Goal: Information Seeking & Learning: Learn about a topic

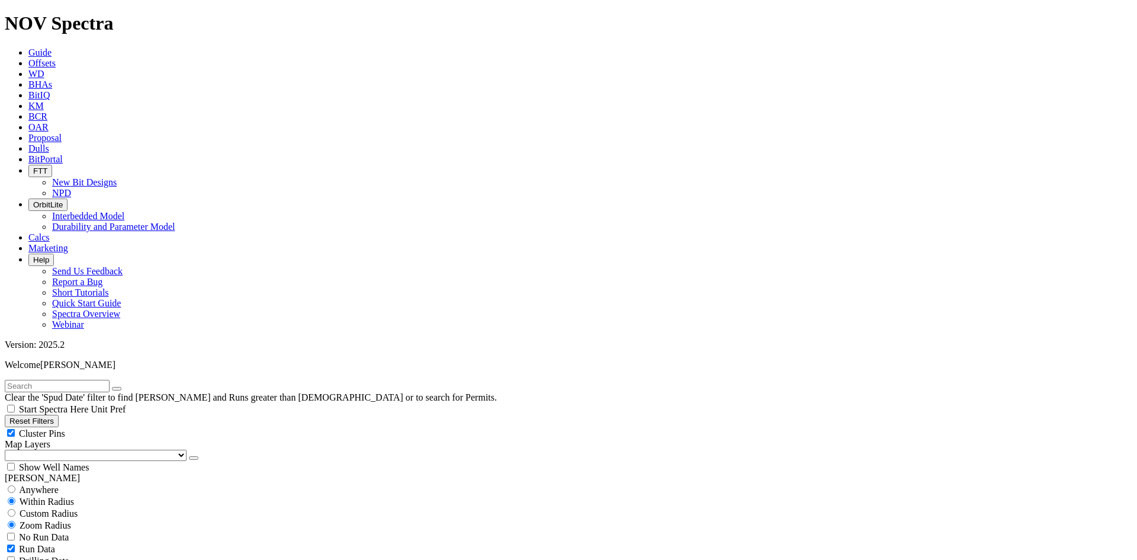
scroll to position [415, 0]
select select
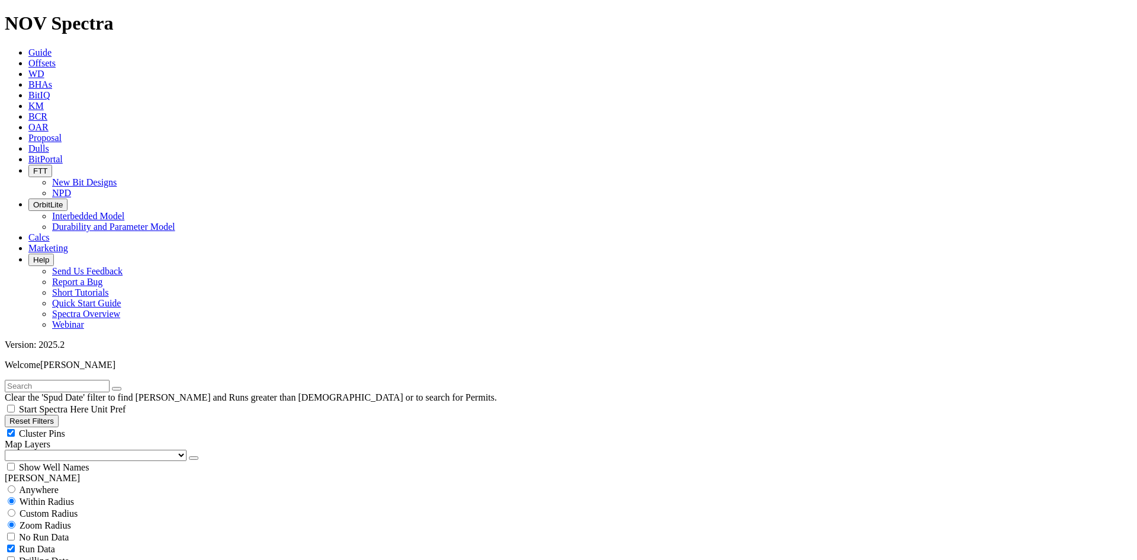
click at [65, 428] on span "Cluster Pins" at bounding box center [42, 433] width 46 height 10
checkbox input "false"
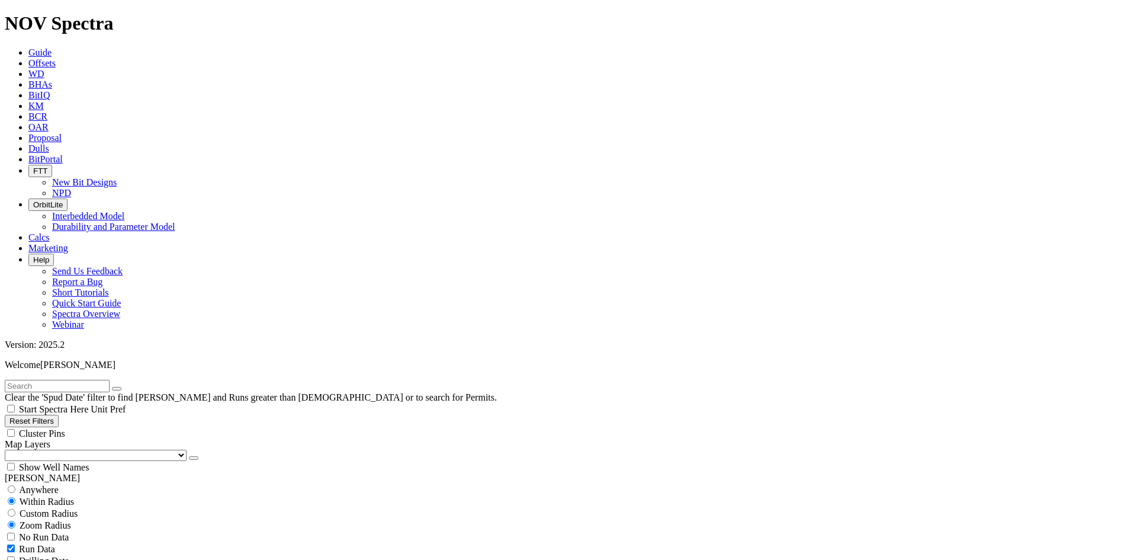
select select "? number:7.875 ?"
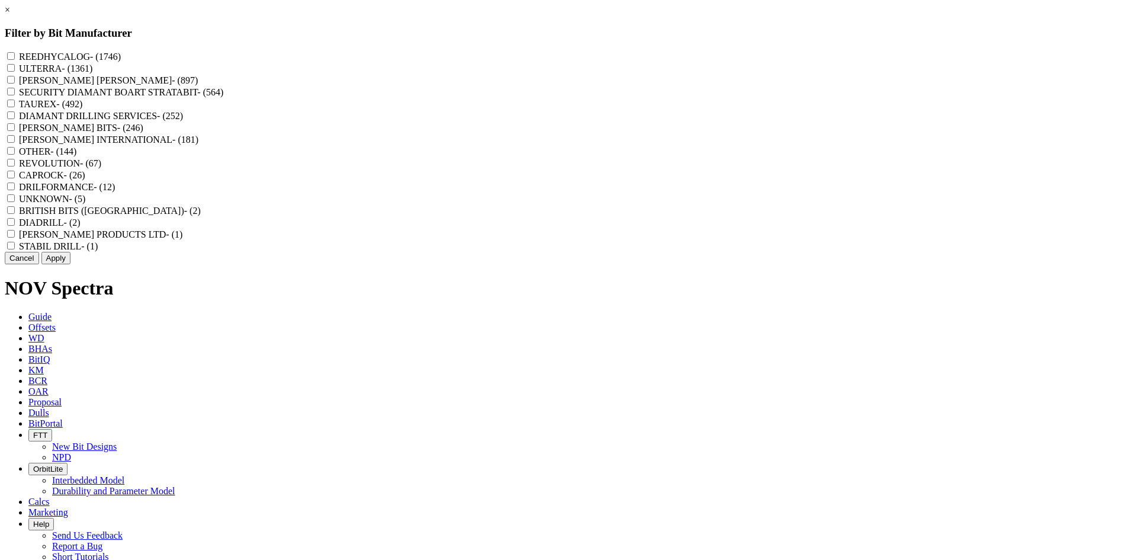
click at [121, 56] on label "REEDHYCALOG - (1746)" at bounding box center [70, 57] width 102 height 10
click at [15, 56] on input "REEDHYCALOG - (1746)" at bounding box center [11, 56] width 8 height 8
checkbox input "true"
click at [70, 264] on button "Apply" at bounding box center [55, 258] width 29 height 12
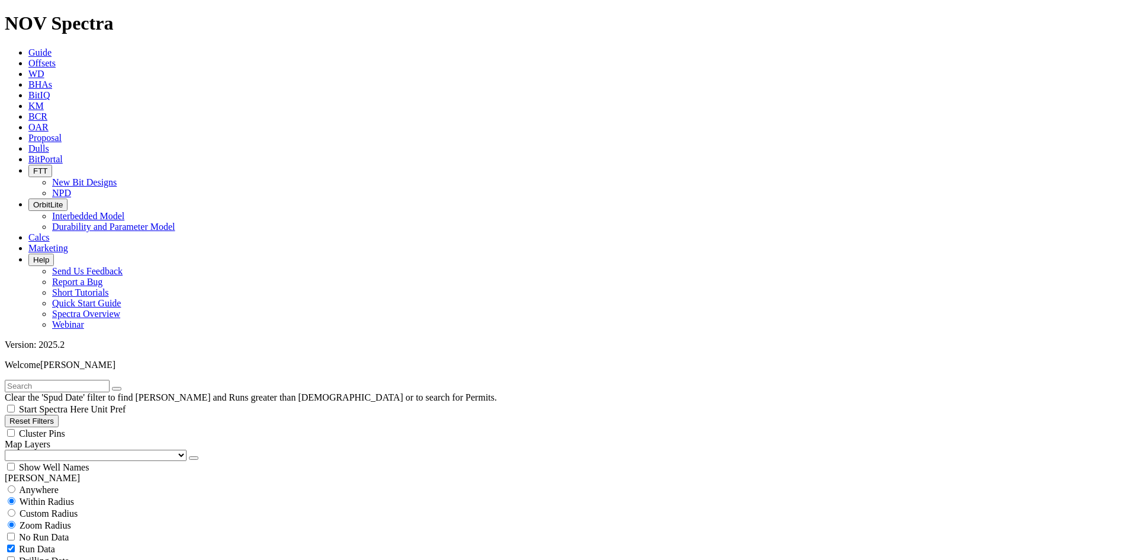
scroll to position [24465, 0]
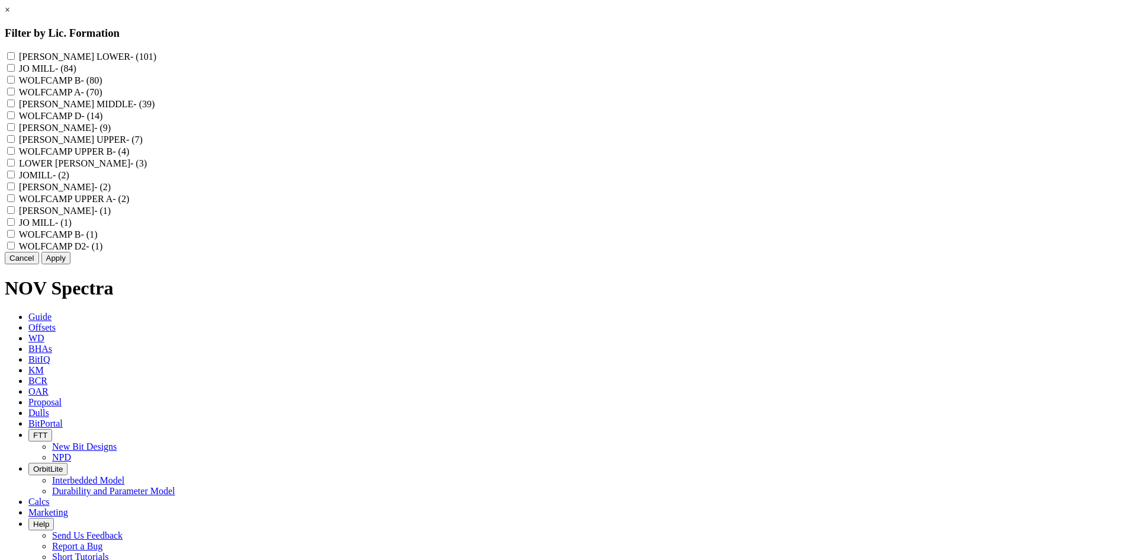
click at [102, 85] on label "WOLFCAMP B - (80)" at bounding box center [61, 80] width 84 height 10
click at [15, 84] on B "WOLFCAMP B - (80)" at bounding box center [11, 80] width 8 height 8
checkbox B "true"
click at [130, 156] on label "WOLFCAMP UPPER B - (4)" at bounding box center [74, 151] width 111 height 10
click at [15, 155] on B "WOLFCAMP UPPER B - (4)" at bounding box center [11, 151] width 8 height 8
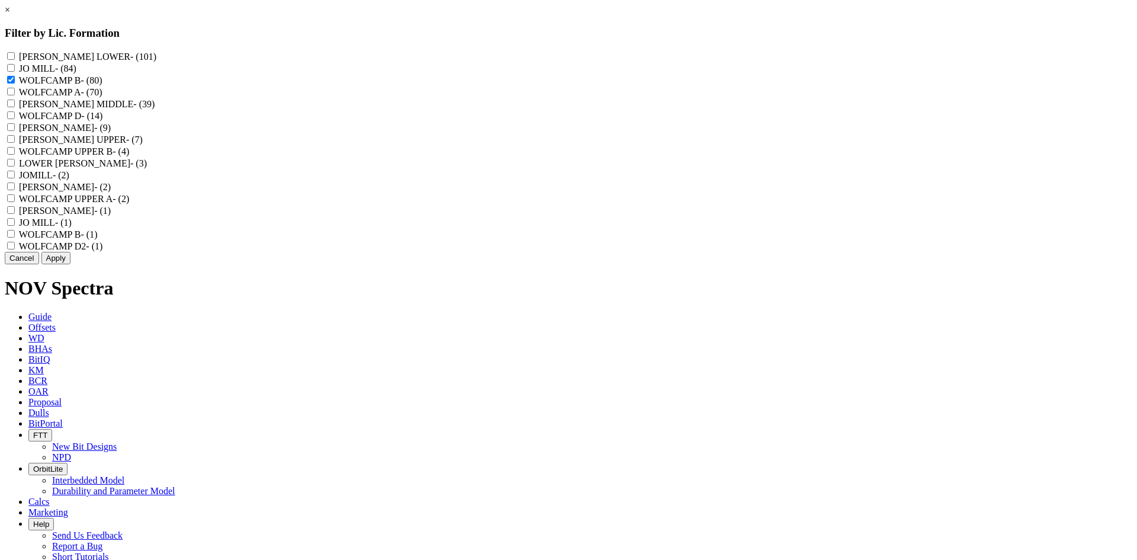
checkbox B "true"
click at [98, 239] on label "WOLFCAMP B - (1)" at bounding box center [58, 234] width 79 height 10
click at [15, 237] on "WOLFCAMP B - (1)" at bounding box center [11, 234] width 8 height 8
checkbox "true"
click at [70, 264] on button "Apply" at bounding box center [55, 258] width 29 height 12
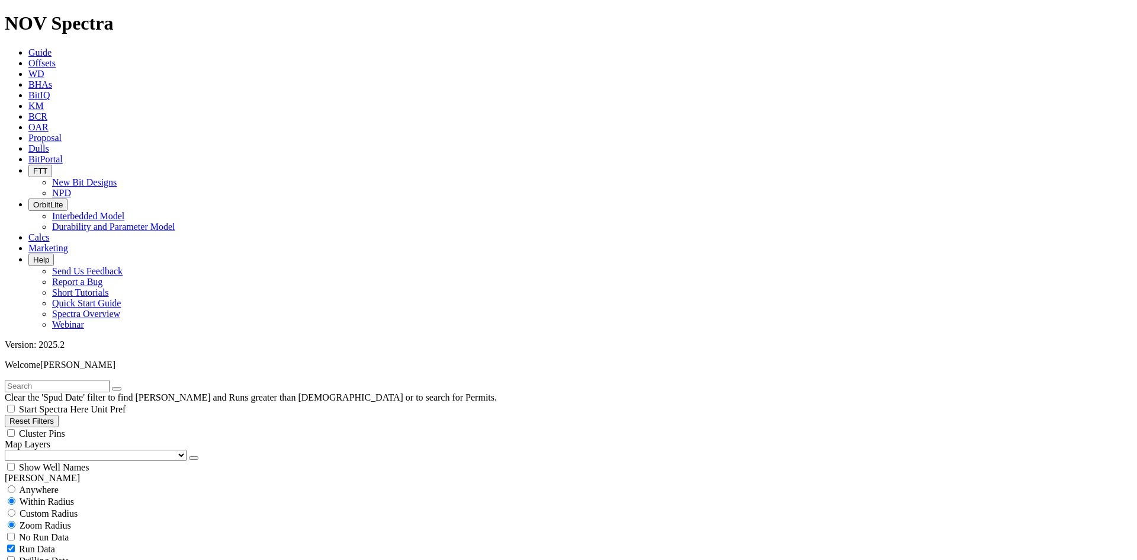
scroll to position [592, 0]
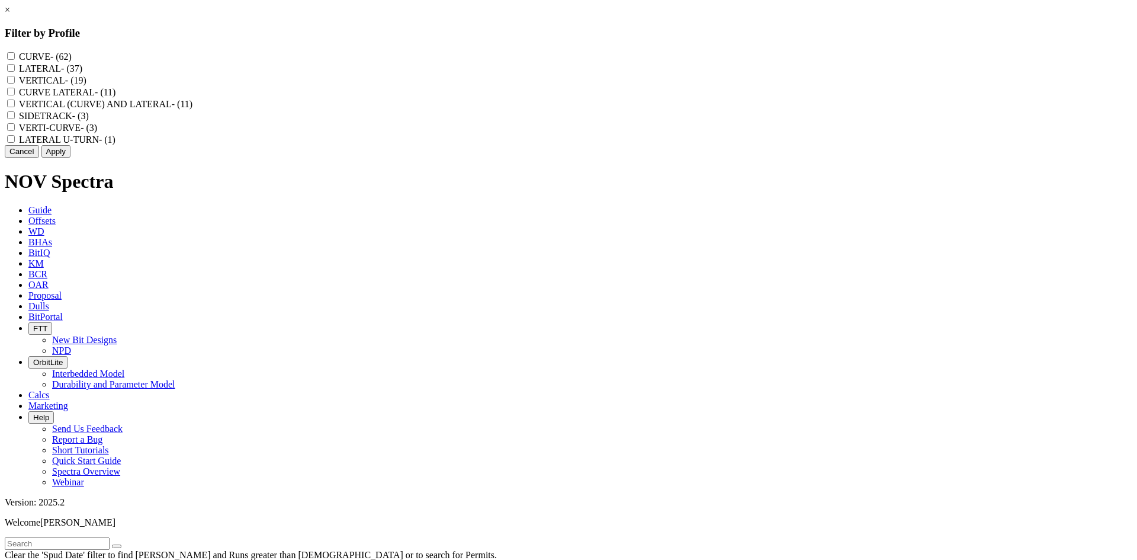
click at [192, 109] on label "VERTICAL (CURVE) AND LATERAL - (11)" at bounding box center [106, 104] width 174 height 10
click at [15, 107] on LATERAL "VERTICAL (CURVE) AND LATERAL - (11)" at bounding box center [11, 103] width 8 height 8
checkbox LATERAL "true"
click at [115, 97] on label "CURVE LATERAL - (11)" at bounding box center [67, 92] width 97 height 10
click at [15, 95] on LATERAL "CURVE LATERAL - (11)" at bounding box center [11, 92] width 8 height 8
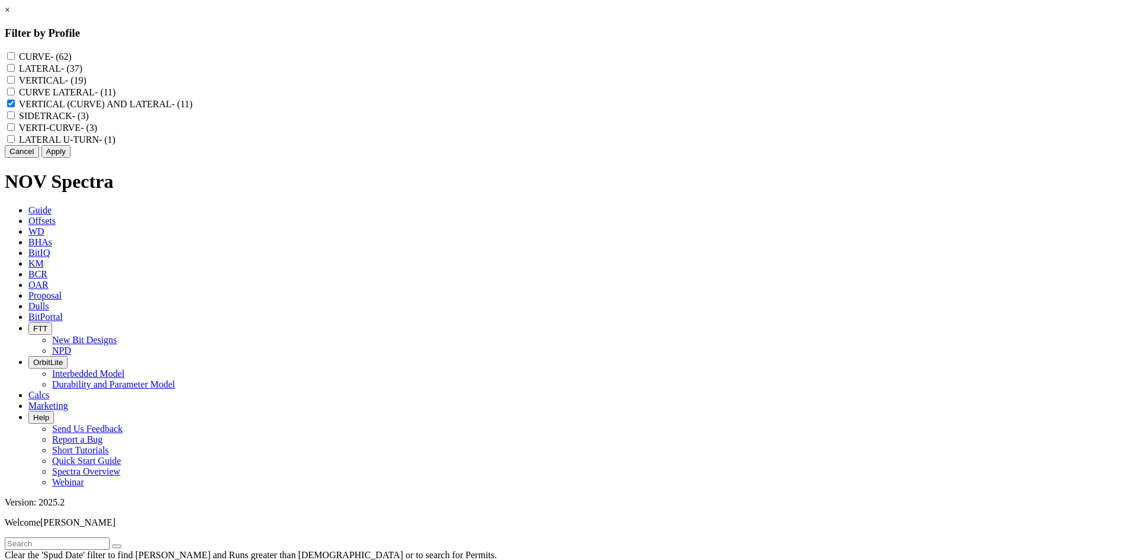
checkbox LATERAL "true"
click at [70, 158] on button "Apply" at bounding box center [55, 151] width 29 height 12
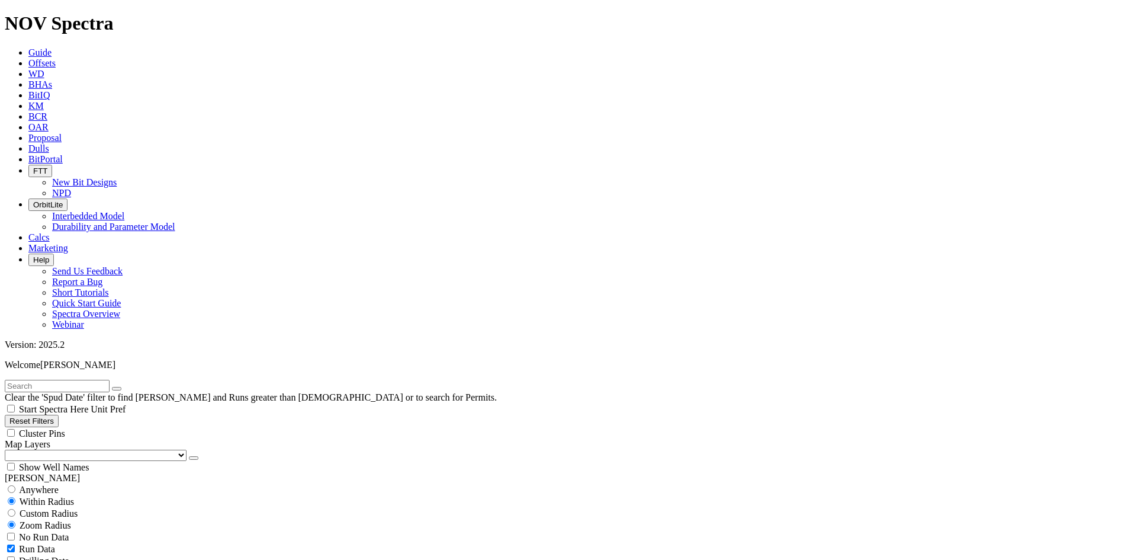
scroll to position [981, 0]
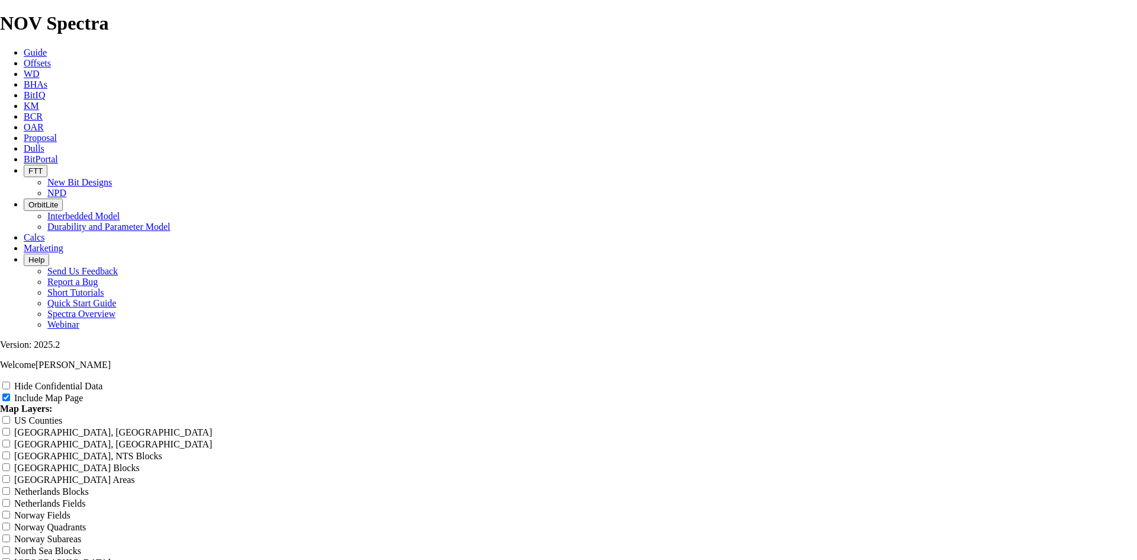
click at [102, 381] on label "Hide Confidential Data" at bounding box center [58, 386] width 88 height 10
click at [10, 381] on input "Hide Confidential Data" at bounding box center [6, 385] width 8 height 8
checkbox input "true"
drag, startPoint x: 637, startPoint y: 82, endPoint x: 290, endPoint y: 72, distance: 347.2
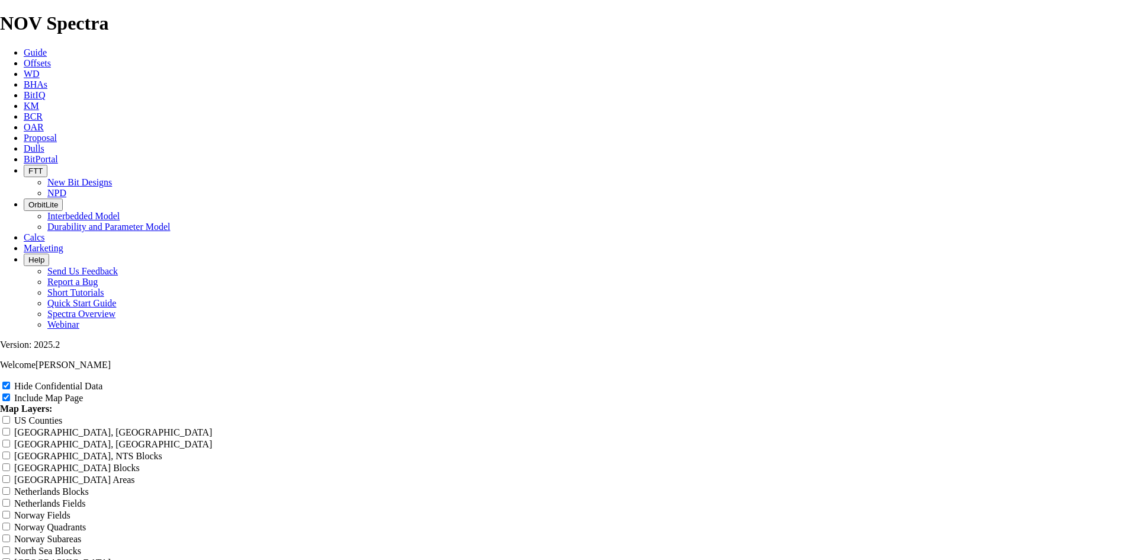
type input "7"
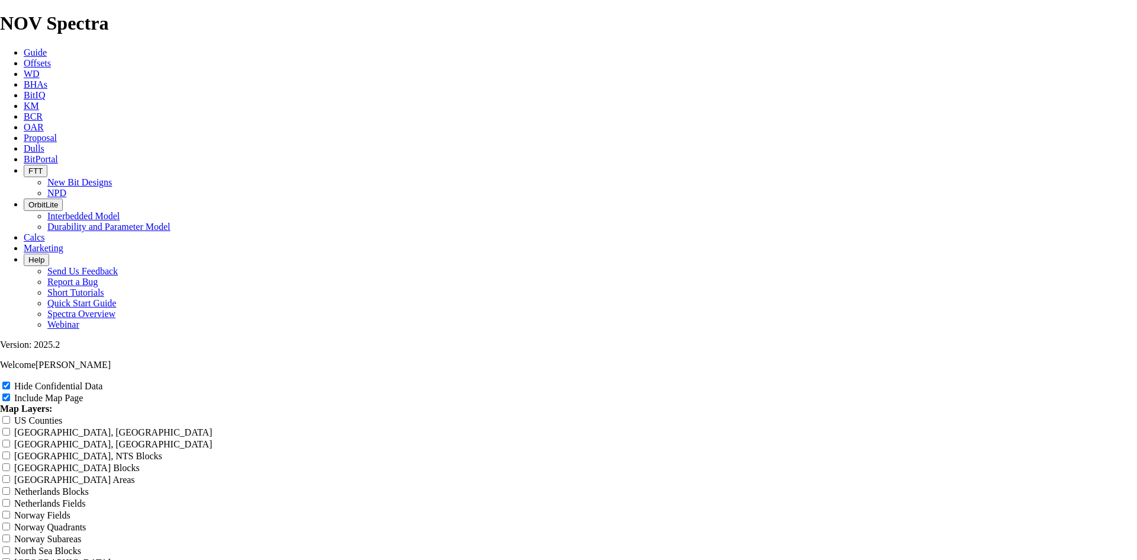
type input "7"
type input "7."
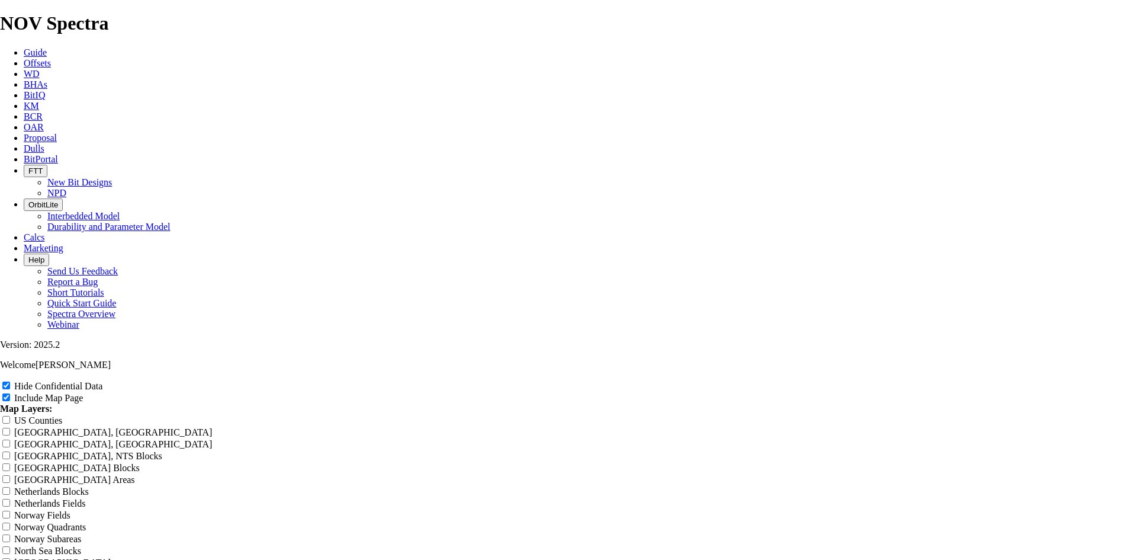
type input "7."
type input "7.8"
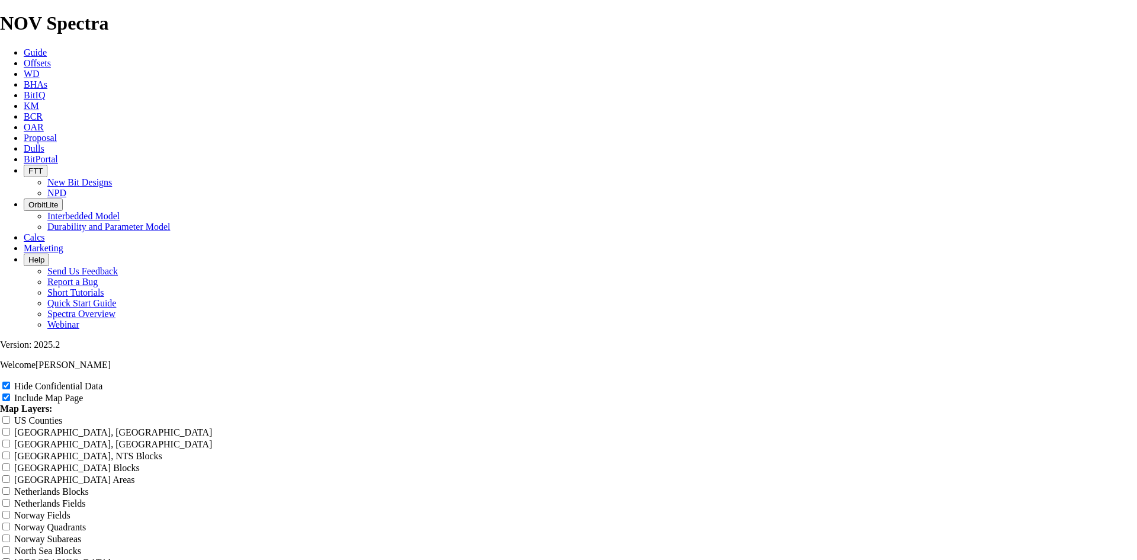
type input "7.8"
type input "7.88"
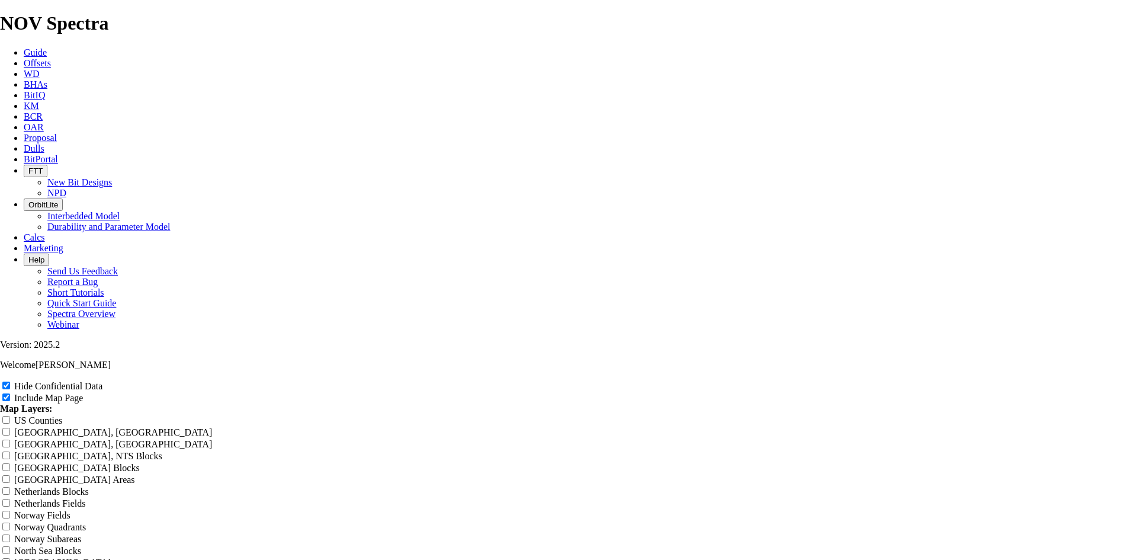
type input "7.88"
type input "7.88 T"
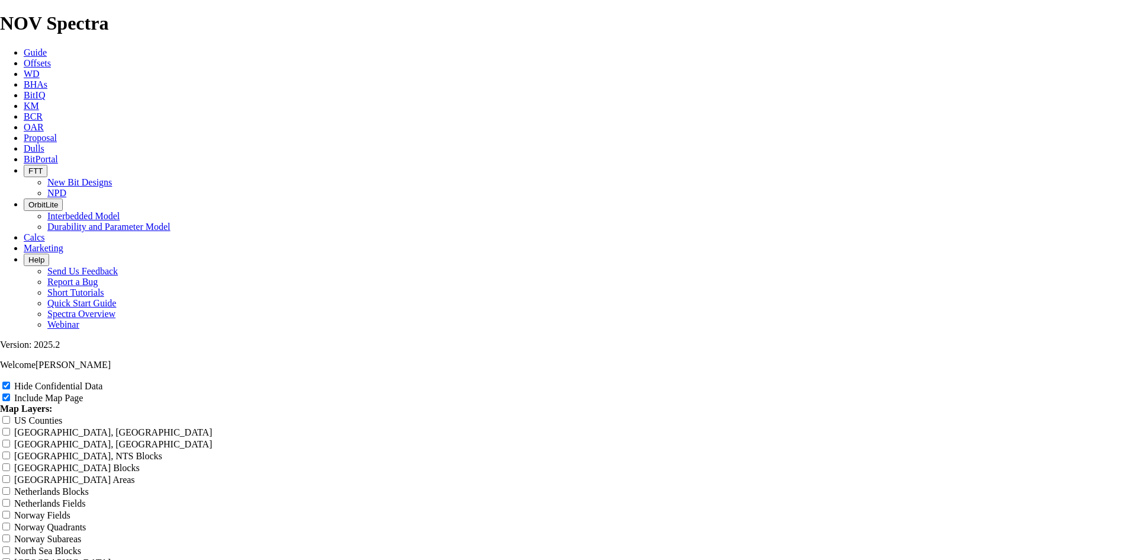
type input "7.88 T"
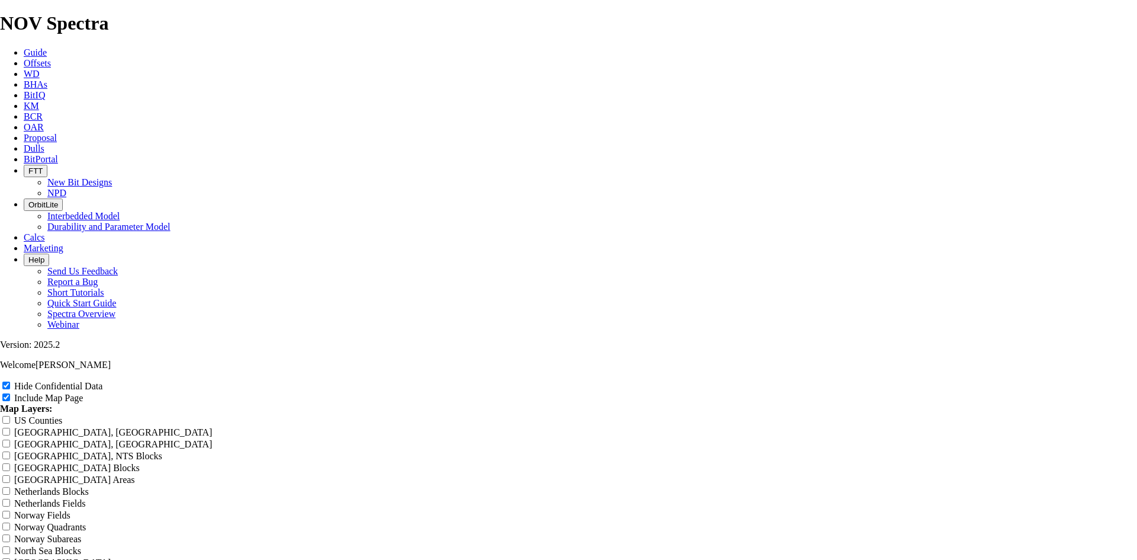
type input "7.88 TK"
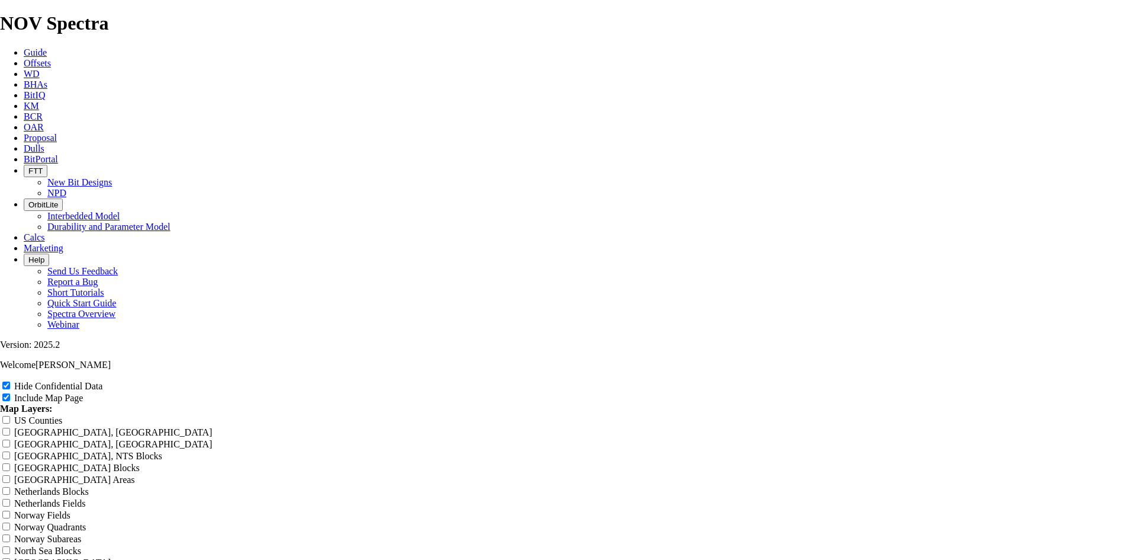
type input "7.88 TK"
type input "7.88 TKF"
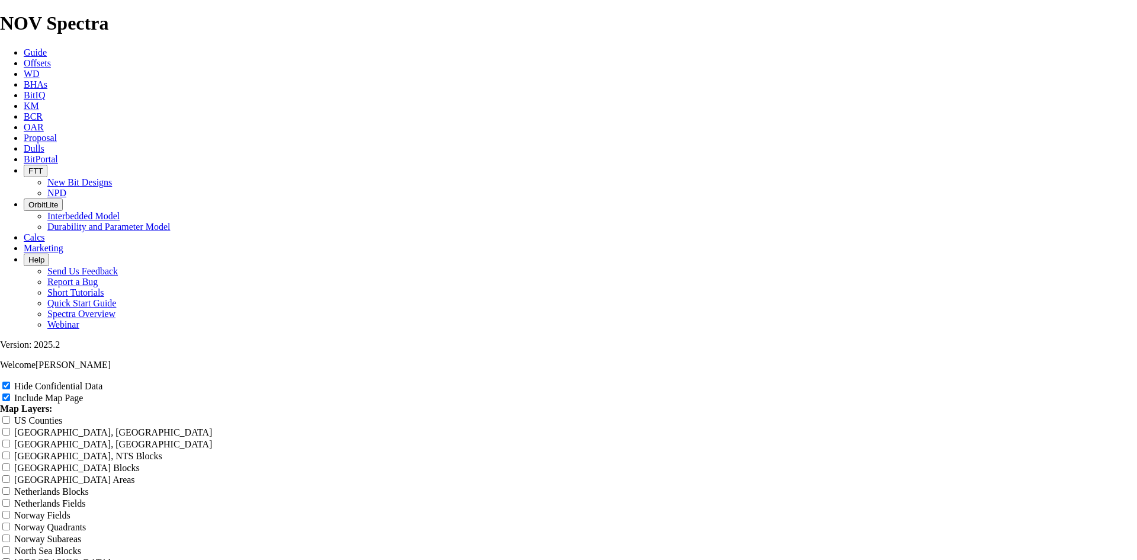
type input "7.88 TKF"
type input "7.88 TKF6"
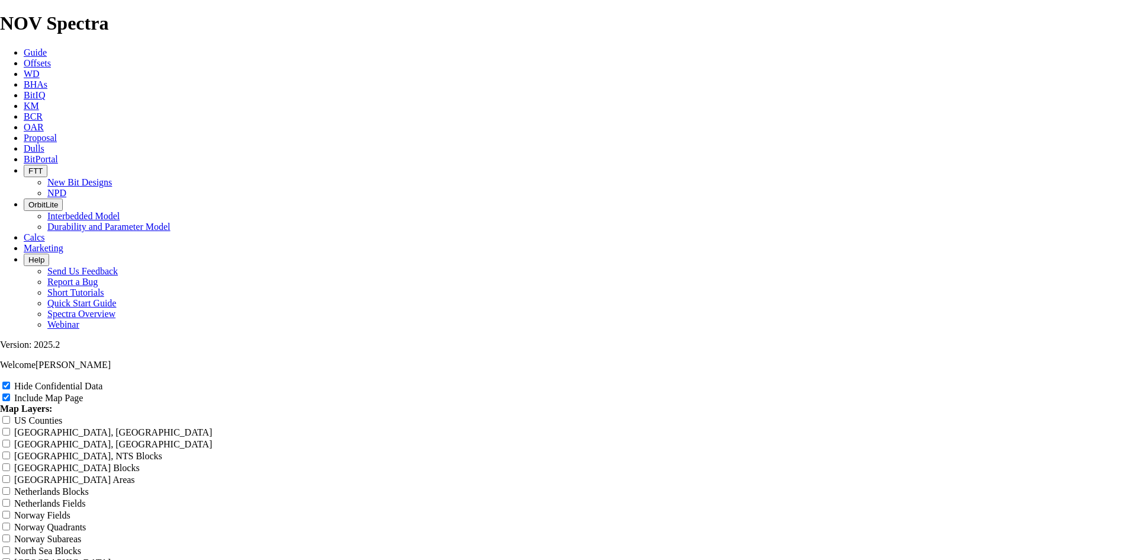
type input "7.88 TKF6"
type input "7.88 TKF63"
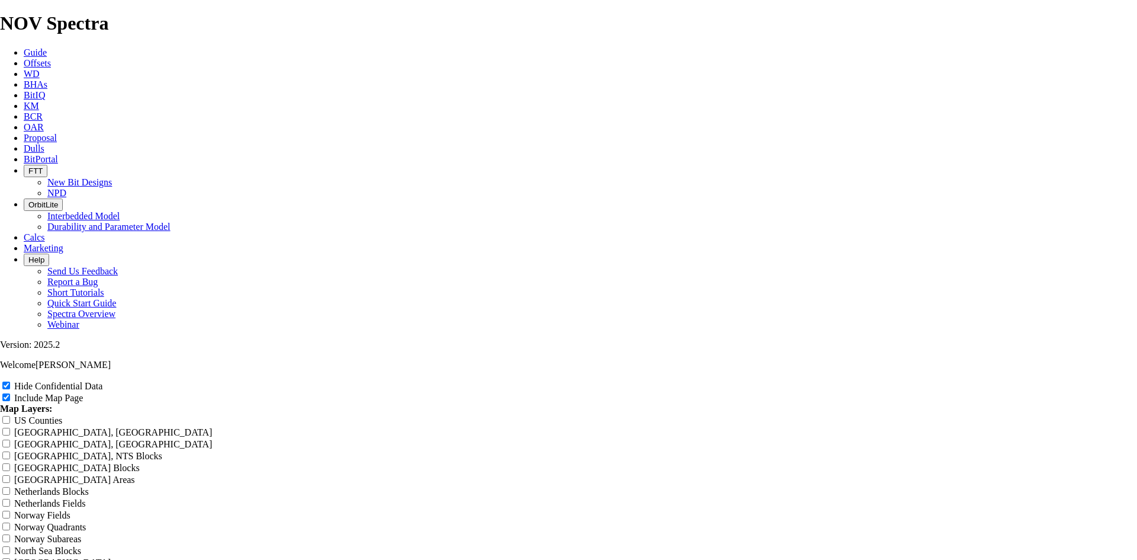
type input "7.88 TKF63"
type input "7.88 TKF63 N"
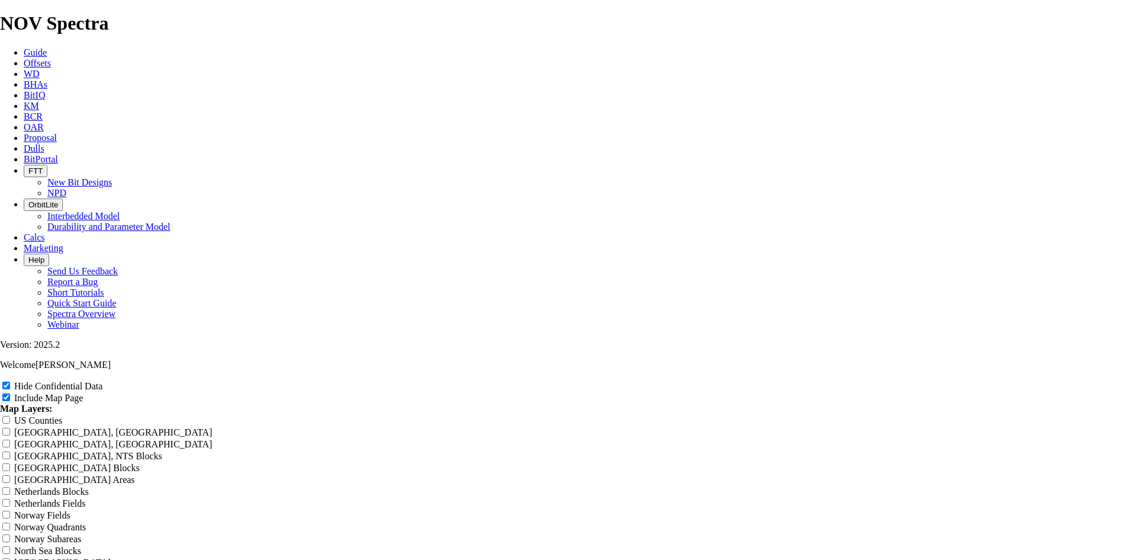
type input "7.88 TKF63 N"
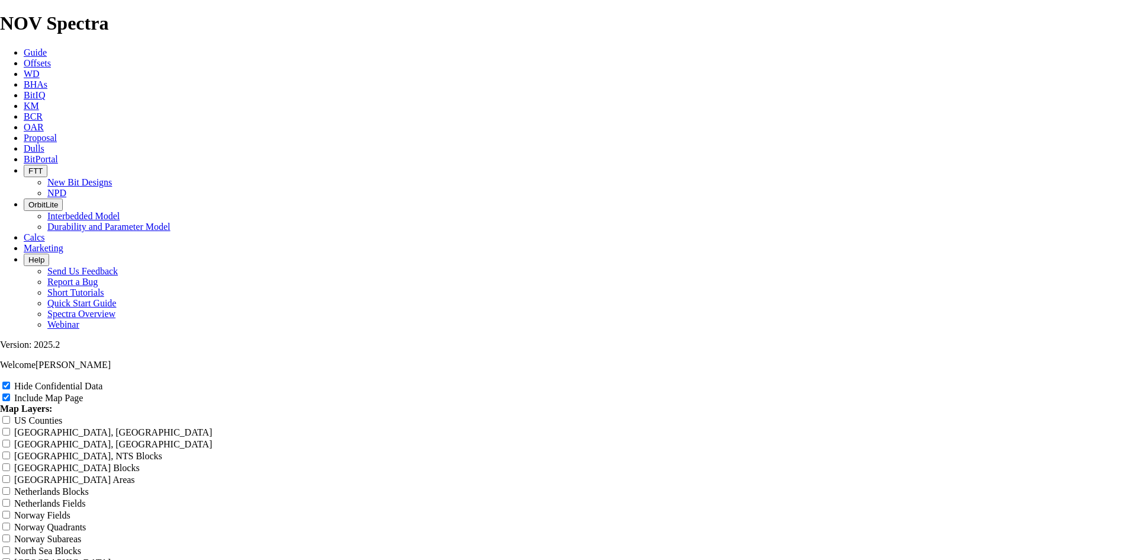
type input "7.88 TKF63 N W"
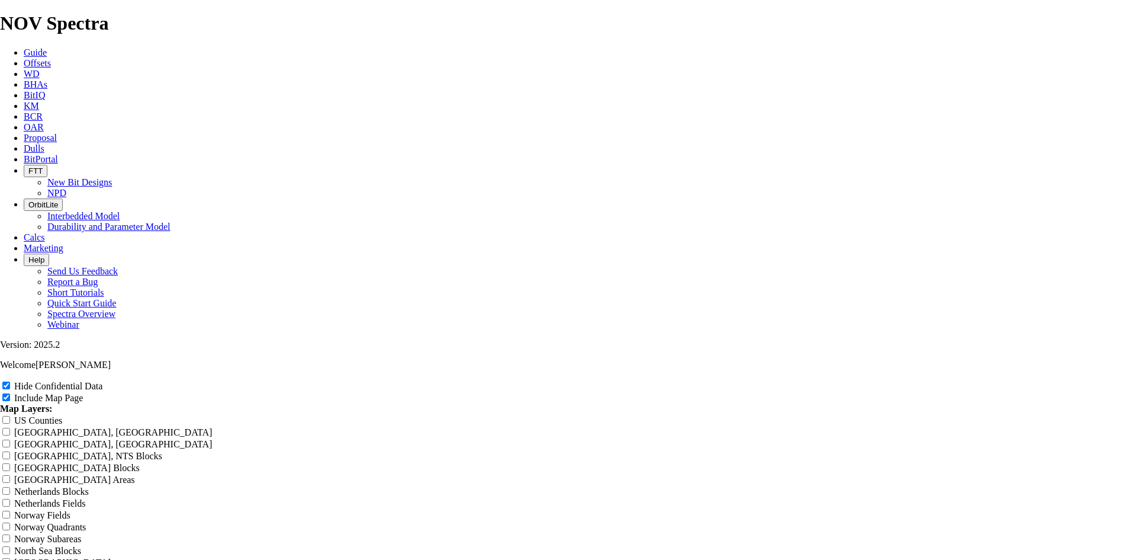
type input "7.88 TKF63 N W"
type input "7.88 TKF63 N WC"
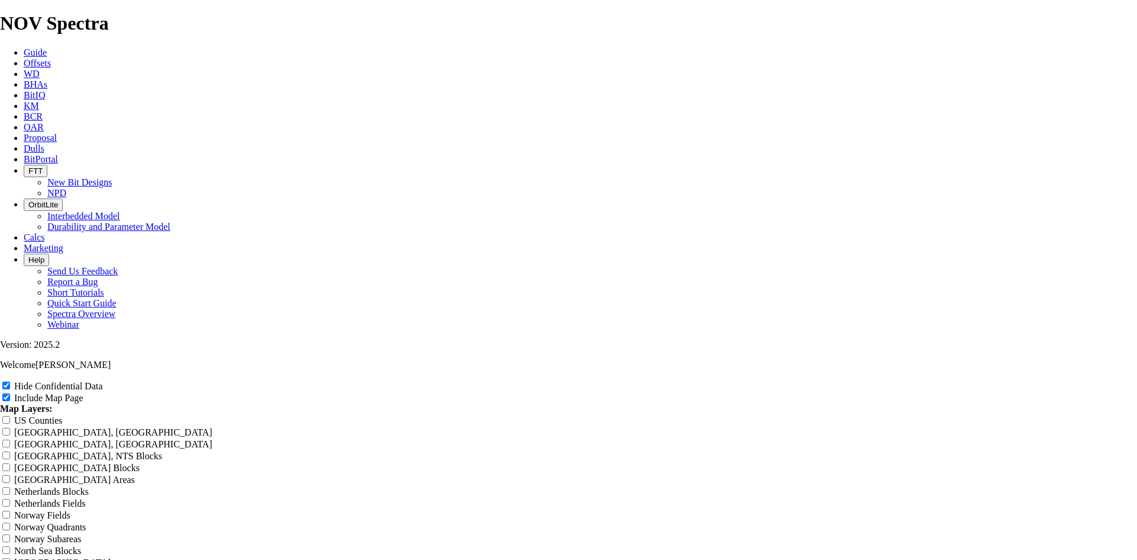
type input "7.88 TKF63 N WC"
type input "7.88 TKF63 N WCB"
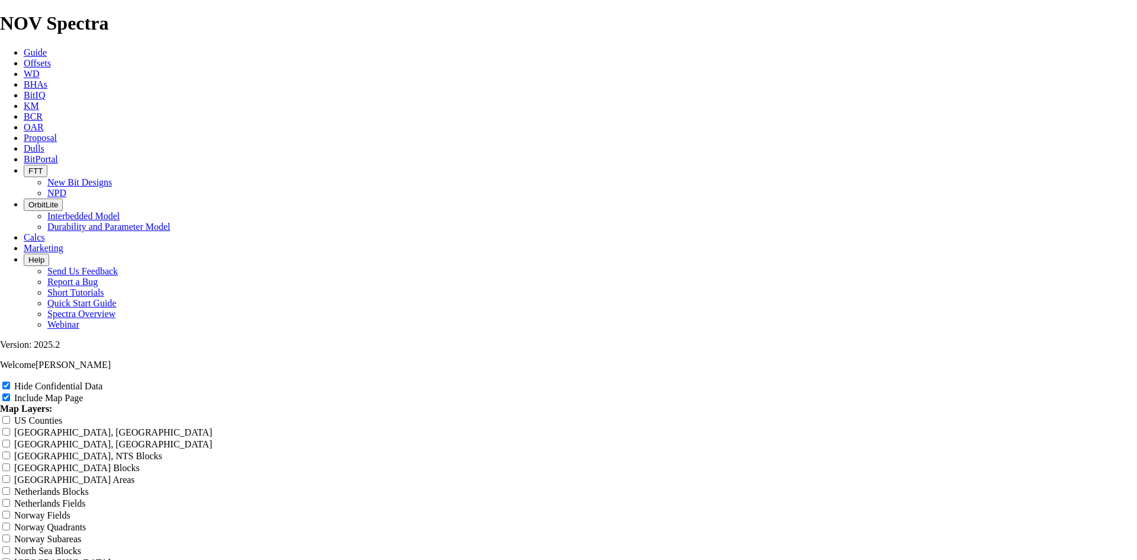
type input "7.88 TKF63 N WCB"
type input "7.88 TKF63 N WCB o"
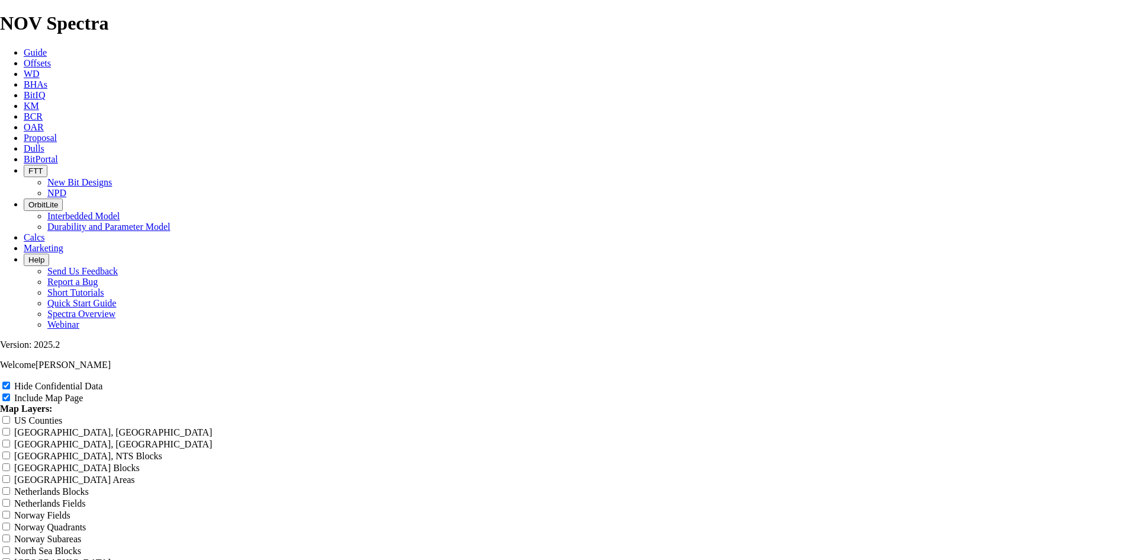
type input "7.88 TKF63 N WCB o"
type input "7.88 TKF63 N WCB of"
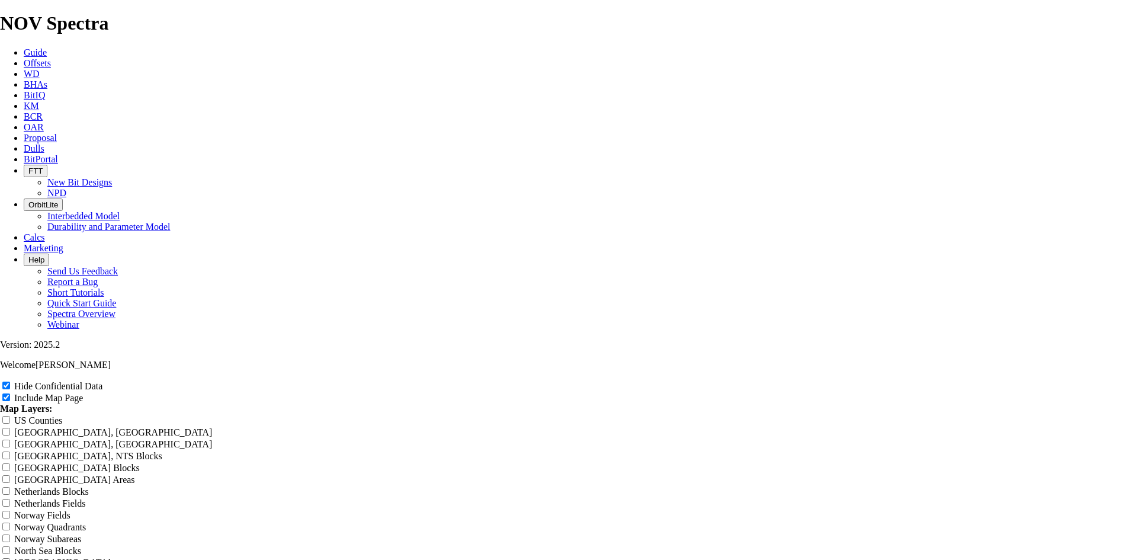
type input "7.88 TKF63 N WCB of"
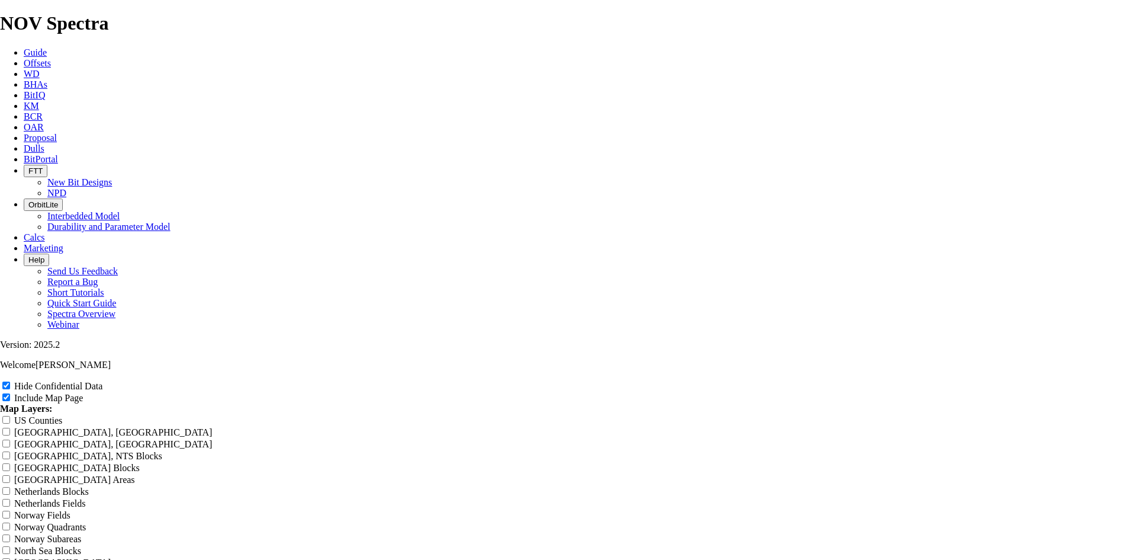
type input "7.88 TKF63 N WCB off"
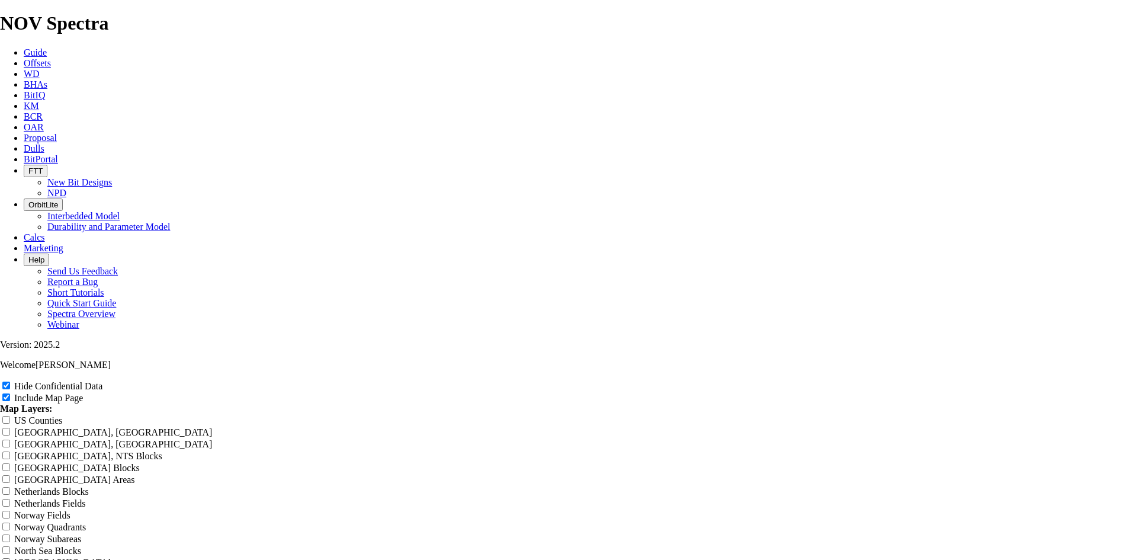
type input "7.88 TKF63 N WCB off"
type input "7.88 TKF63 N WCB offs"
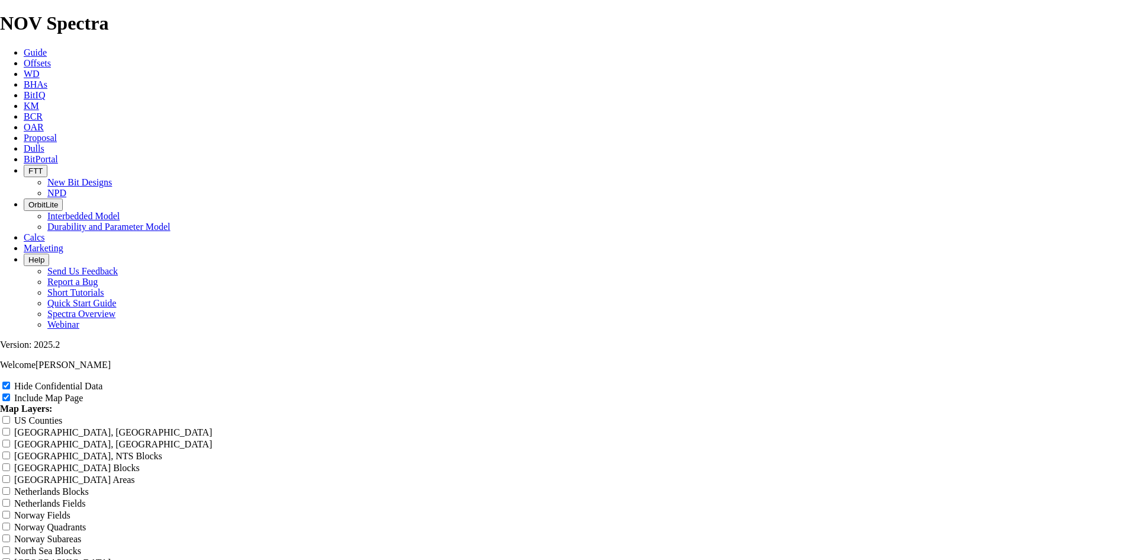
type input "7.88 TKF63 N WCB offs"
type input "7.88 TKF63 N WCB offse"
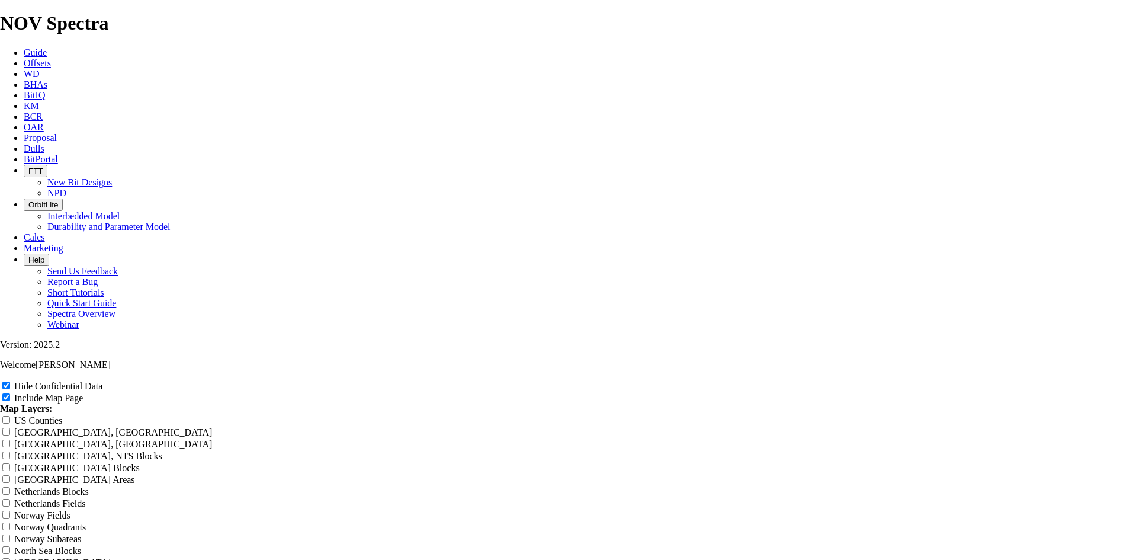
type input "7.88 TKF63 N WCB offse"
type input "7.88 TKF63 N WCB offset"
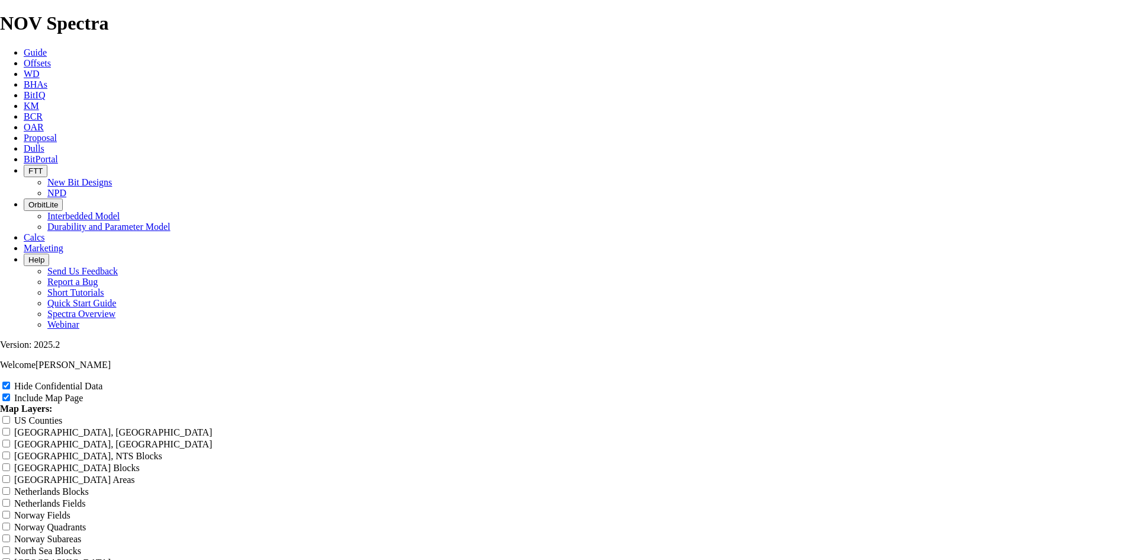
type input "7.88 TKF63 N WCB offset"
type input "7.88 TKF63 N WCB offsets"
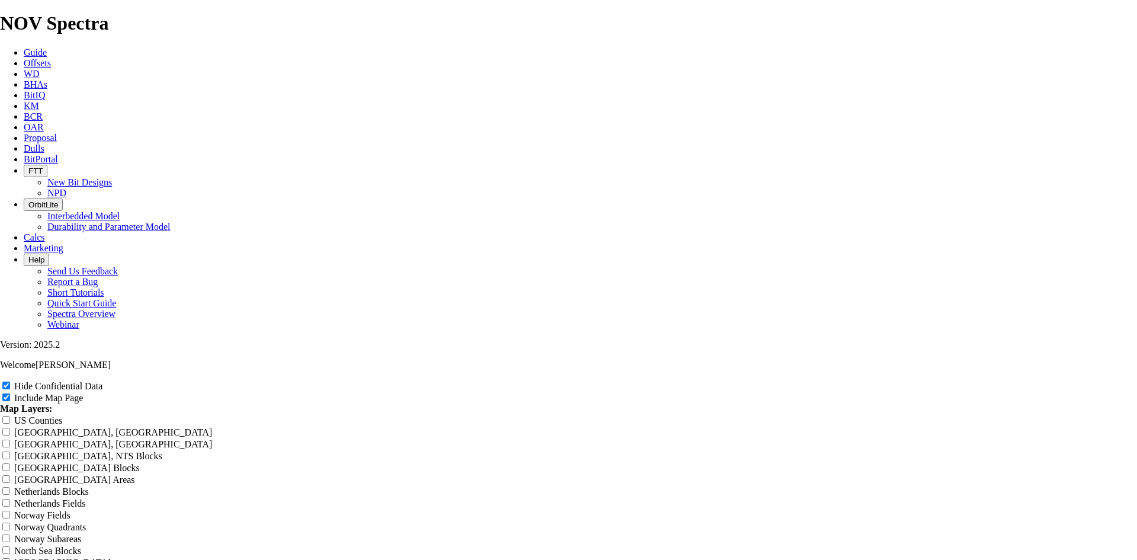
type input "7.88 TKF63 N WCB offsets"
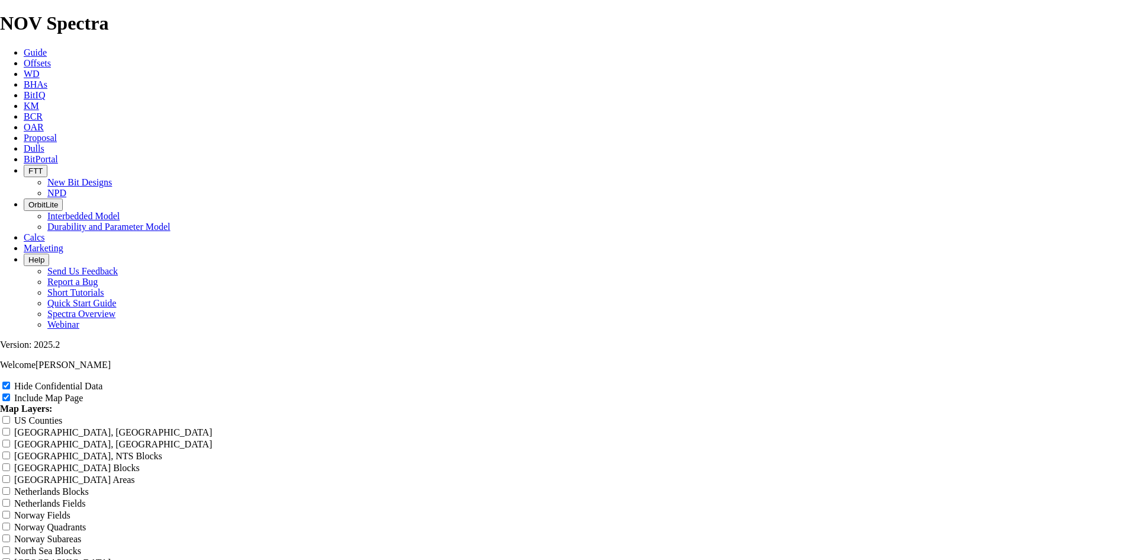
drag, startPoint x: 665, startPoint y: 80, endPoint x: 439, endPoint y: 81, distance: 225.6
type input "7.88 TKF63 N WCB offsets"
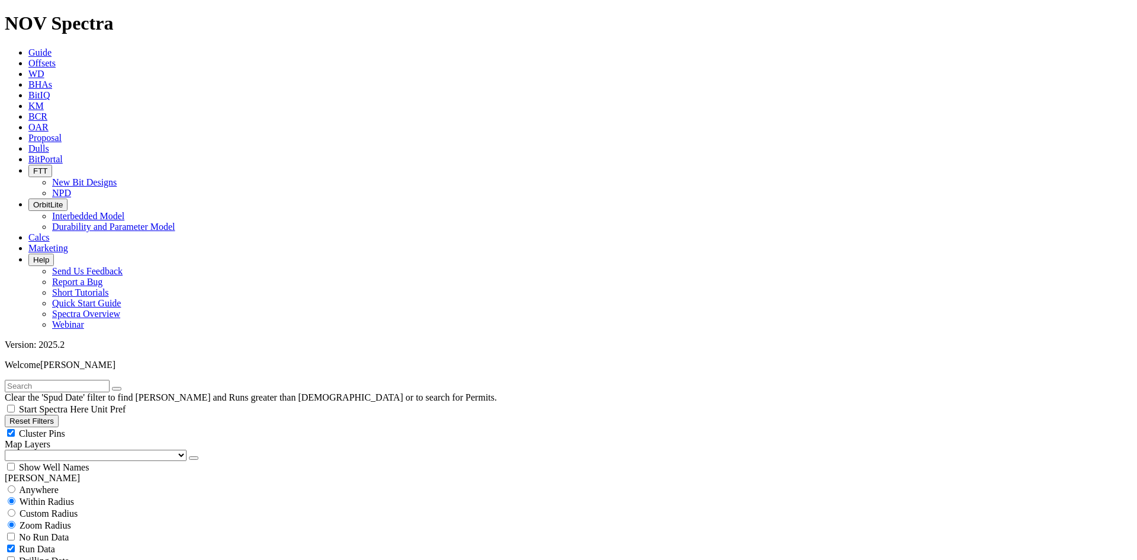
scroll to position [355, 0]
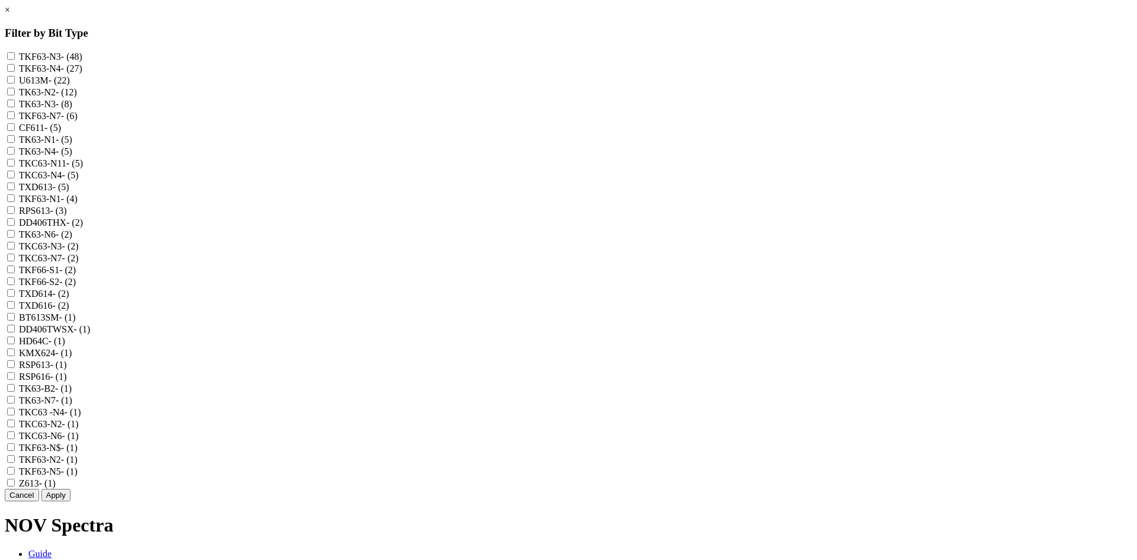
click at [82, 58] on label "TKF63-N3 - (48)" at bounding box center [50, 57] width 63 height 10
click at [15, 58] on input "TKF63-N3 - (48)" at bounding box center [11, 56] width 8 height 8
checkbox input "true"
click at [82, 73] on label "TKF63-N4 - (27)" at bounding box center [50, 68] width 63 height 10
click at [15, 72] on input "TKF63-N4 - (27)" at bounding box center [11, 68] width 8 height 8
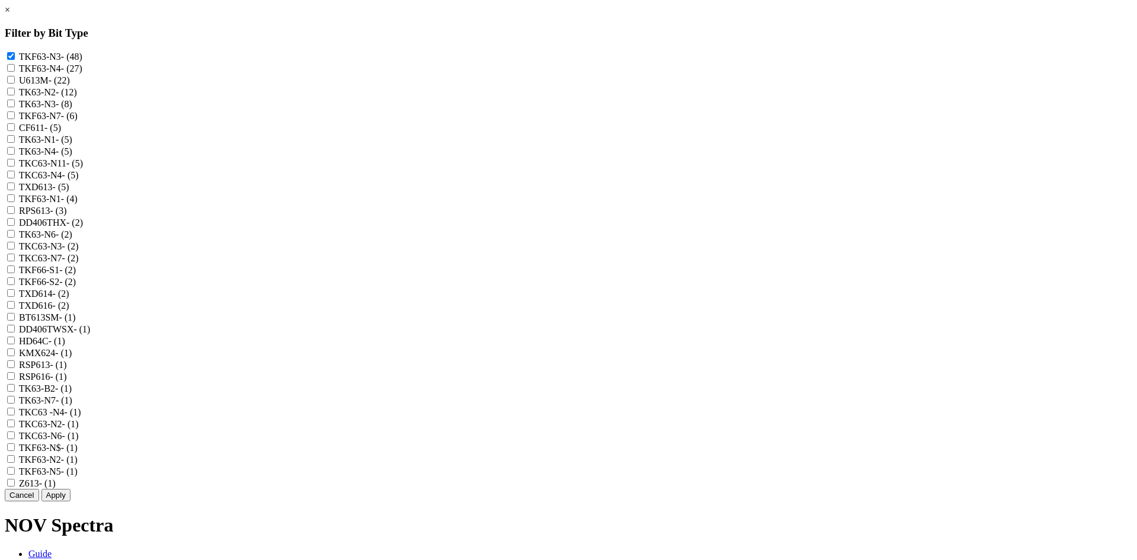
checkbox input "true"
click at [77, 97] on label "TK63-N2 - (12)" at bounding box center [48, 92] width 58 height 10
click at [15, 95] on input "TK63-N2 - (12)" at bounding box center [11, 92] width 8 height 8
checkbox input "true"
click at [72, 109] on label "TK63-N3 - (8)" at bounding box center [45, 104] width 53 height 10
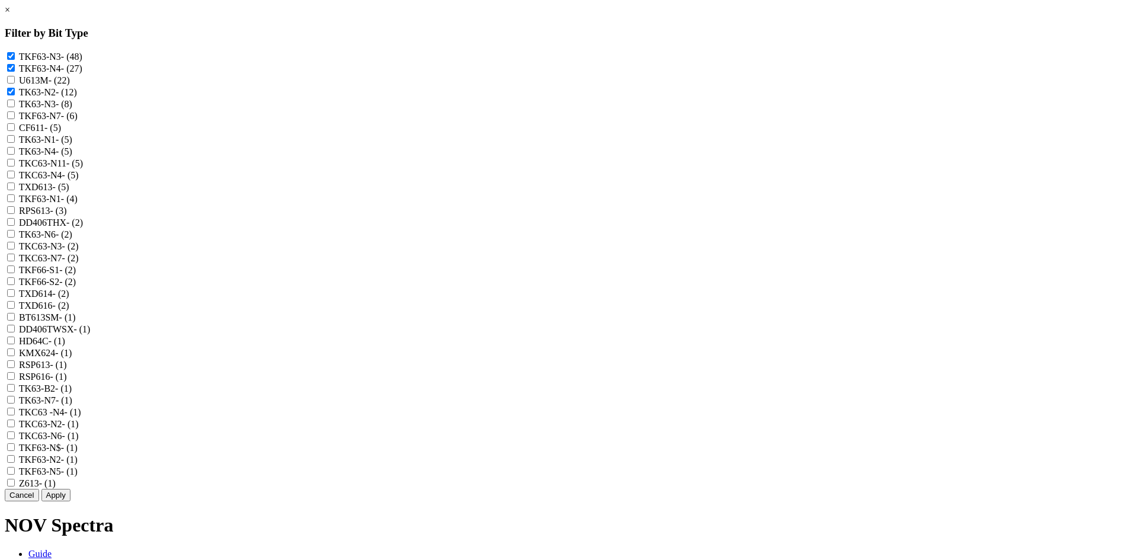
click at [15, 107] on input "TK63-N3 - (8)" at bounding box center [11, 103] width 8 height 8
checkbox input "true"
click at [78, 121] on label "TKF63-N7 - (6)" at bounding box center [48, 116] width 59 height 10
click at [15, 119] on input "TKF63-N7 - (6)" at bounding box center [11, 115] width 8 height 8
checkbox input "true"
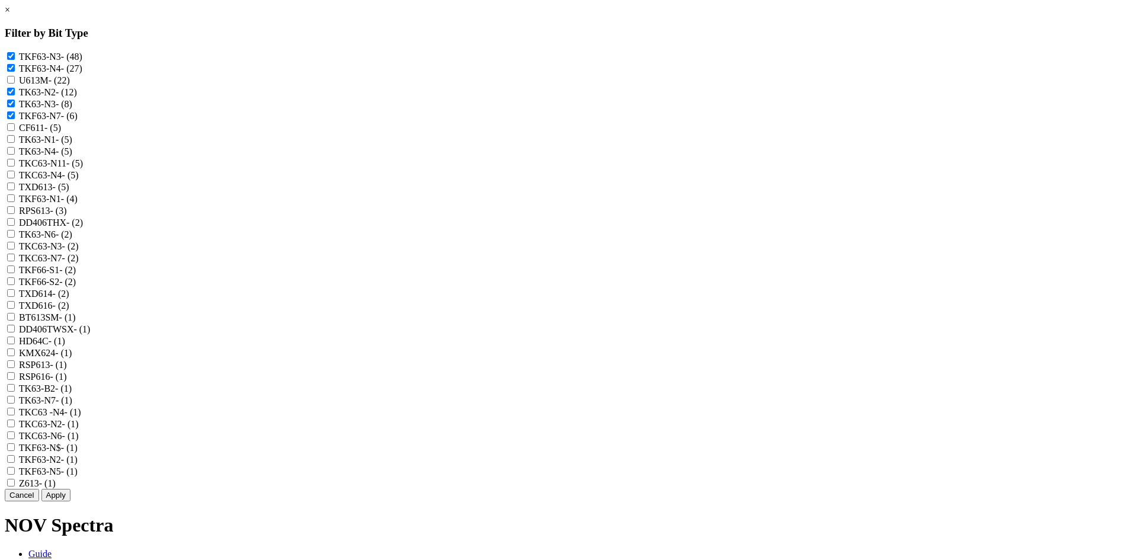
click at [72, 145] on label "TK63-N1 - (5)" at bounding box center [45, 139] width 53 height 10
click at [15, 143] on input "TK63-N1 - (5)" at bounding box center [11, 139] width 8 height 8
checkbox input "true"
click at [72, 156] on label "TK63-N4 - (5)" at bounding box center [45, 151] width 53 height 10
click at [15, 155] on input "TK63-N4 - (5)" at bounding box center [11, 151] width 8 height 8
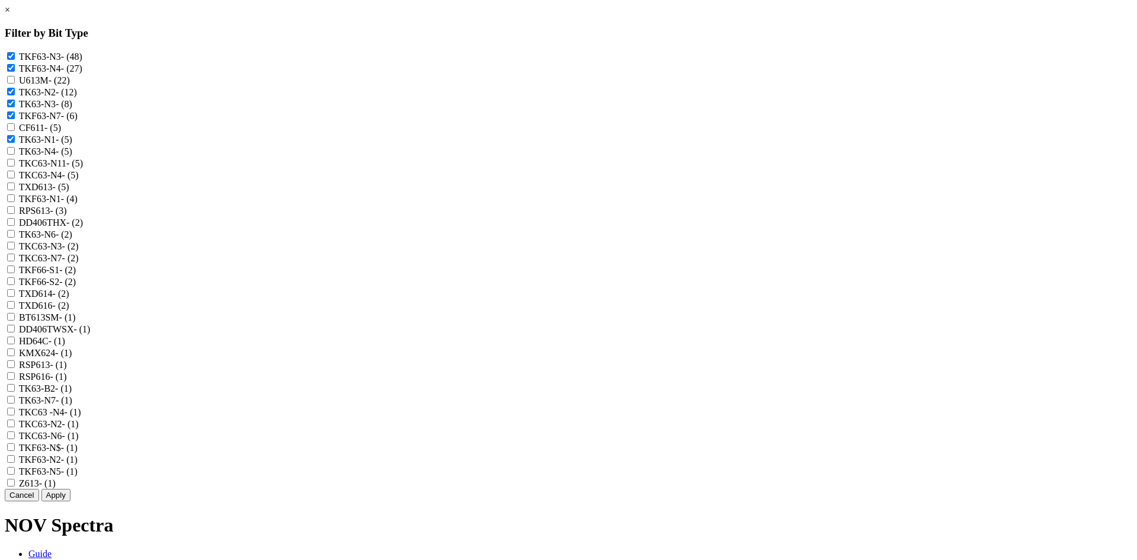
checkbox input "true"
click at [83, 168] on label "TKC63-N11 - (5)" at bounding box center [51, 163] width 64 height 10
click at [15, 166] on input "TKC63-N11 - (5)" at bounding box center [11, 163] width 8 height 8
checkbox input "true"
click at [79, 180] on label "TKC63-N4 - (5)" at bounding box center [49, 175] width 60 height 10
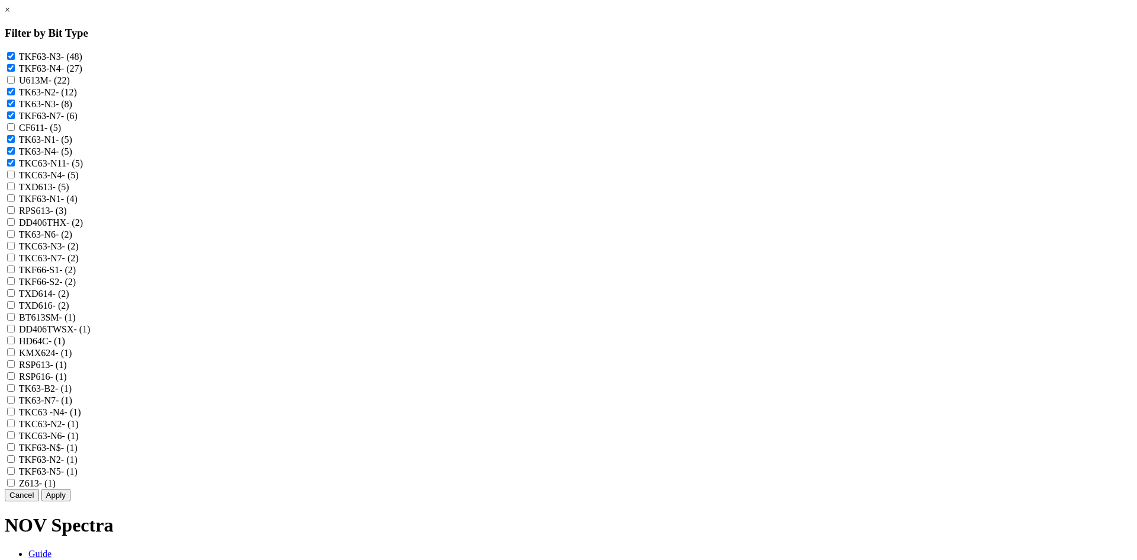
click at [15, 178] on input "TKC63-N4 - (5)" at bounding box center [11, 175] width 8 height 8
checkbox input "true"
click at [78, 204] on label "TKF63-N1 - (4)" at bounding box center [48, 199] width 59 height 10
click at [15, 202] on input "TKF63-N1 - (4)" at bounding box center [11, 198] width 8 height 8
checkbox input "true"
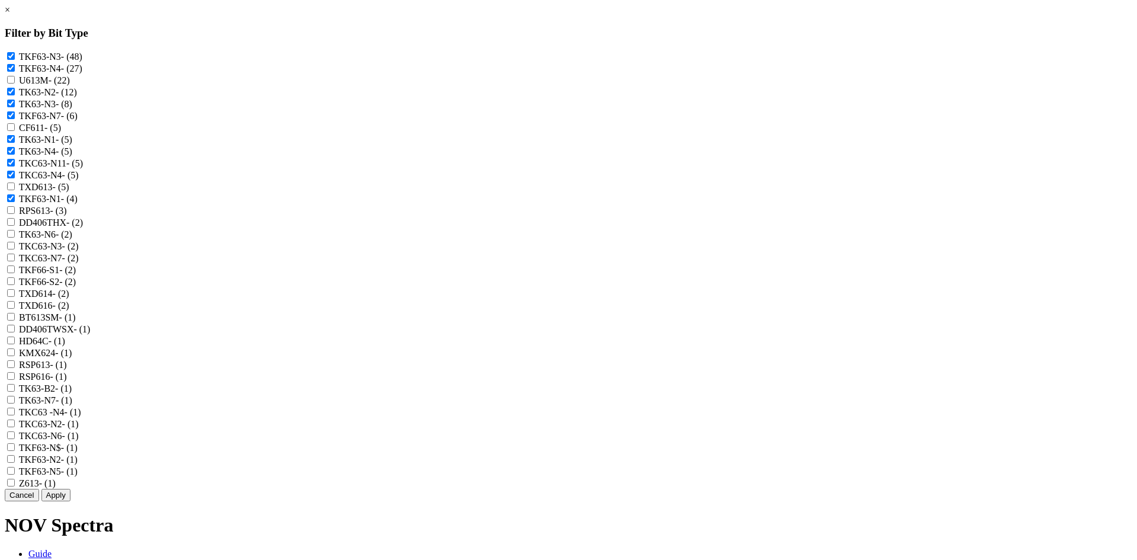
click at [72, 239] on label "TK63-N6 - (2)" at bounding box center [45, 234] width 53 height 10
click at [15, 237] on input "TK63-N6 - (2)" at bounding box center [11, 234] width 8 height 8
checkbox input "true"
click at [79, 251] on label "TKC63-N3 - (2)" at bounding box center [49, 246] width 60 height 10
click at [15, 249] on input "TKC63-N3 - (2)" at bounding box center [11, 246] width 8 height 8
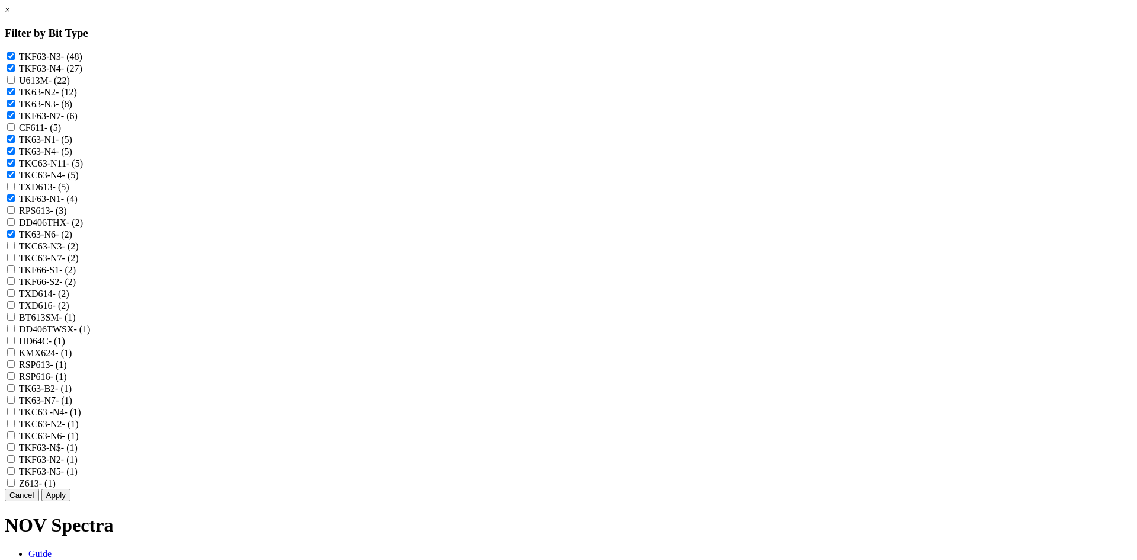
checkbox input "true"
click at [79, 263] on label "TKC63-N7 - (2)" at bounding box center [49, 258] width 60 height 10
click at [15, 261] on input "TKC63-N7 - (2)" at bounding box center [11, 257] width 8 height 8
checkbox input "true"
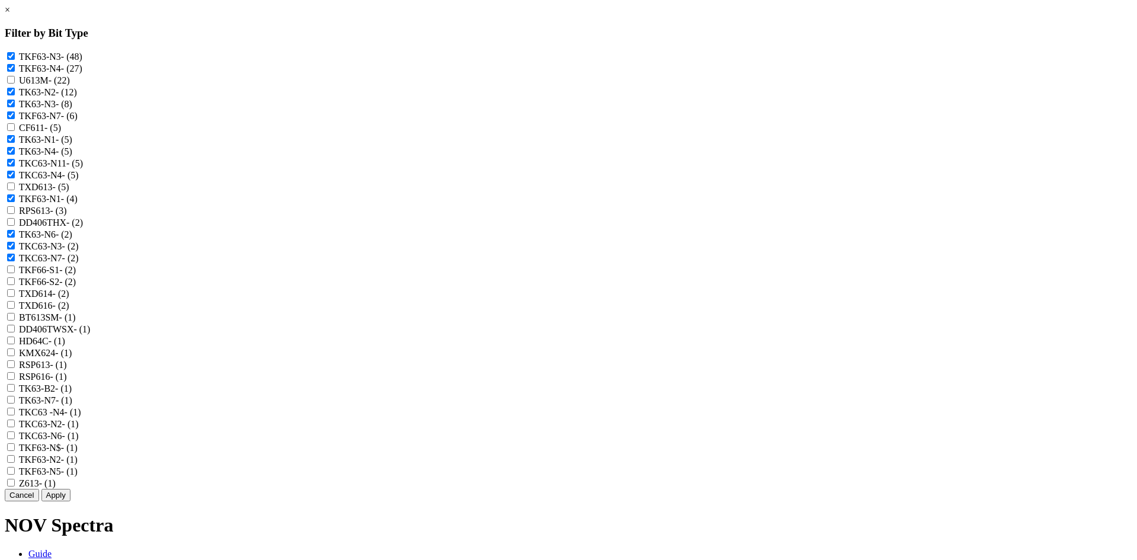
click at [10, 15] on link "×" at bounding box center [7, 10] width 5 height 10
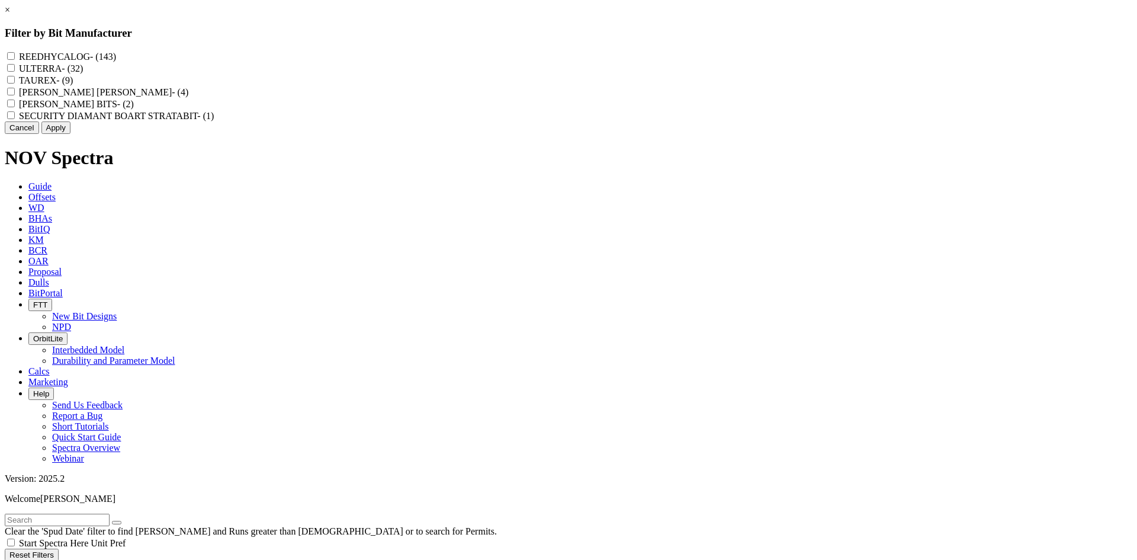
click at [116, 57] on label "REEDHYCALOG - (143)" at bounding box center [67, 57] width 97 height 10
click at [15, 57] on input "REEDHYCALOG - (143)" at bounding box center [11, 56] width 8 height 8
checkbox input "true"
click at [70, 134] on button "Apply" at bounding box center [55, 127] width 29 height 12
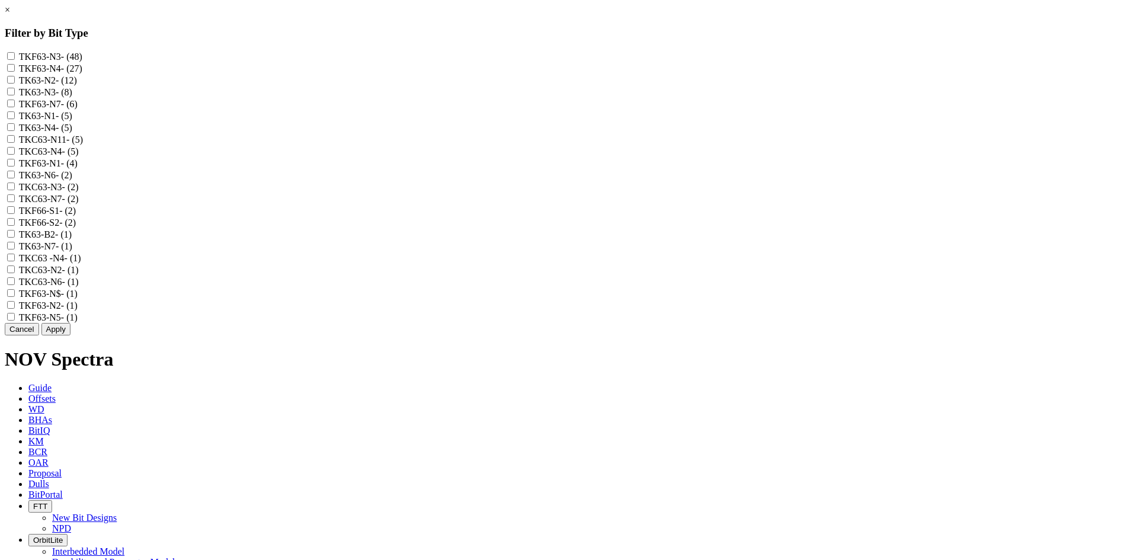
click at [82, 54] on label "TKF63-N3 - (48)" at bounding box center [50, 57] width 63 height 10
click at [15, 54] on input "TKF63-N3 - (48)" at bounding box center [11, 56] width 8 height 8
checkbox input "true"
click at [82, 70] on label "TKF63-N4 - (27)" at bounding box center [50, 68] width 63 height 10
click at [15, 70] on input "TKF63-N4 - (27)" at bounding box center [11, 68] width 8 height 8
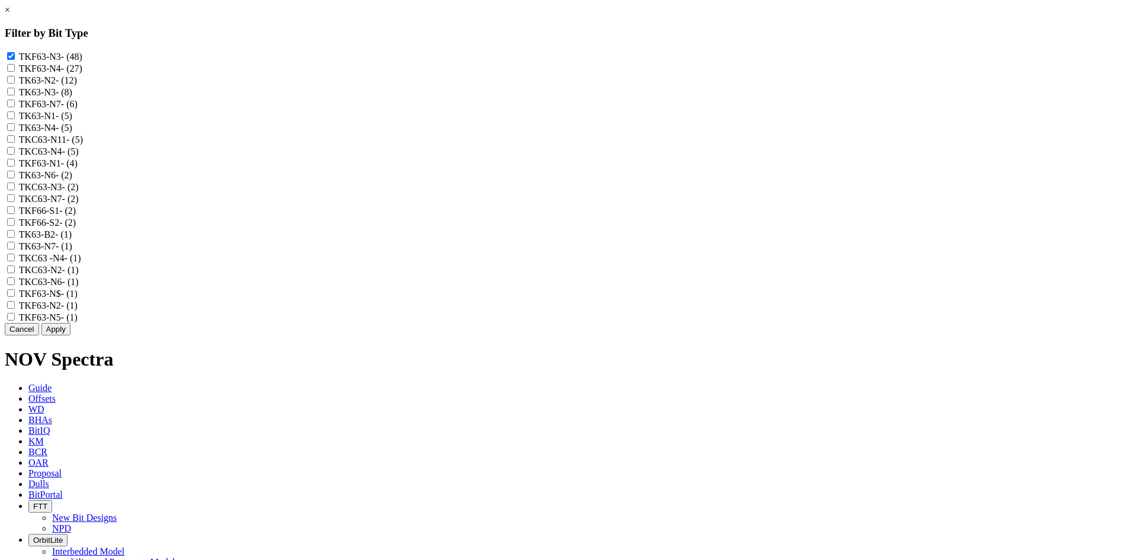
checkbox input "true"
click at [77, 85] on label "TK63-N2 - (12)" at bounding box center [48, 80] width 58 height 10
click at [15, 84] on input "TK63-N2 - (12)" at bounding box center [11, 80] width 8 height 8
checkbox input "true"
click at [72, 97] on label "TK63-N3 - (8)" at bounding box center [45, 92] width 53 height 10
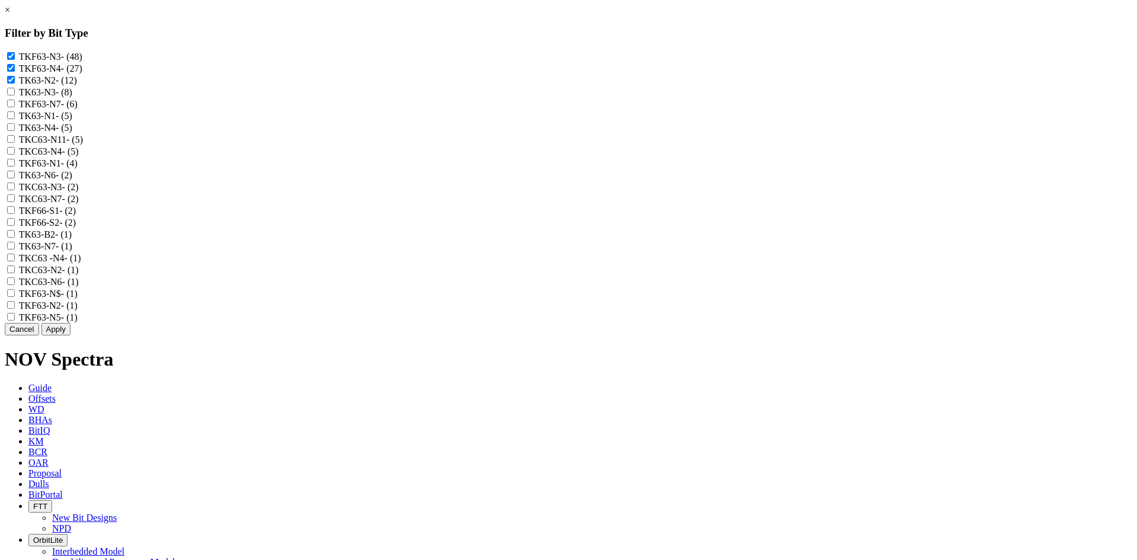
click at [15, 95] on input "TK63-N3 - (8)" at bounding box center [11, 92] width 8 height 8
checkbox input "true"
click at [78, 109] on label "TKF63-N7 - (6)" at bounding box center [48, 104] width 59 height 10
click at [15, 107] on input "TKF63-N7 - (6)" at bounding box center [11, 103] width 8 height 8
checkbox input "true"
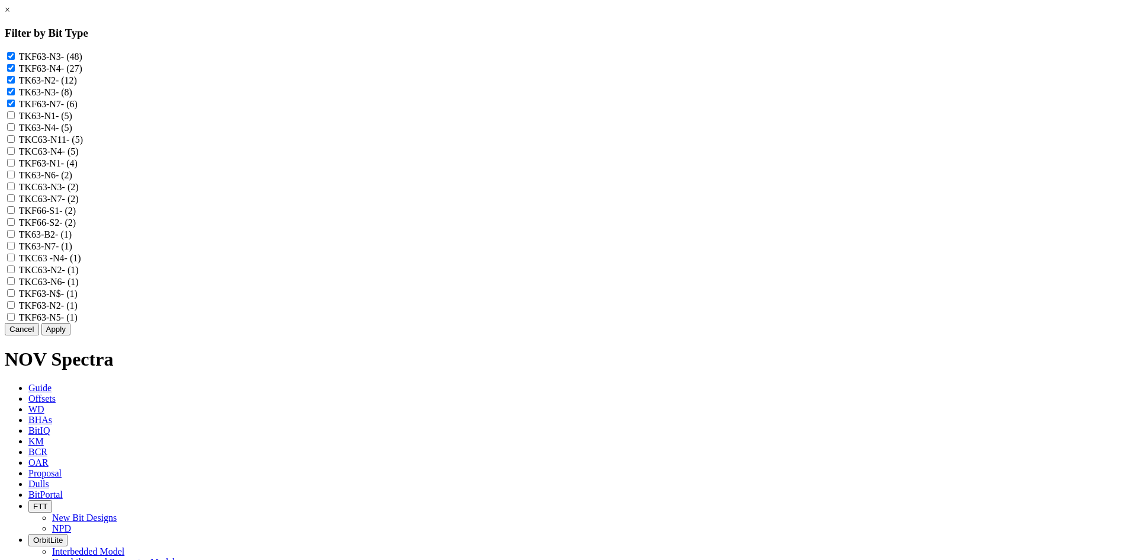
click at [72, 121] on label "TK63-N1 - (5)" at bounding box center [45, 116] width 53 height 10
click at [15, 119] on input "TK63-N1 - (5)" at bounding box center [11, 115] width 8 height 8
checkbox input "true"
click at [72, 133] on label "TK63-N4 - (5)" at bounding box center [45, 128] width 53 height 10
click at [15, 131] on input "TK63-N4 - (5)" at bounding box center [11, 127] width 8 height 8
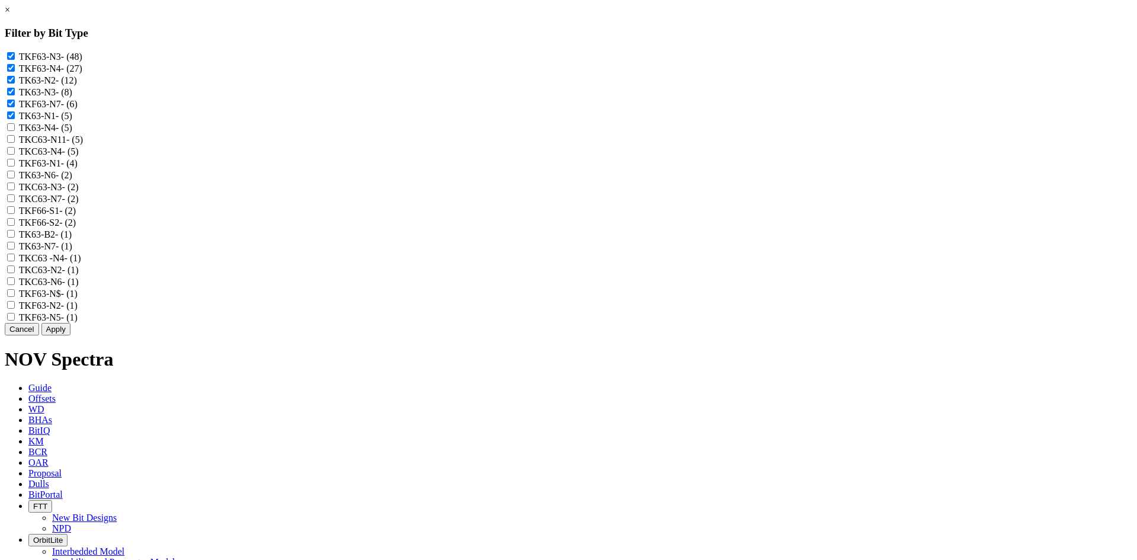
checkbox input "true"
click at [83, 145] on label "TKC63-N11 - (5)" at bounding box center [51, 139] width 64 height 10
click at [15, 143] on input "TKC63-N11 - (5)" at bounding box center [11, 139] width 8 height 8
checkbox input "true"
click at [79, 156] on label "TKC63-N4 - (5)" at bounding box center [49, 151] width 60 height 10
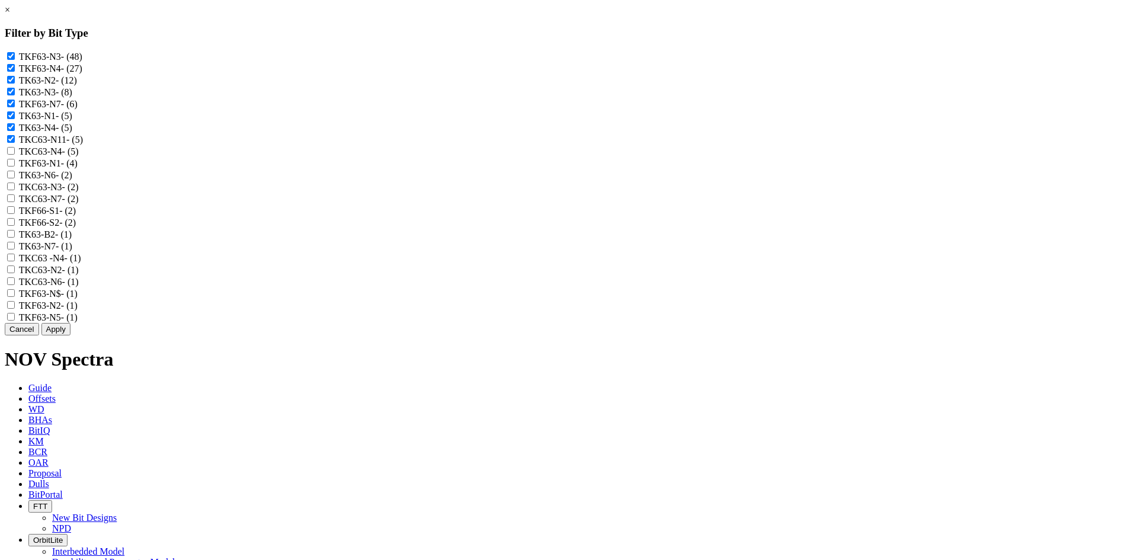
click at [15, 155] on input "TKC63-N4 - (5)" at bounding box center [11, 151] width 8 height 8
checkbox input "true"
click at [78, 168] on label "TKF63-N1 - (4)" at bounding box center [48, 163] width 59 height 10
click at [15, 166] on input "TKF63-N1 - (4)" at bounding box center [11, 163] width 8 height 8
checkbox input "true"
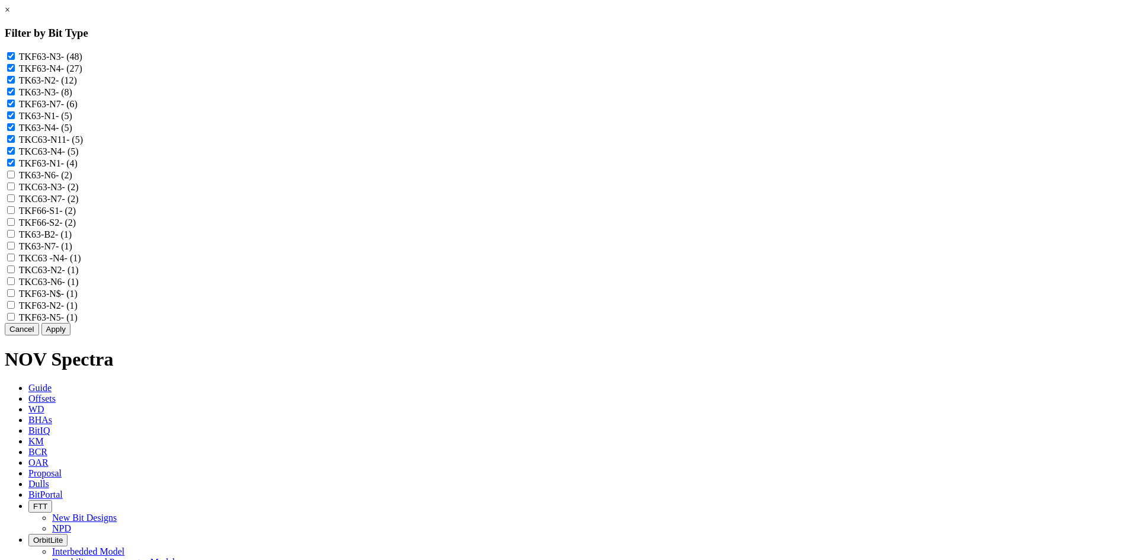
click at [72, 180] on label "TK63-N6 - (2)" at bounding box center [45, 175] width 53 height 10
click at [15, 178] on input "TK63-N6 - (2)" at bounding box center [11, 175] width 8 height 8
checkbox input "true"
click at [79, 192] on label "TKC63-N3 - (2)" at bounding box center [49, 187] width 60 height 10
click at [15, 190] on input "TKC63-N3 - (2)" at bounding box center [11, 186] width 8 height 8
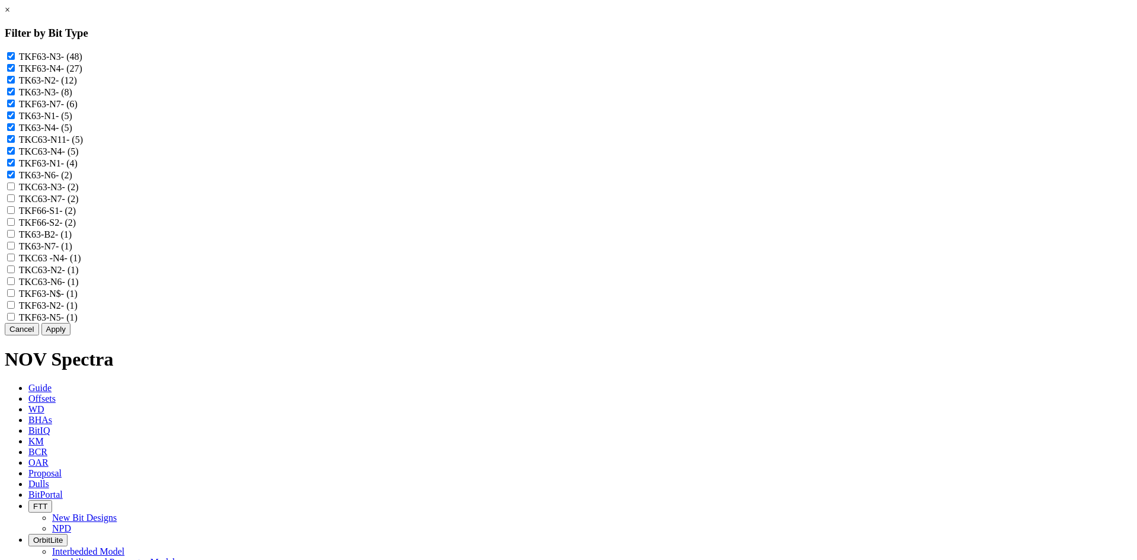
checkbox input "true"
click at [79, 204] on label "TKC63-N7 - (2)" at bounding box center [49, 199] width 60 height 10
click at [15, 202] on input "TKC63-N7 - (2)" at bounding box center [11, 198] width 8 height 8
checkbox input "true"
click at [72, 251] on label "TK63-N7 - (1)" at bounding box center [45, 246] width 53 height 10
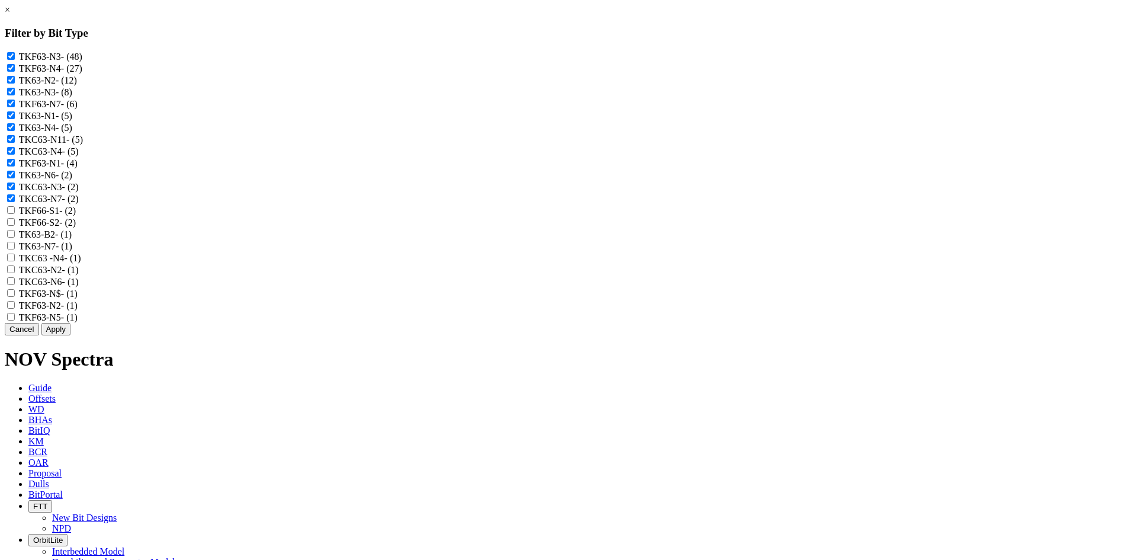
click at [15, 249] on input "TK63-N7 - (1)" at bounding box center [11, 246] width 8 height 8
checkbox input "true"
click at [81, 263] on label "TKC63 -N4 - (1)" at bounding box center [50, 258] width 62 height 10
click at [15, 261] on -N4 "TKC63 -N4 - (1)" at bounding box center [11, 257] width 8 height 8
checkbox -N4 "true"
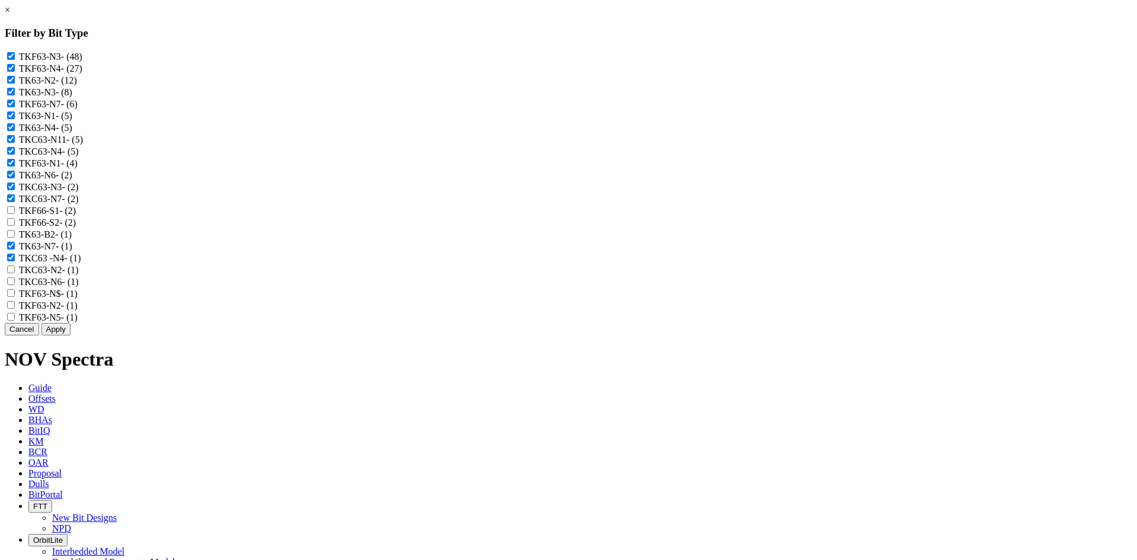
click at [79, 275] on label "TKC63-N2 - (1)" at bounding box center [49, 270] width 60 height 10
click at [15, 273] on input "TKC63-N2 - (1)" at bounding box center [11, 269] width 8 height 8
checkbox input "true"
click at [79, 287] on label "TKC63-N6 - (1)" at bounding box center [49, 282] width 60 height 10
click at [15, 285] on input "TKC63-N6 - (1)" at bounding box center [11, 281] width 8 height 8
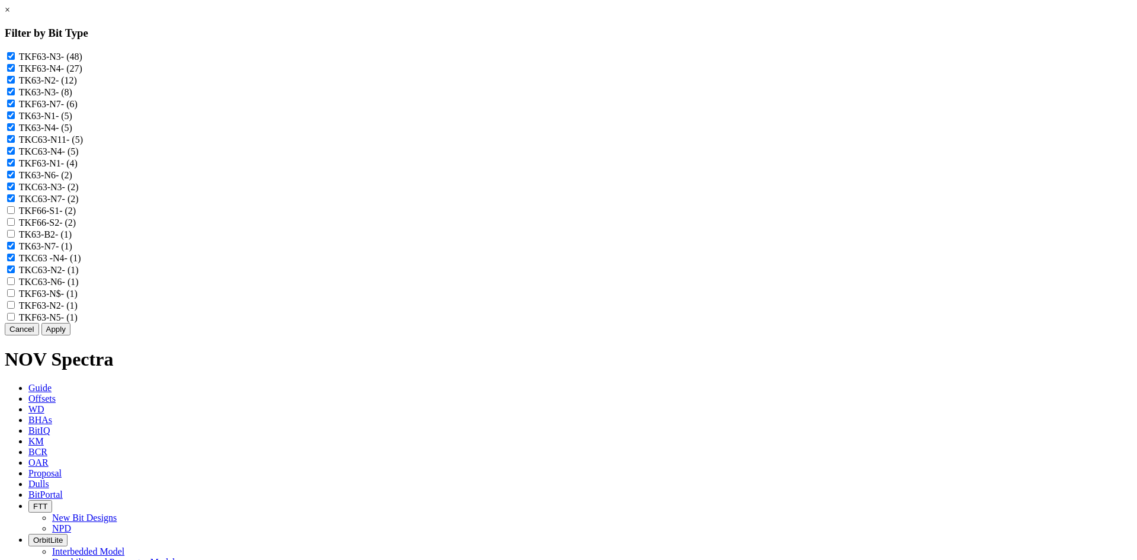
checkbox input "true"
click at [78, 298] on label "TKF63-N$ - (1)" at bounding box center [48, 293] width 59 height 10
click at [15, 297] on input "TKF63-N$ - (1)" at bounding box center [11, 293] width 8 height 8
checkbox input "true"
click at [78, 310] on label "TKF63-N2 - (1)" at bounding box center [48, 305] width 59 height 10
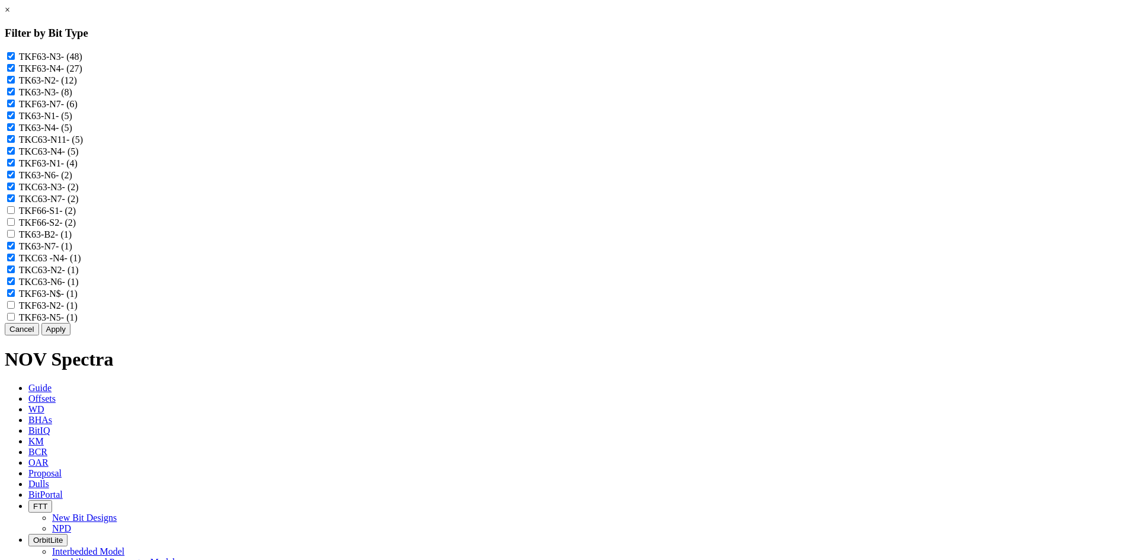
click at [15, 309] on input "TKF63-N2 - (1)" at bounding box center [11, 305] width 8 height 8
checkbox input "true"
click at [78, 322] on label "TKF63-N5 - (1)" at bounding box center [48, 317] width 59 height 10
click at [15, 320] on input "TKF63-N5 - (1)" at bounding box center [11, 317] width 8 height 8
checkbox input "true"
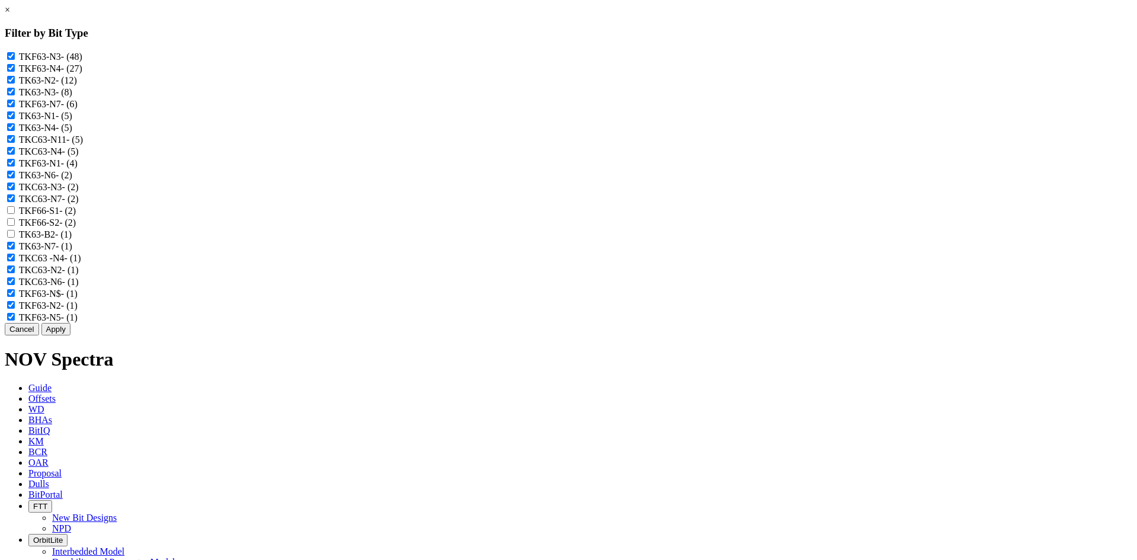
click at [70, 335] on button "Apply" at bounding box center [55, 329] width 29 height 12
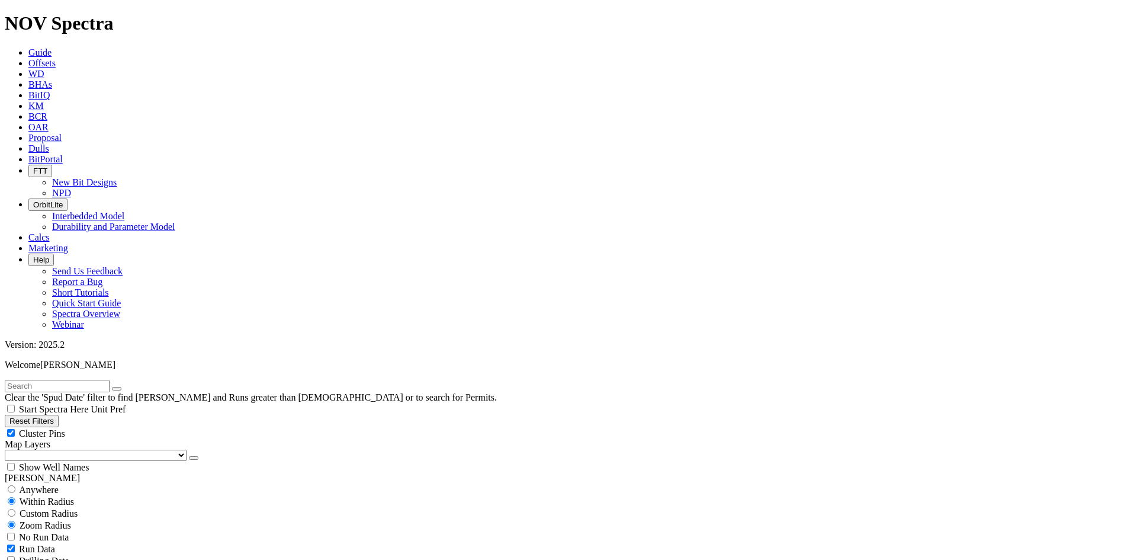
scroll to position [237, 0]
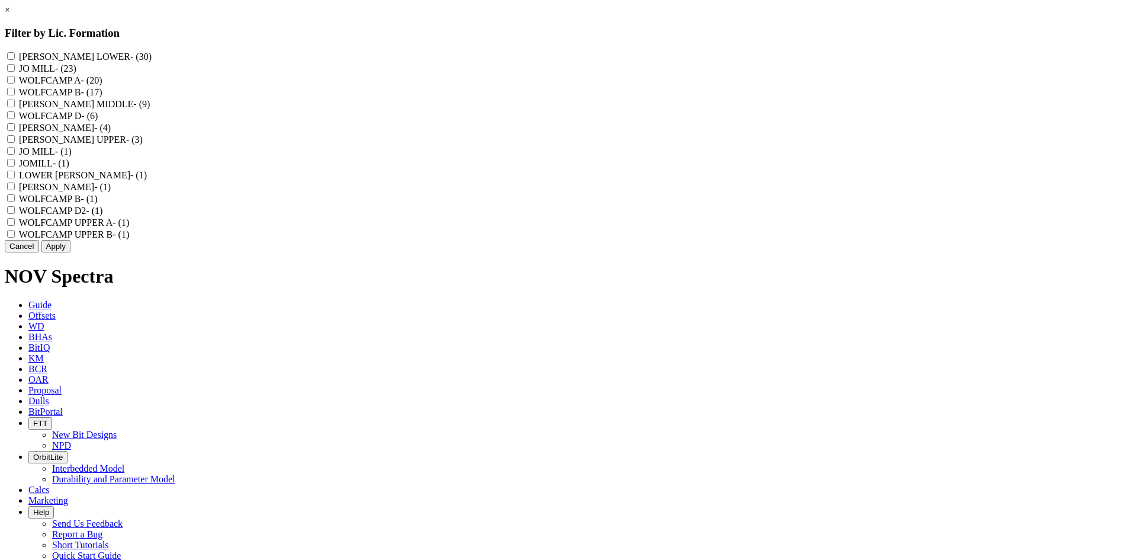
click at [102, 97] on label "WOLFCAMP B - (17)" at bounding box center [61, 92] width 84 height 10
click at [15, 95] on B "WOLFCAMP B - (17)" at bounding box center [11, 92] width 8 height 8
checkbox B "true"
click at [98, 204] on label "WOLFCAMP B - (1)" at bounding box center [58, 199] width 79 height 10
click at [15, 202] on "WOLFCAMP B - (1)" at bounding box center [11, 198] width 8 height 8
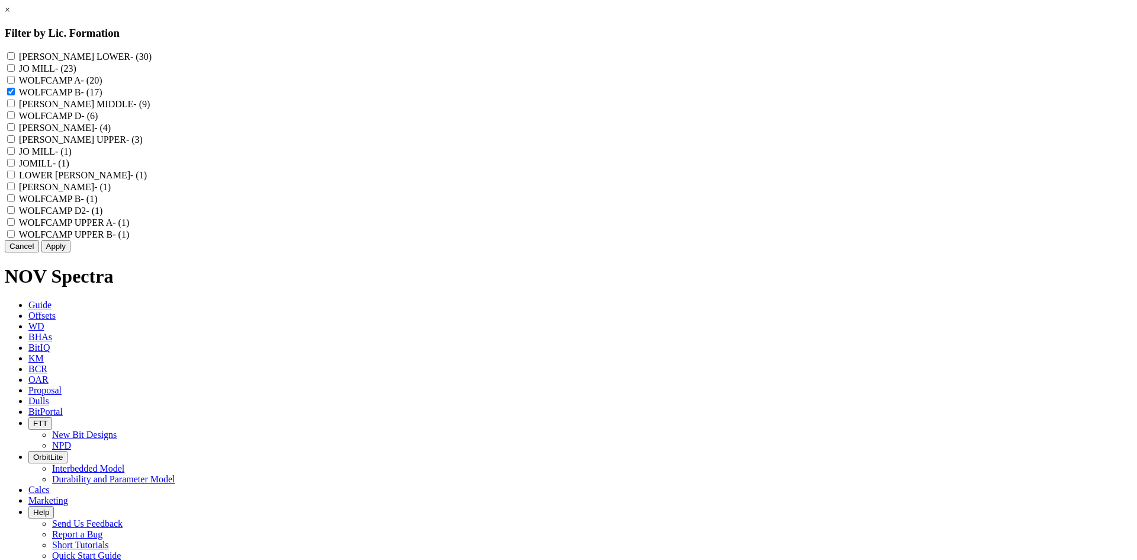
checkbox "true"
click at [130, 239] on label "WOLFCAMP UPPER B - (1)" at bounding box center [74, 234] width 111 height 10
click at [15, 237] on B "WOLFCAMP UPPER B - (1)" at bounding box center [11, 234] width 8 height 8
checkbox B "true"
click at [70, 252] on button "Apply" at bounding box center [55, 246] width 29 height 12
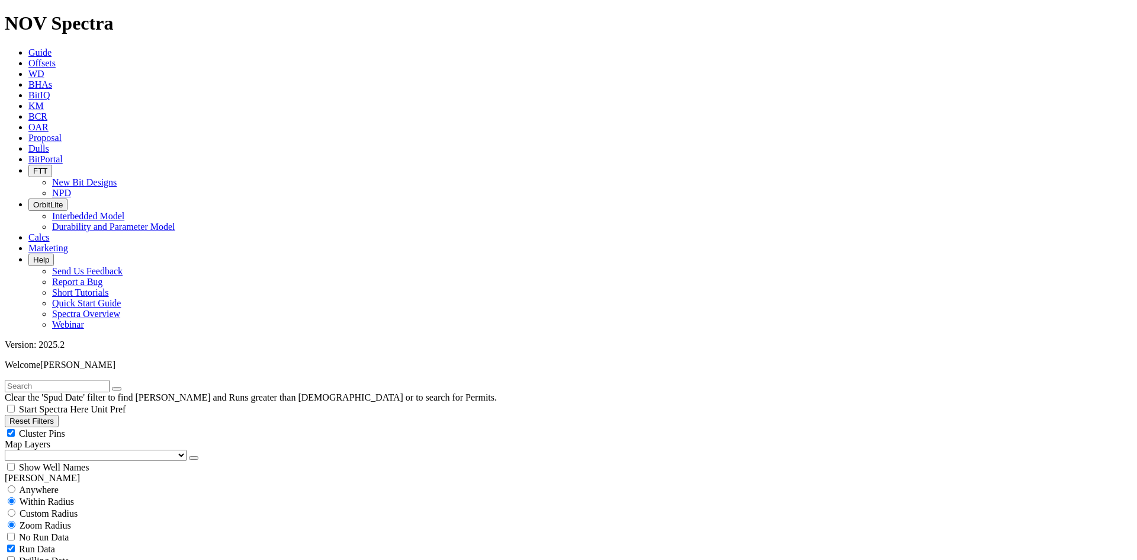
scroll to position [474, 0]
click at [65, 428] on span "Cluster Pins" at bounding box center [42, 433] width 46 height 10
checkbox input "false"
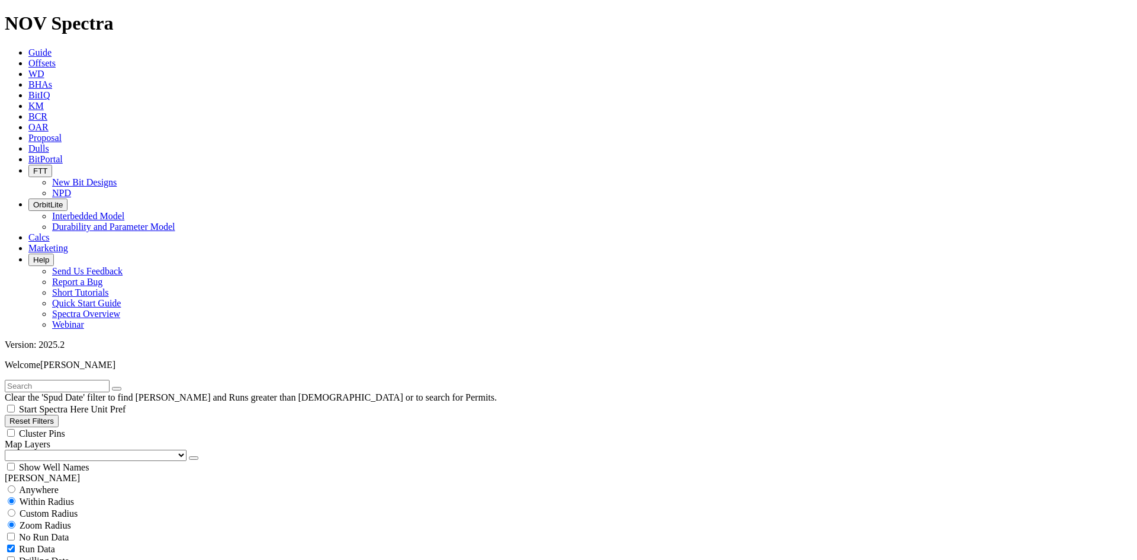
scroll to position [1853, 0]
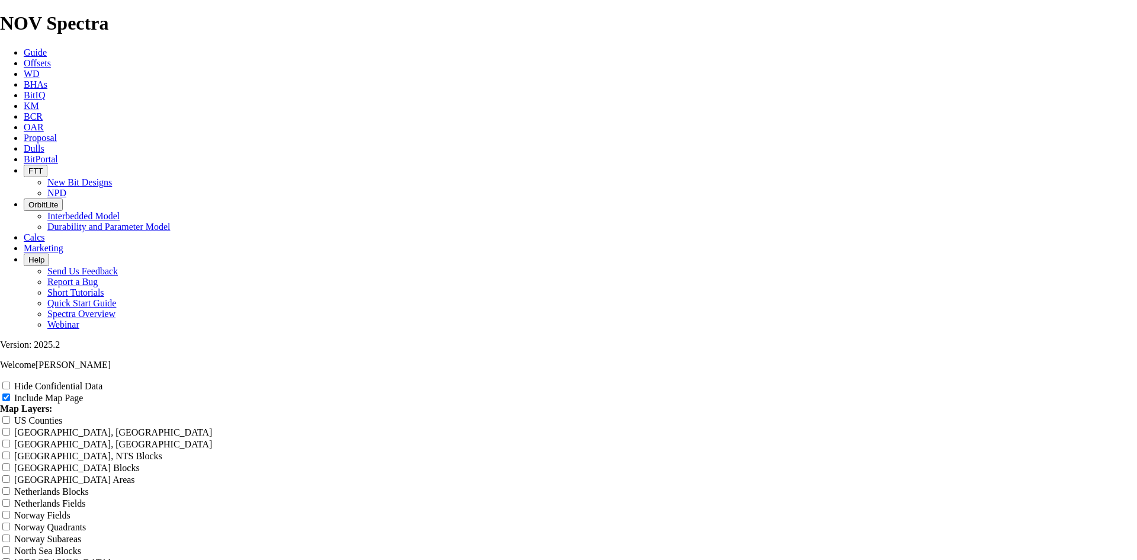
click at [102, 381] on label "Hide Confidential Data" at bounding box center [58, 386] width 88 height 10
click at [10, 381] on input "Hide Confidential Data" at bounding box center [6, 385] width 8 height 8
checkbox input "true"
drag, startPoint x: 664, startPoint y: 84, endPoint x: 266, endPoint y: 88, distance: 398.0
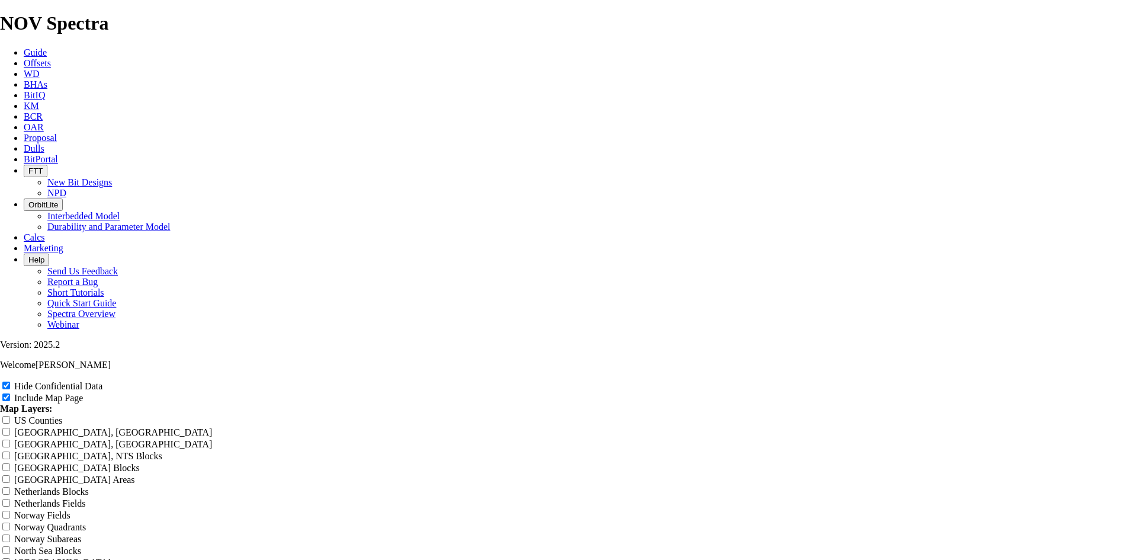
paste input "7.88 TKF63 N WCB offsets"
type input "7.88 TKF63 N WCB offsets"
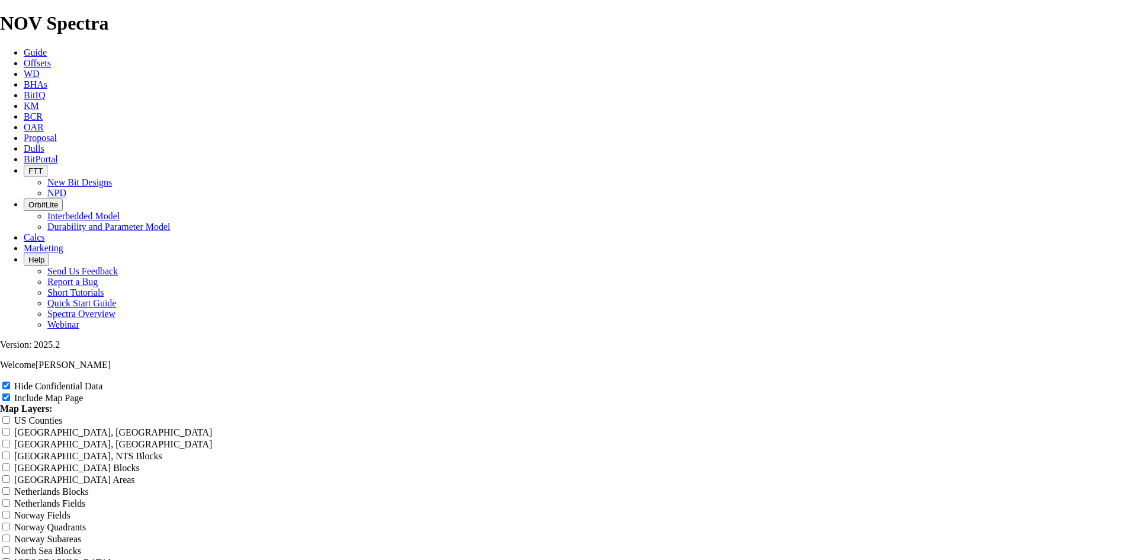
type input "7.88 TKF63 N WCB offsets"
type input "7.88 TKF63 N WCB offset"
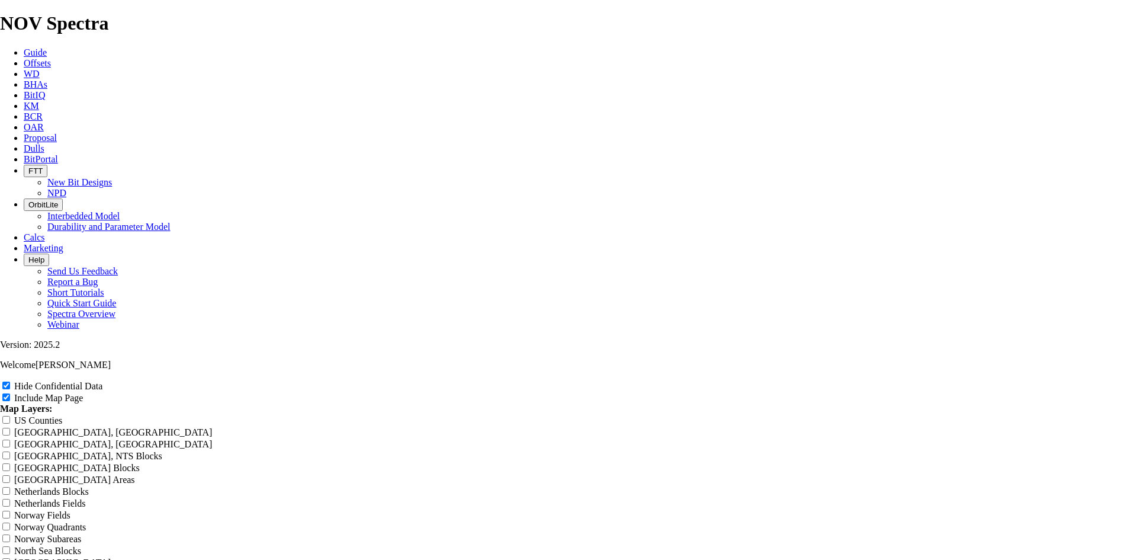
type input "7.88 TKF63 N WCB offset"
type input "7.88 TKF63 N WCB offse"
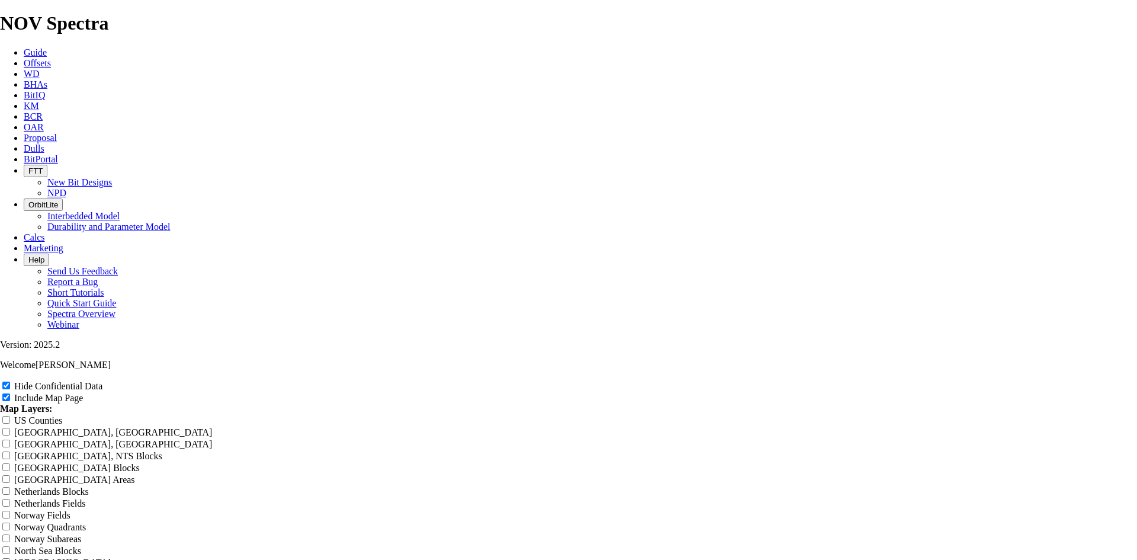
type input "7.88 TKF63 N WCB offse"
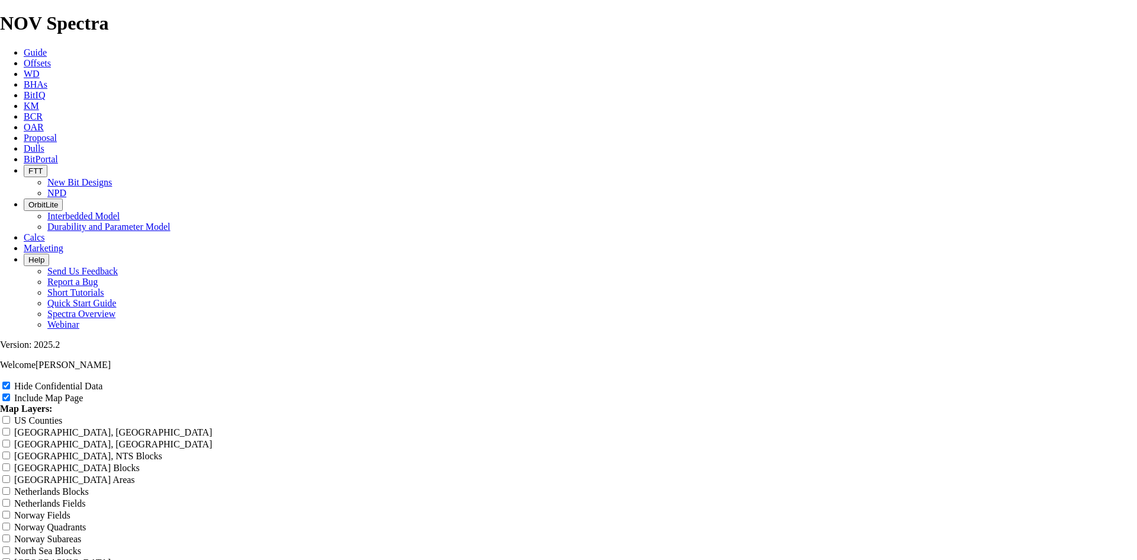
scroll to position [1421, 0]
drag, startPoint x: 682, startPoint y: 81, endPoint x: 425, endPoint y: 83, distance: 257.6
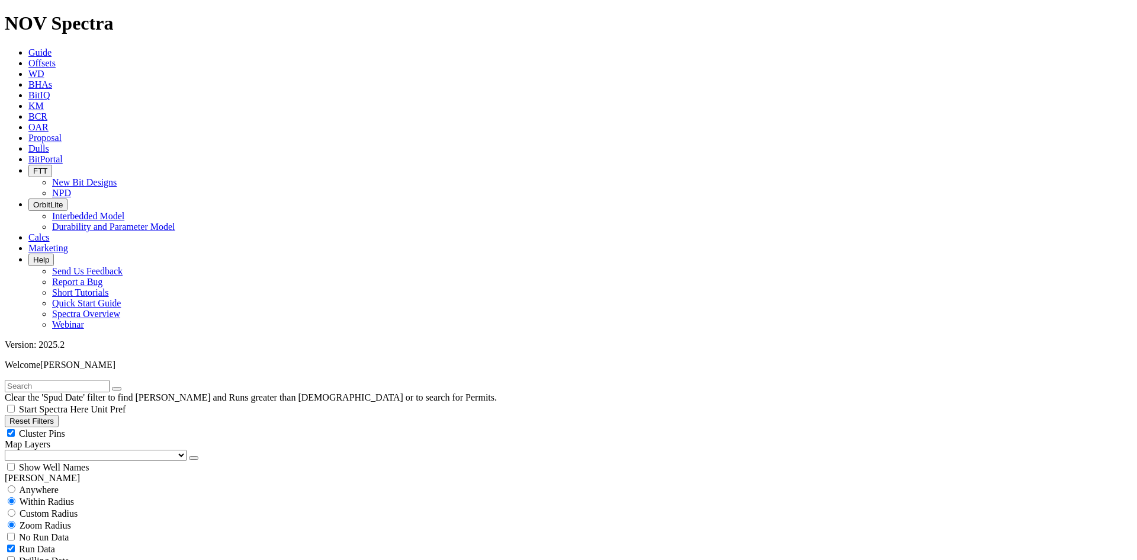
scroll to position [474, 0]
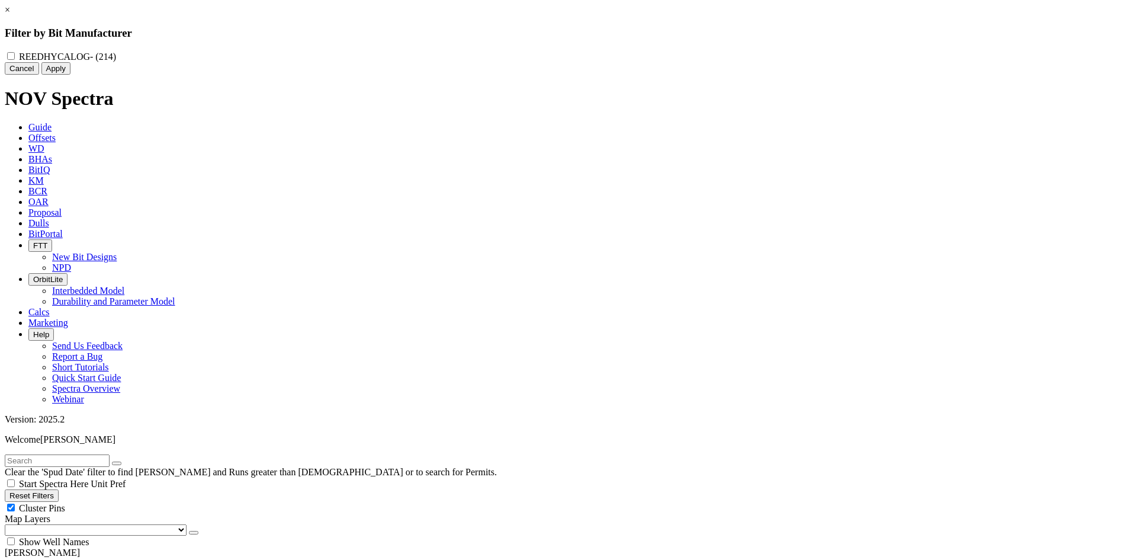
click at [116, 56] on label "REEDHYCALOG - (214)" at bounding box center [67, 57] width 97 height 10
click at [15, 56] on input "REEDHYCALOG - (214)" at bounding box center [11, 56] width 8 height 8
checkbox input "true"
click at [70, 75] on button "Apply" at bounding box center [55, 68] width 29 height 12
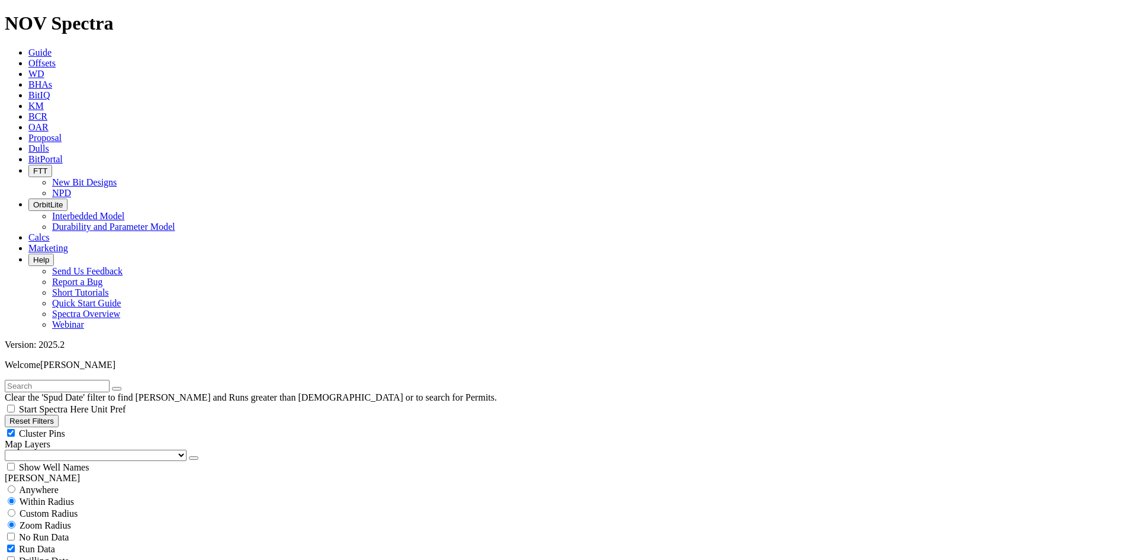
scroll to position [355, 0]
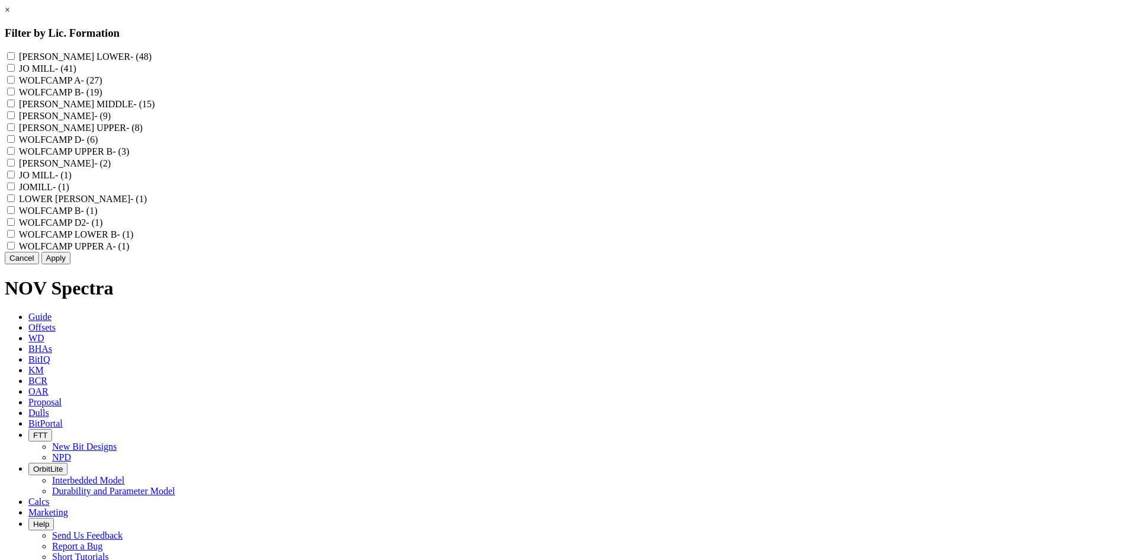
click at [102, 97] on label "WOLFCAMP B - (19)" at bounding box center [61, 92] width 84 height 10
click at [15, 95] on B "WOLFCAMP B - (19)" at bounding box center [11, 92] width 8 height 8
checkbox B "true"
click at [130, 156] on label "WOLFCAMP UPPER B - (3)" at bounding box center [74, 151] width 111 height 10
click at [15, 155] on B "WOLFCAMP UPPER B - (3)" at bounding box center [11, 151] width 8 height 8
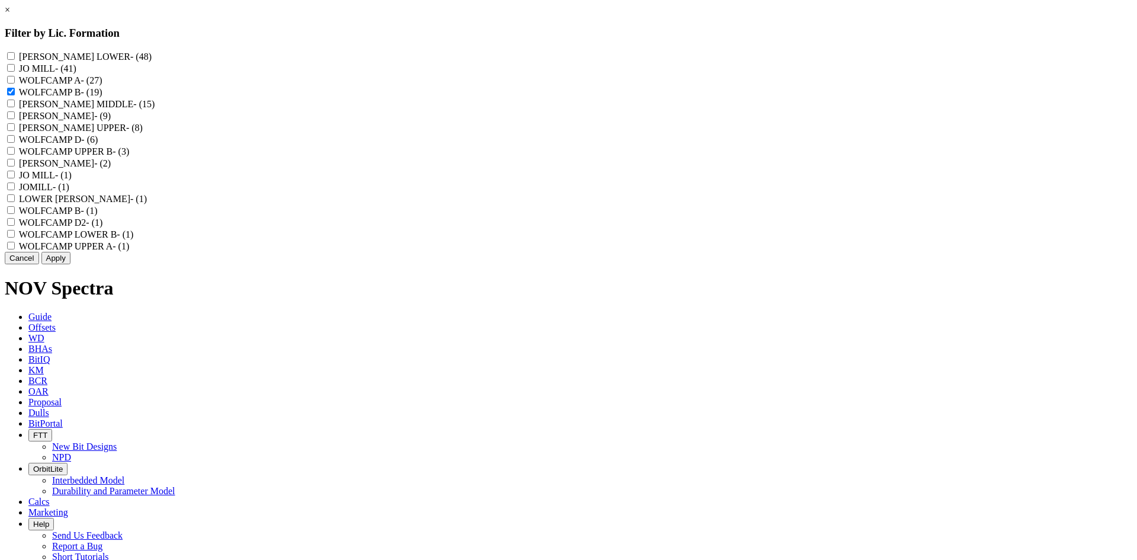
checkbox B "true"
click at [98, 216] on label "WOLFCAMP B - (1)" at bounding box center [58, 211] width 79 height 10
click at [15, 214] on "WOLFCAMP B - (1)" at bounding box center [11, 210] width 8 height 8
checkbox "true"
click at [134, 239] on label "WOLFCAMP LOWER B - (1)" at bounding box center [76, 234] width 115 height 10
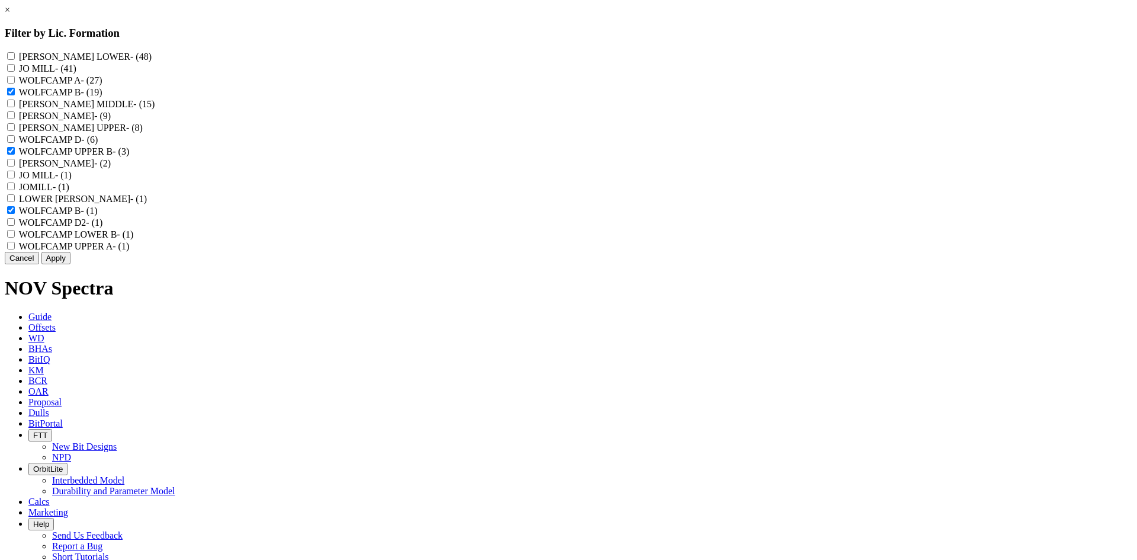
click at [15, 237] on B "WOLFCAMP LOWER B - (1)" at bounding box center [11, 234] width 8 height 8
checkbox B "true"
click at [70, 264] on button "Apply" at bounding box center [55, 258] width 29 height 12
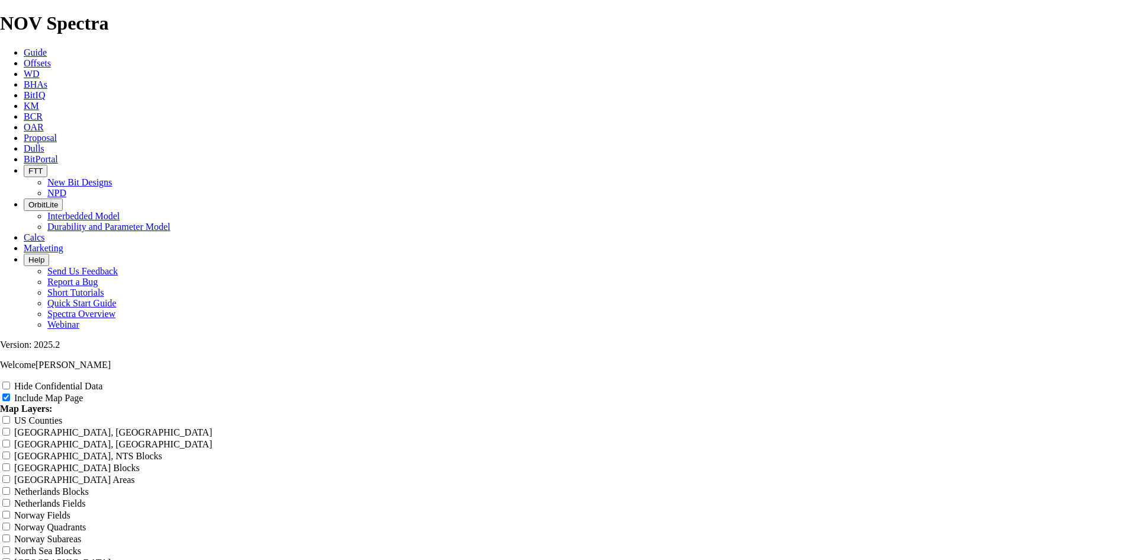
click at [10, 381] on input "Hide Confidential Data" at bounding box center [6, 385] width 8 height 8
checkbox input "true"
drag, startPoint x: 669, startPoint y: 81, endPoint x: 307, endPoint y: 93, distance: 362.1
paste input "7.88 TKF63 N WCB VCL CL offsets"
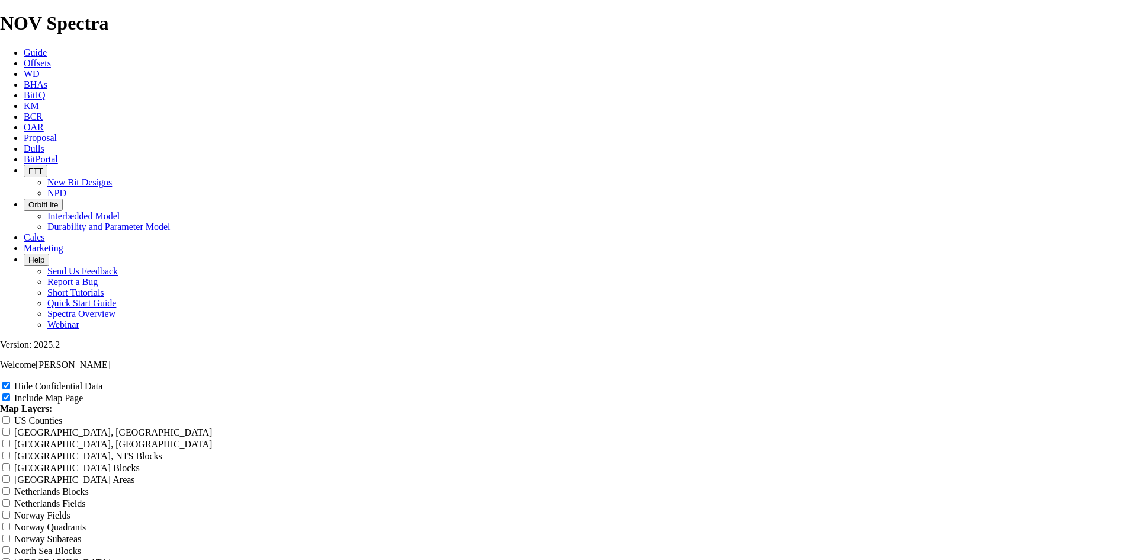
type input "7.88 TKF63 N WCB VCL CL offsets"
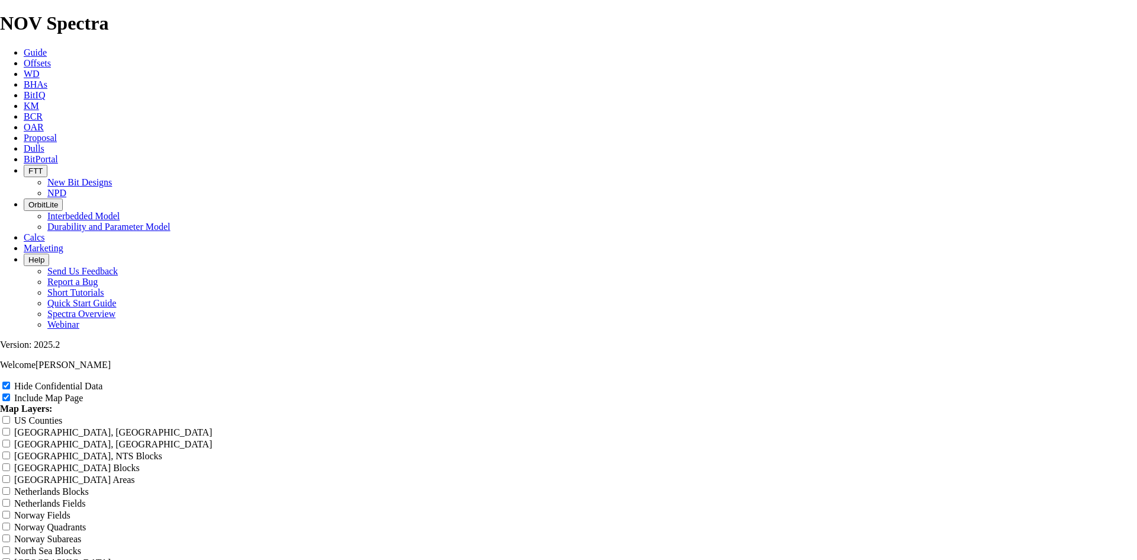
type input "7.88 TKF63 N WCB VCL CL offsets"
type input "7.88 TKF63 NWCB VCL CL offsets"
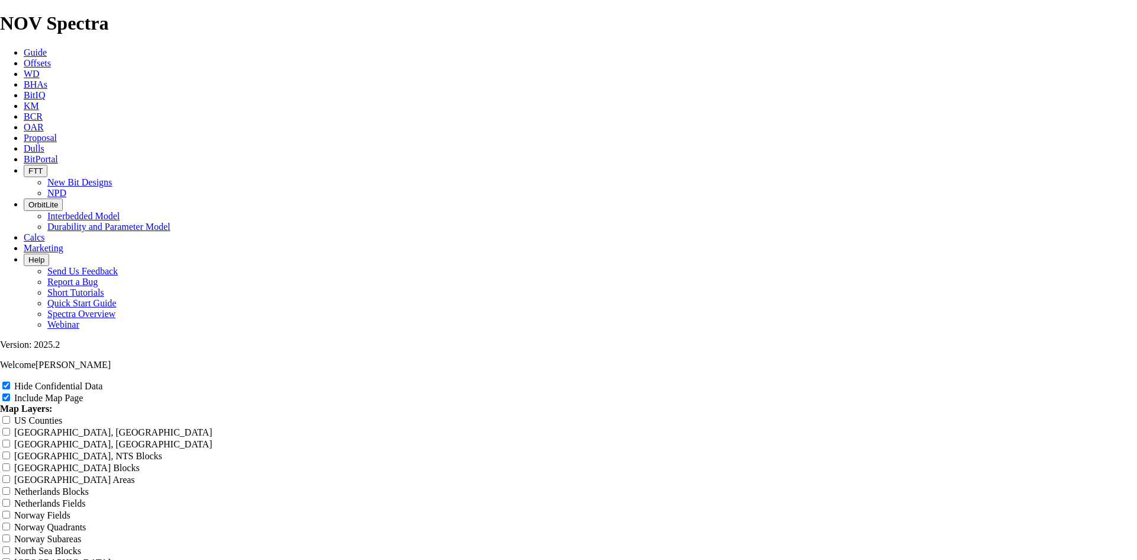
type input "7.88 TKF63 NWCB VCL CL offsets"
type input "7.88 TKF63 WCB VCL CL offsets"
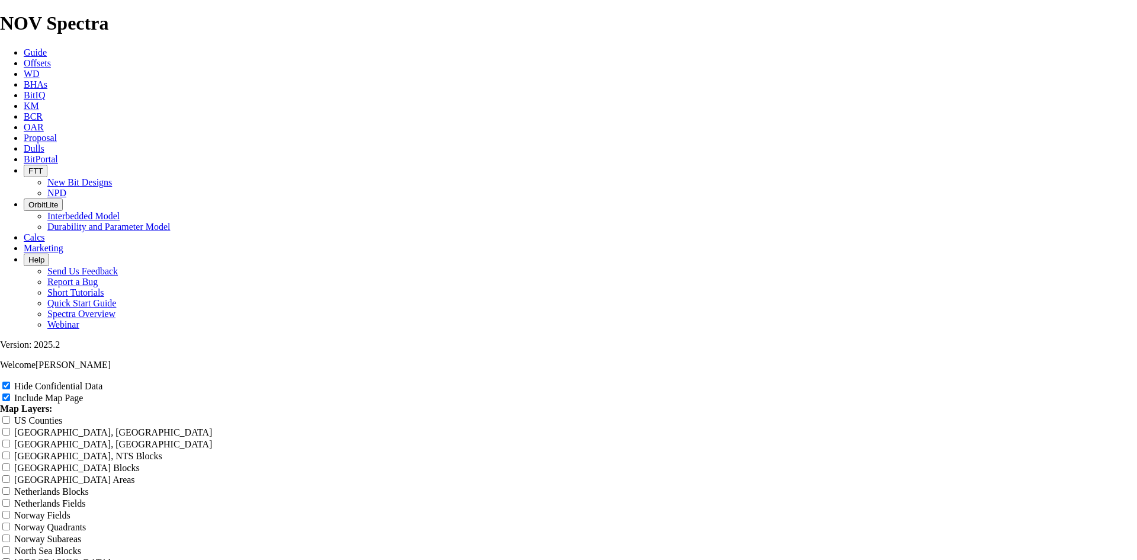
type input "7.88 TKF63 WCB VCL CL offsets"
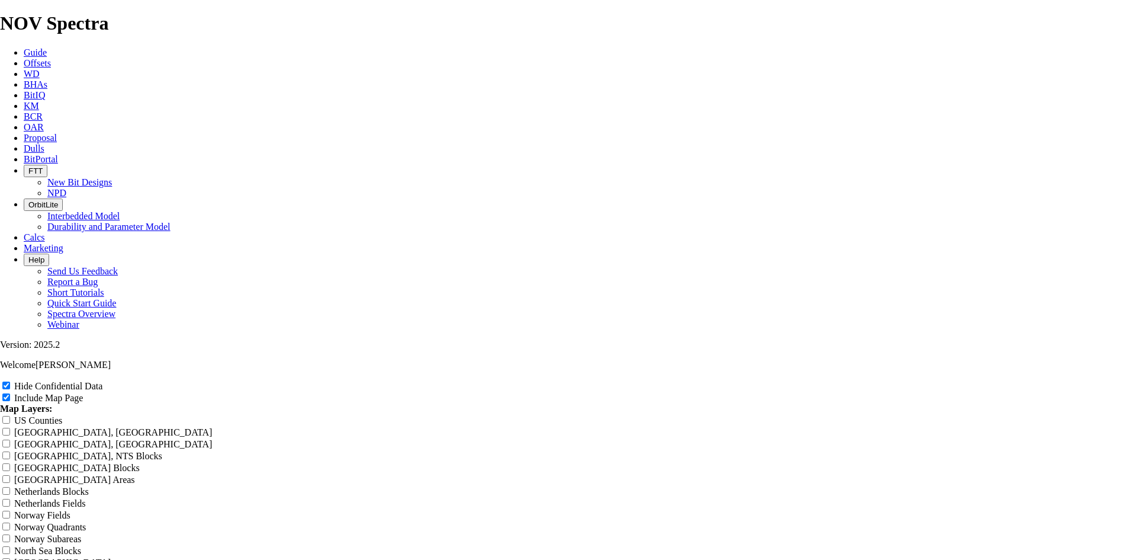
type input "7.88 TKF63 WCB VCL CL offsets"
radio input "true"
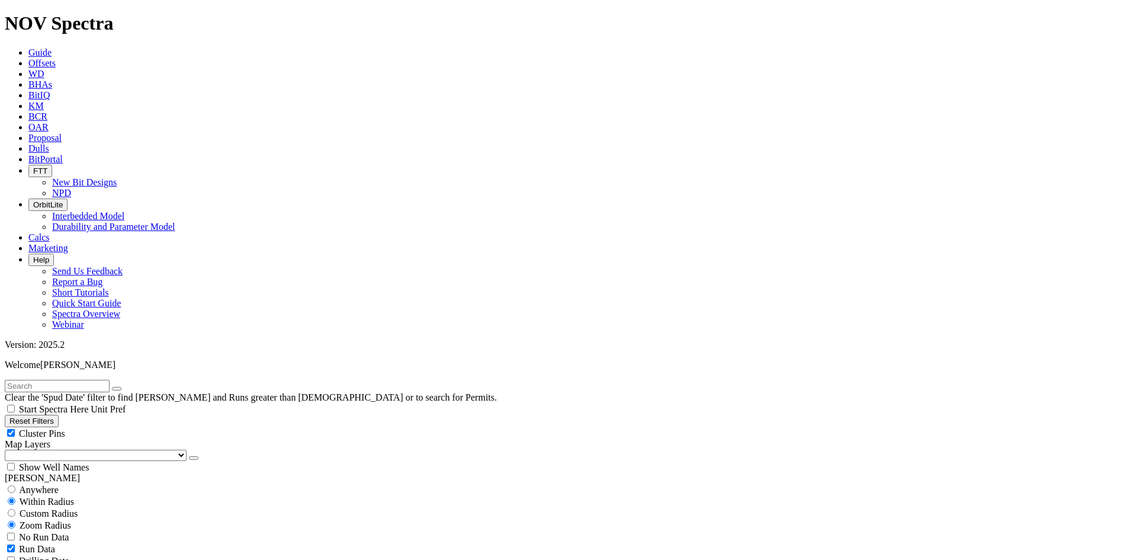
scroll to position [355, 0]
select select
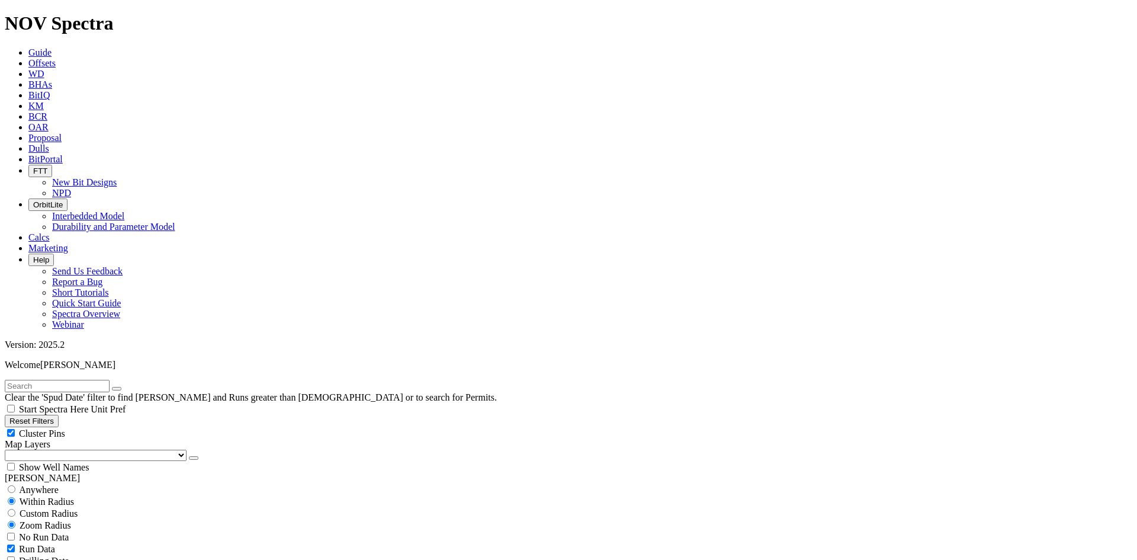
select select
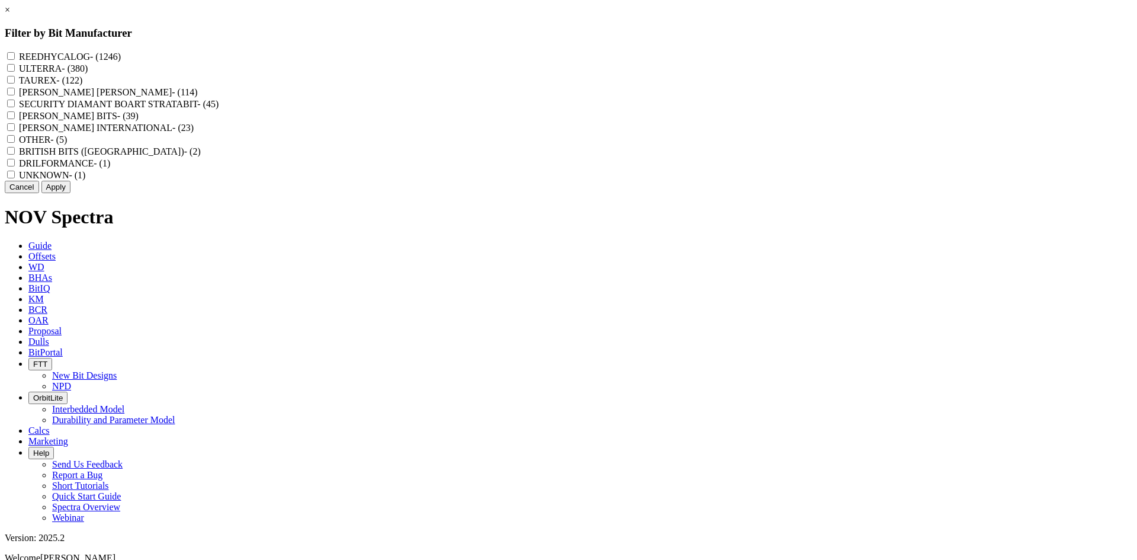
click at [121, 57] on label "REEDHYCALOG - (1246)" at bounding box center [70, 57] width 102 height 10
click at [15, 57] on input "REEDHYCALOG - (1246)" at bounding box center [11, 56] width 8 height 8
checkbox input "true"
click at [70, 193] on button "Apply" at bounding box center [55, 187] width 29 height 12
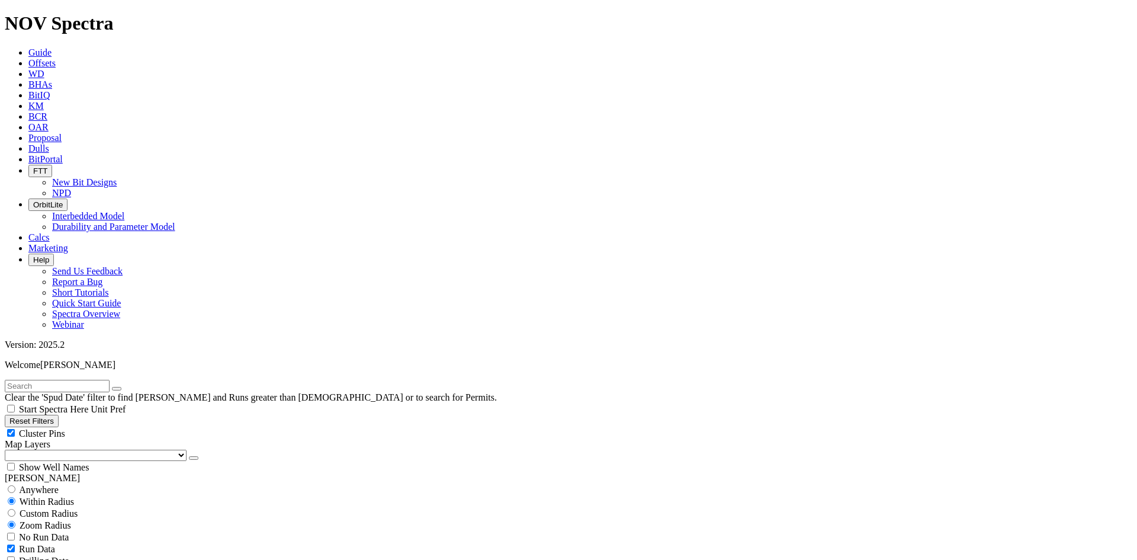
scroll to position [110117, 0]
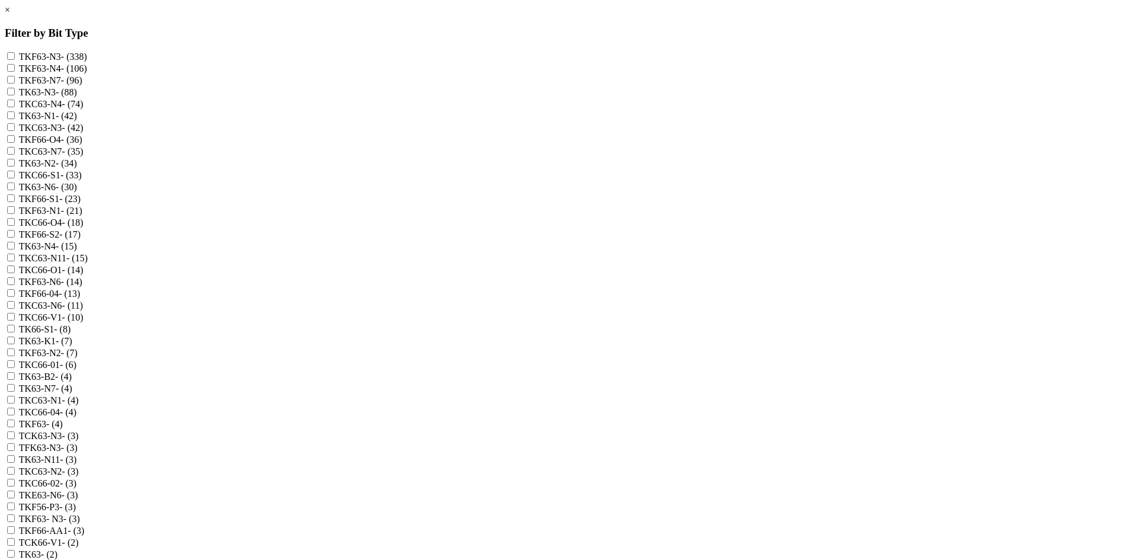
click at [10, 15] on link "×" at bounding box center [7, 10] width 5 height 10
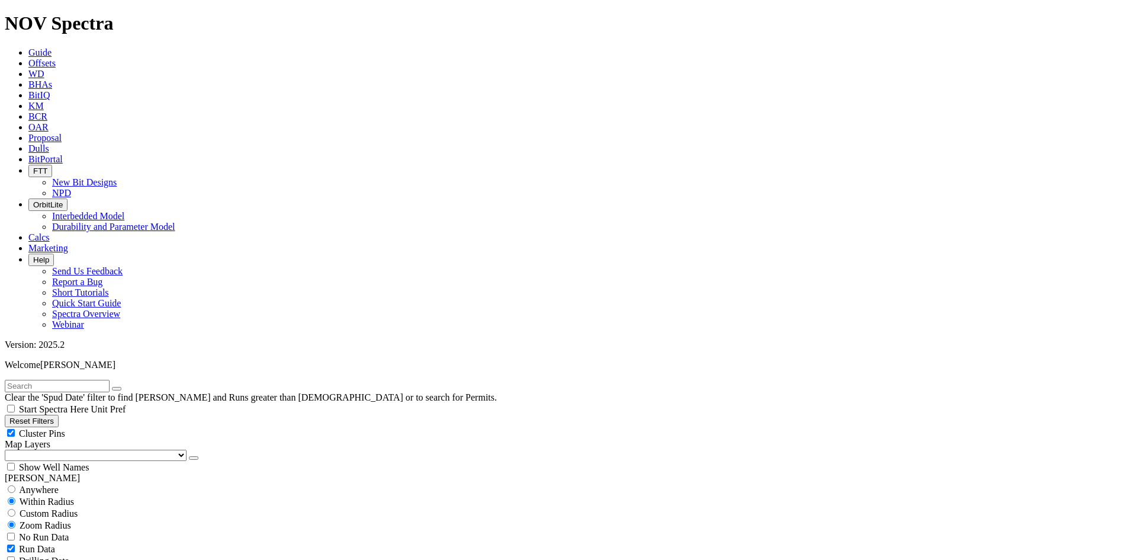
scroll to position [296, 0]
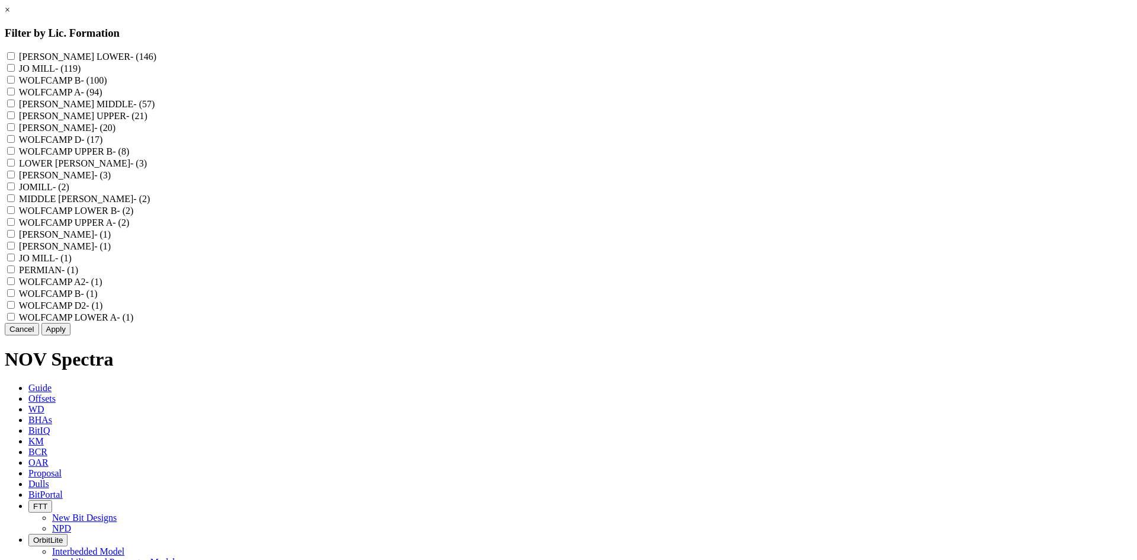
click at [107, 85] on label "WOLFCAMP B - (100)" at bounding box center [63, 80] width 88 height 10
click at [15, 84] on B "WOLFCAMP B - (100)" at bounding box center [11, 80] width 8 height 8
checkbox B "true"
click at [130, 156] on label "WOLFCAMP UPPER B - (8)" at bounding box center [74, 151] width 111 height 10
click at [15, 155] on B "WOLFCAMP UPPER B - (8)" at bounding box center [11, 151] width 8 height 8
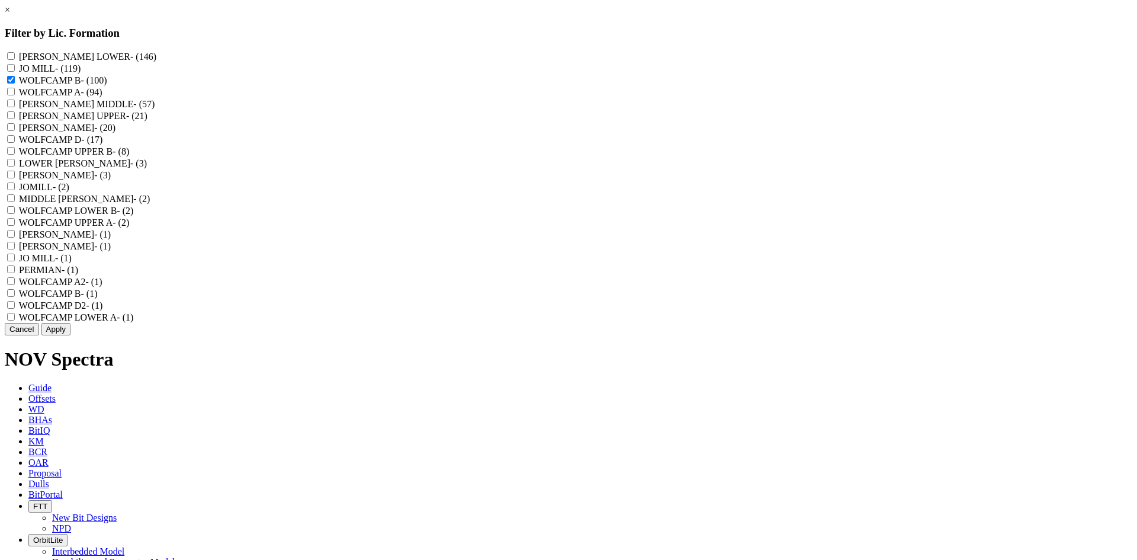
checkbox B "true"
click at [134, 216] on label "WOLFCAMP LOWER B - (2)" at bounding box center [76, 211] width 115 height 10
click at [15, 214] on B "WOLFCAMP LOWER B - (2)" at bounding box center [11, 210] width 8 height 8
checkbox B "true"
click at [98, 298] on label "WOLFCAMP B - (1)" at bounding box center [58, 293] width 79 height 10
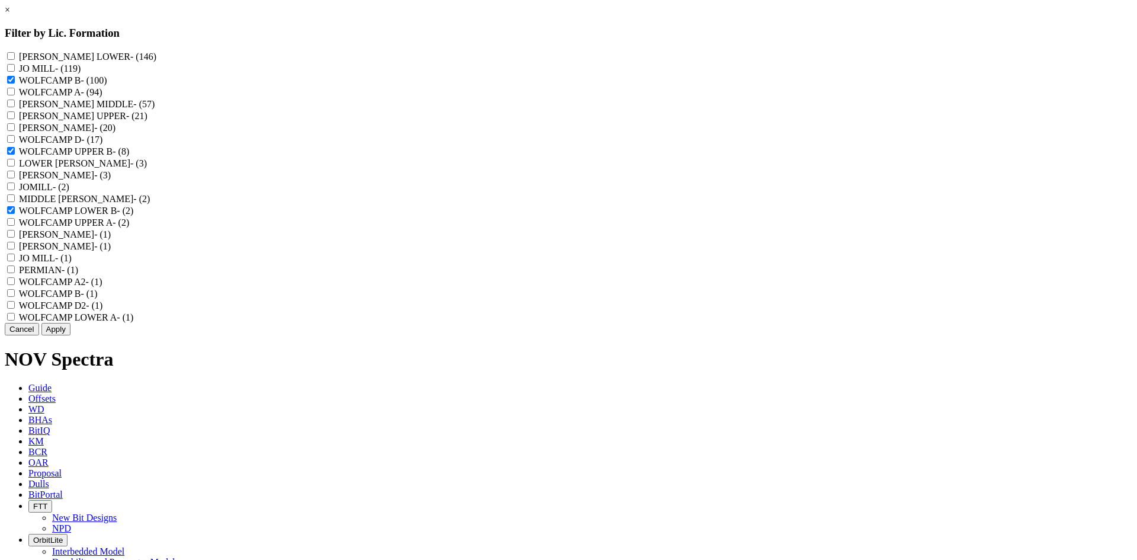
click at [15, 297] on "WOLFCAMP B - (1)" at bounding box center [11, 293] width 8 height 8
checkbox "true"
click at [70, 335] on button "Apply" at bounding box center [55, 329] width 29 height 12
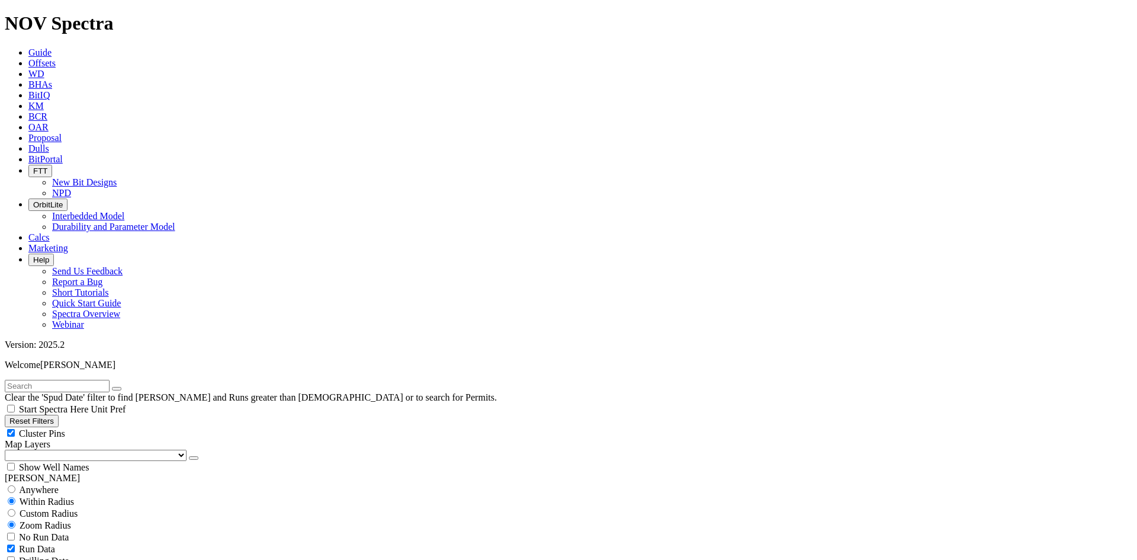
scroll to position [474, 0]
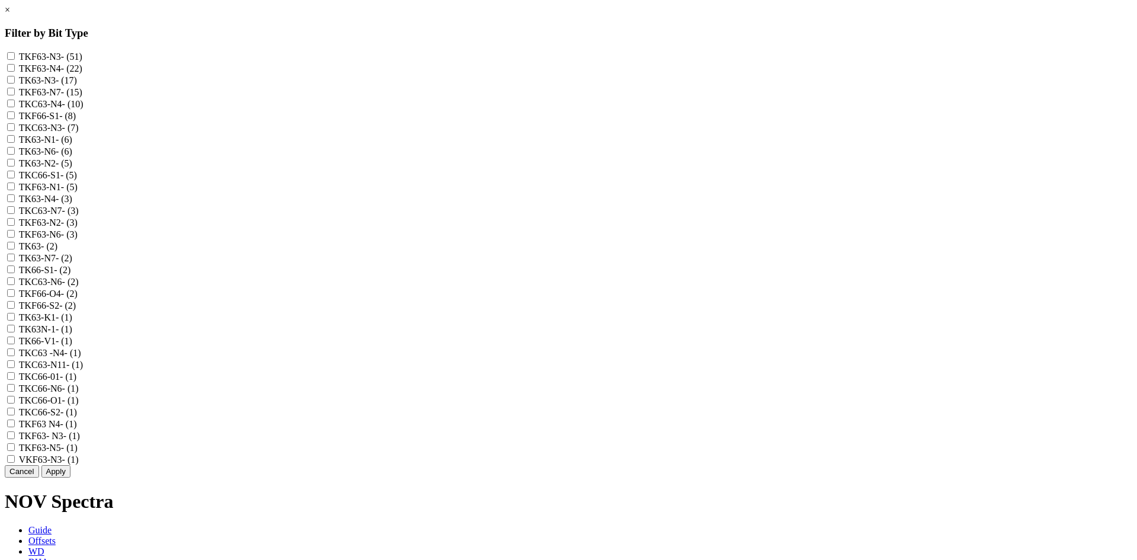
click at [82, 57] on label "TKF63-N3 - (51)" at bounding box center [50, 57] width 63 height 10
click at [15, 57] on input "TKF63-N3 - (51)" at bounding box center [11, 56] width 8 height 8
checkbox input "true"
click at [82, 73] on label "TKF63-N4 - (22)" at bounding box center [50, 68] width 63 height 10
click at [15, 72] on input "TKF63-N4 - (22)" at bounding box center [11, 68] width 8 height 8
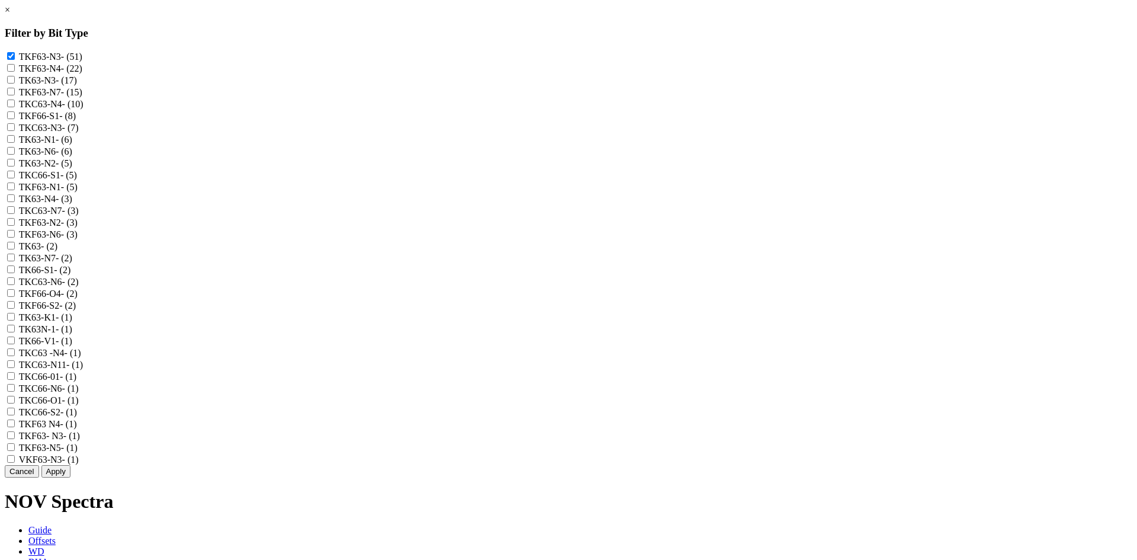
checkbox input "true"
click at [77, 85] on label "TK63-N3 - (17)" at bounding box center [48, 80] width 58 height 10
click at [15, 84] on input "TK63-N3 - (17)" at bounding box center [11, 80] width 8 height 8
checkbox input "true"
click at [82, 97] on label "TKF63-N7 - (15)" at bounding box center [50, 92] width 63 height 10
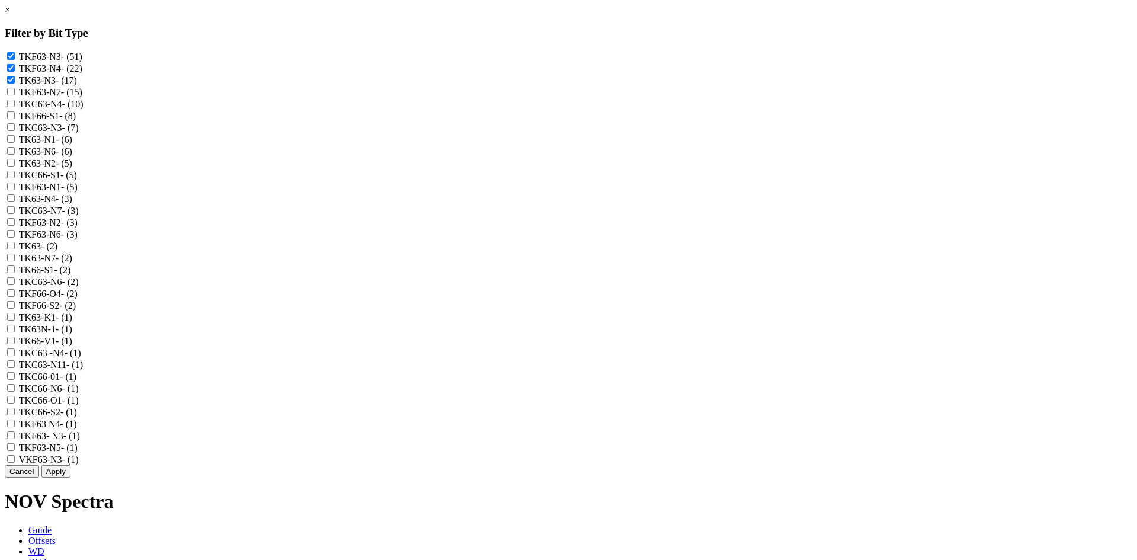
click at [15, 95] on input "TKF63-N7 - (15)" at bounding box center [11, 92] width 8 height 8
checkbox input "true"
click at [84, 109] on label "TKC63-N4 - (10)" at bounding box center [51, 104] width 65 height 10
click at [15, 107] on input "TKC63-N4 - (10)" at bounding box center [11, 103] width 8 height 8
checkbox input "true"
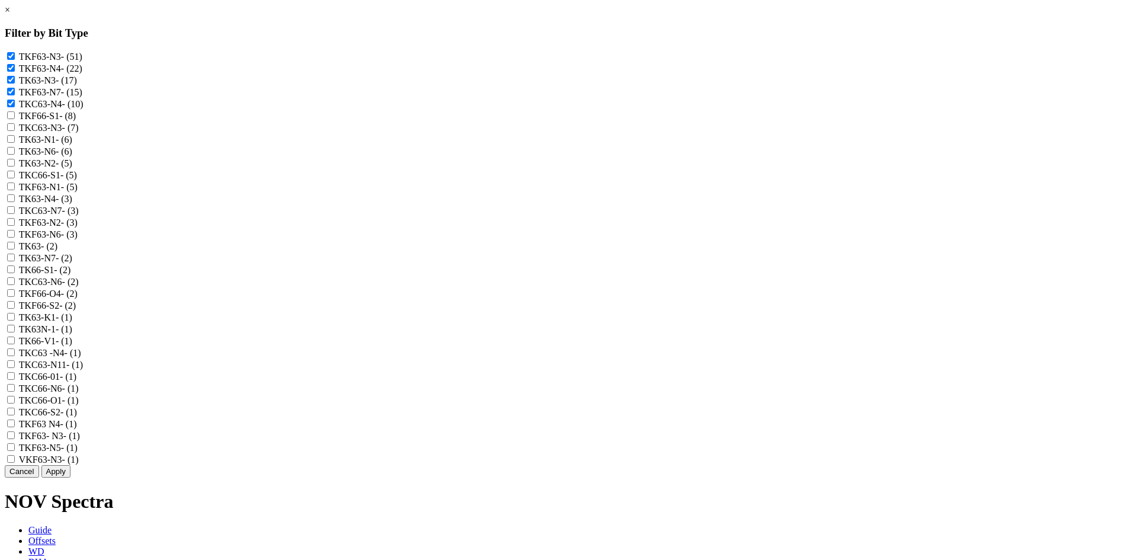
click at [79, 133] on label "TKC63-N3 - (7)" at bounding box center [49, 128] width 60 height 10
click at [15, 131] on input "TKC63-N3 - (7)" at bounding box center [11, 127] width 8 height 8
checkbox input "true"
click at [72, 145] on label "TK63-N1 - (6)" at bounding box center [45, 139] width 53 height 10
click at [15, 143] on input "TK63-N1 - (6)" at bounding box center [11, 139] width 8 height 8
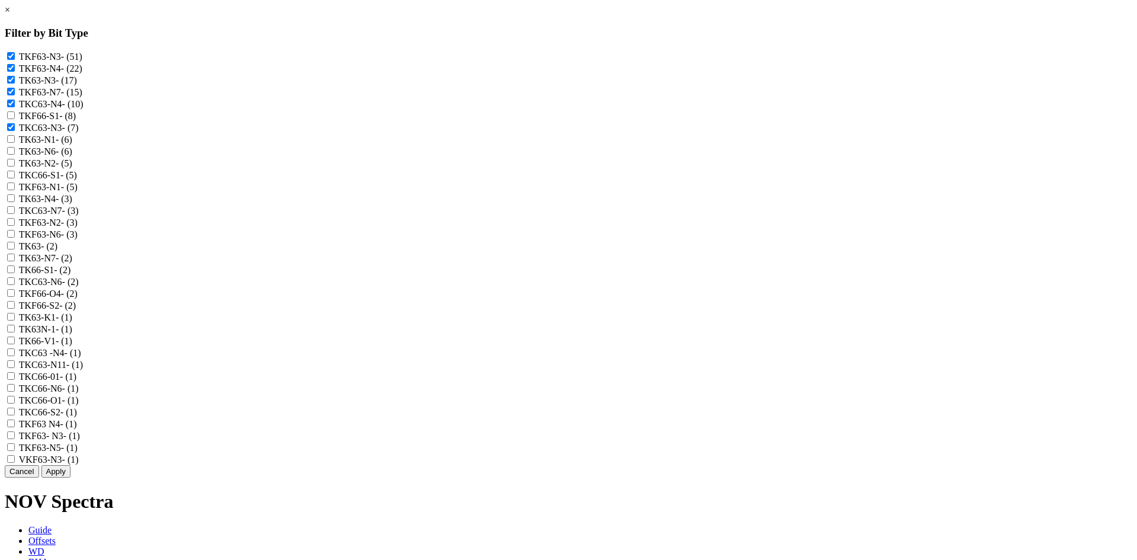
checkbox input "true"
click at [72, 156] on label "TK63-N6 - (6)" at bounding box center [45, 151] width 53 height 10
click at [15, 155] on input "TK63-N6 - (6)" at bounding box center [11, 151] width 8 height 8
checkbox input "true"
click at [72, 168] on label "TK63-N2 - (5)" at bounding box center [45, 163] width 53 height 10
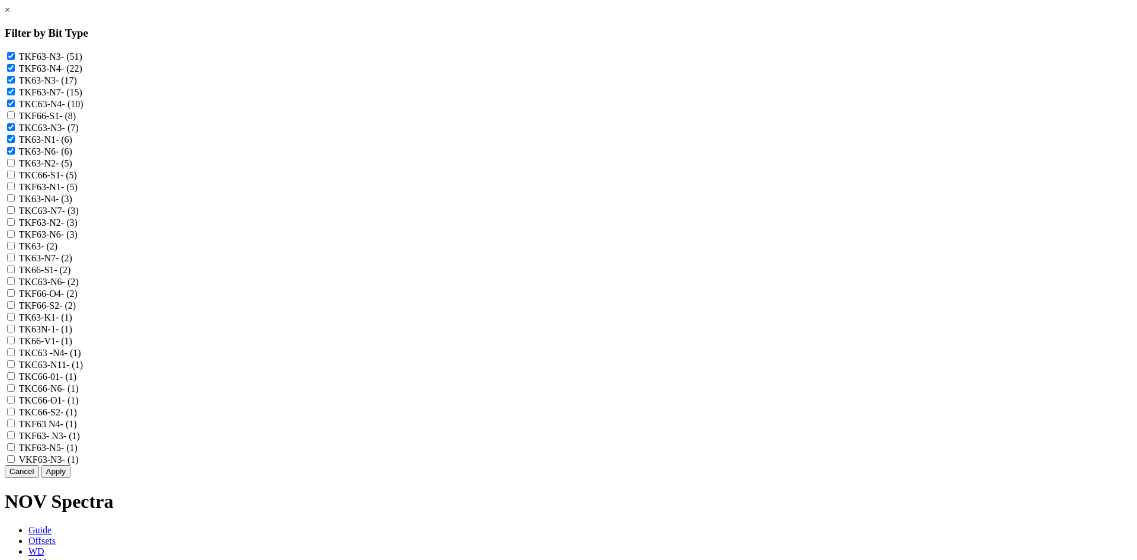
click at [15, 166] on input "TK63-N2 - (5)" at bounding box center [11, 163] width 8 height 8
checkbox input "true"
click at [78, 192] on label "TKF63-N1 - (5)" at bounding box center [48, 187] width 59 height 10
click at [15, 190] on input "TKF63-N1 - (5)" at bounding box center [11, 186] width 8 height 8
checkbox input "true"
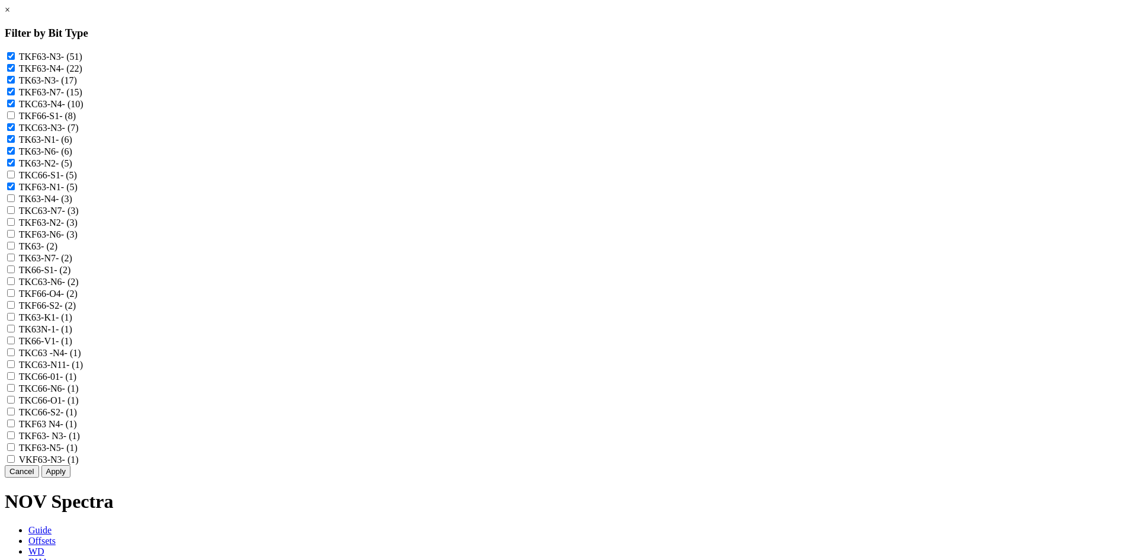
click at [72, 204] on label "TK63-N4 - (3)" at bounding box center [45, 199] width 53 height 10
click at [15, 202] on input "TK63-N4 - (3)" at bounding box center [11, 198] width 8 height 8
checkbox input "true"
click at [79, 216] on label "TKC63-N7 - (3)" at bounding box center [49, 211] width 60 height 10
click at [15, 214] on input "TKC63-N7 - (3)" at bounding box center [11, 210] width 8 height 8
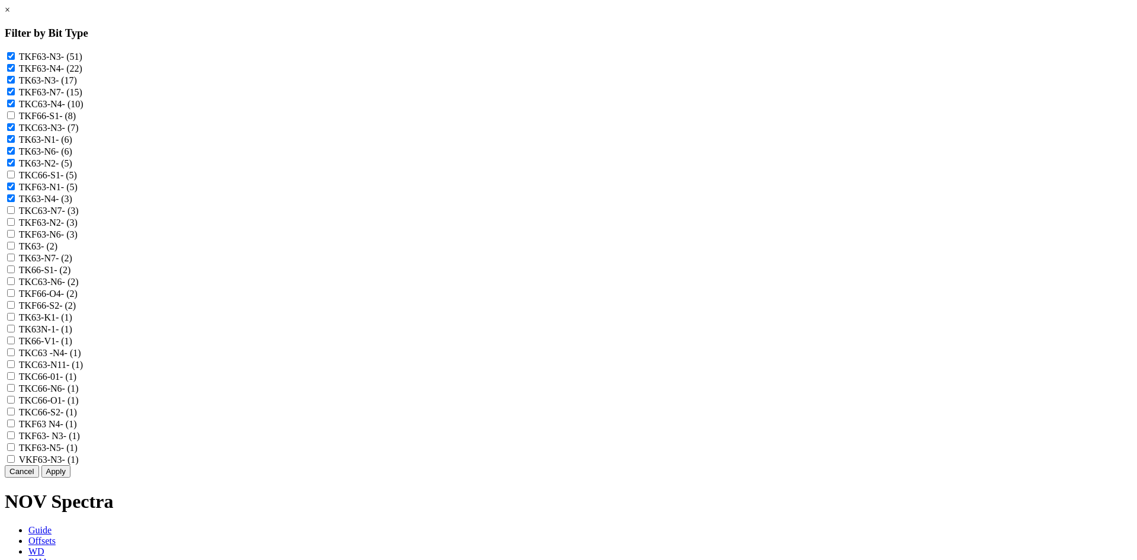
checkbox input "true"
click at [78, 227] on label "TKF63-N2 - (3)" at bounding box center [48, 222] width 59 height 10
click at [15, 226] on input "TKF63-N2 - (3)" at bounding box center [11, 222] width 8 height 8
checkbox input "true"
click at [78, 239] on label "TKF63-N6 - (3)" at bounding box center [48, 234] width 59 height 10
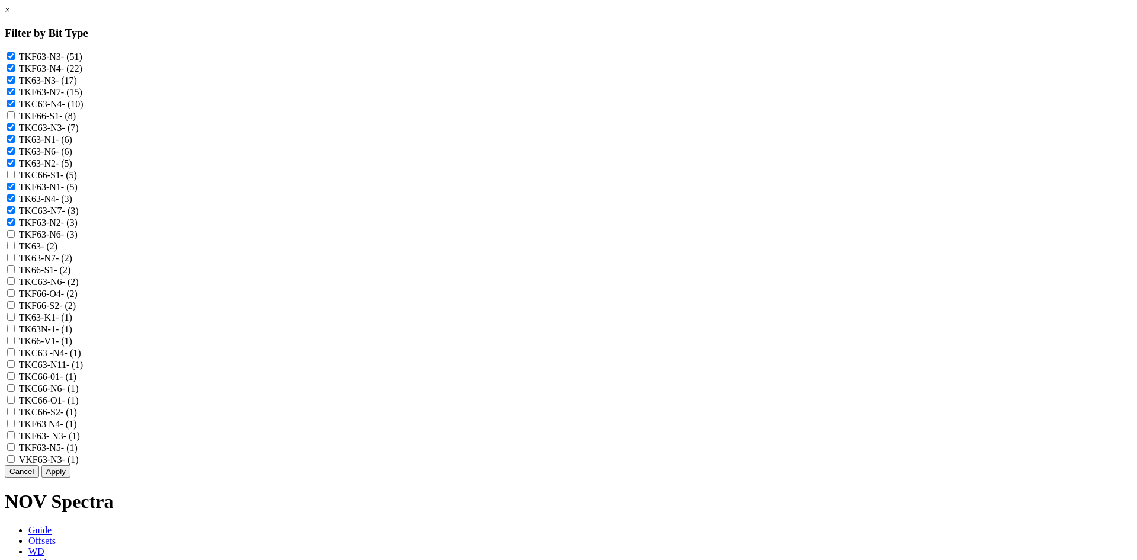
click at [15, 237] on input "TKF63-N6 - (3)" at bounding box center [11, 234] width 8 height 8
checkbox input "true"
click at [57, 251] on span "- (2)" at bounding box center [49, 246] width 17 height 10
click at [15, 249] on input "TK63 - (2)" at bounding box center [11, 246] width 8 height 8
checkbox input "true"
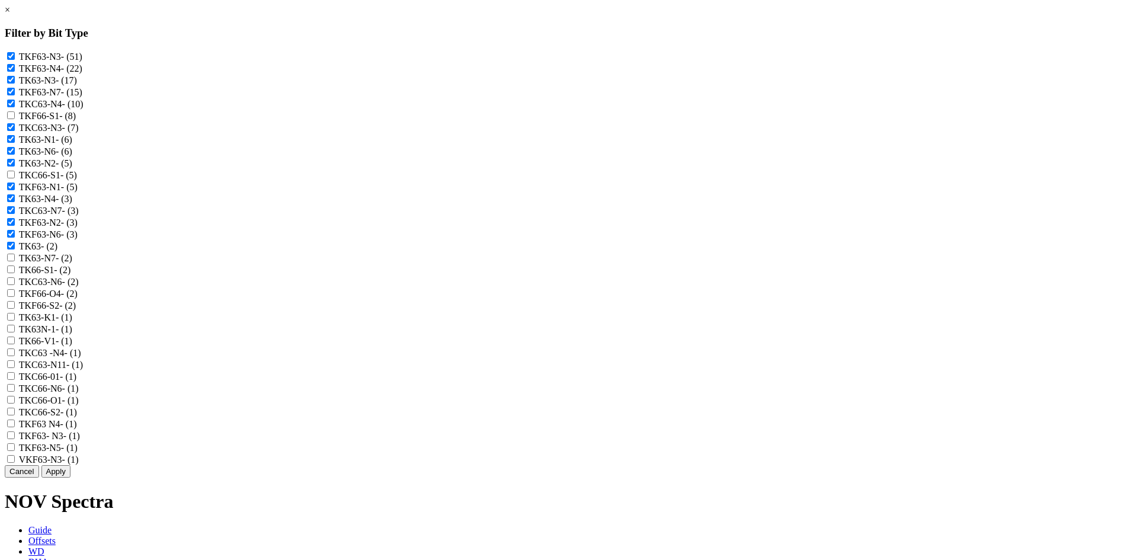
click at [72, 263] on label "TK63-N7 - (2)" at bounding box center [45, 258] width 53 height 10
click at [15, 261] on input "TK63-N7 - (2)" at bounding box center [11, 257] width 8 height 8
checkbox input "true"
click at [79, 287] on label "TKC63-N6 - (2)" at bounding box center [49, 282] width 60 height 10
click at [15, 285] on input "TKC63-N6 - (2)" at bounding box center [11, 281] width 8 height 8
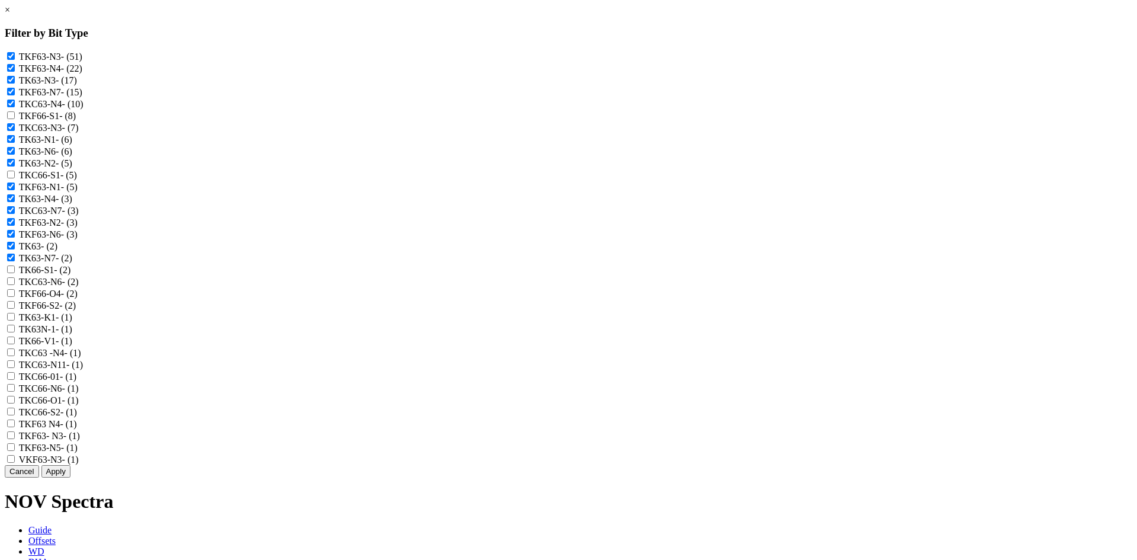
checkbox input "true"
click at [72, 334] on label "TK63N-1 - (1)" at bounding box center [45, 329] width 53 height 10
click at [15, 332] on input "TK63N-1 - (1)" at bounding box center [11, 329] width 8 height 8
checkbox input "true"
click at [81, 358] on label "TKC63 -N4 - (1)" at bounding box center [50, 353] width 62 height 10
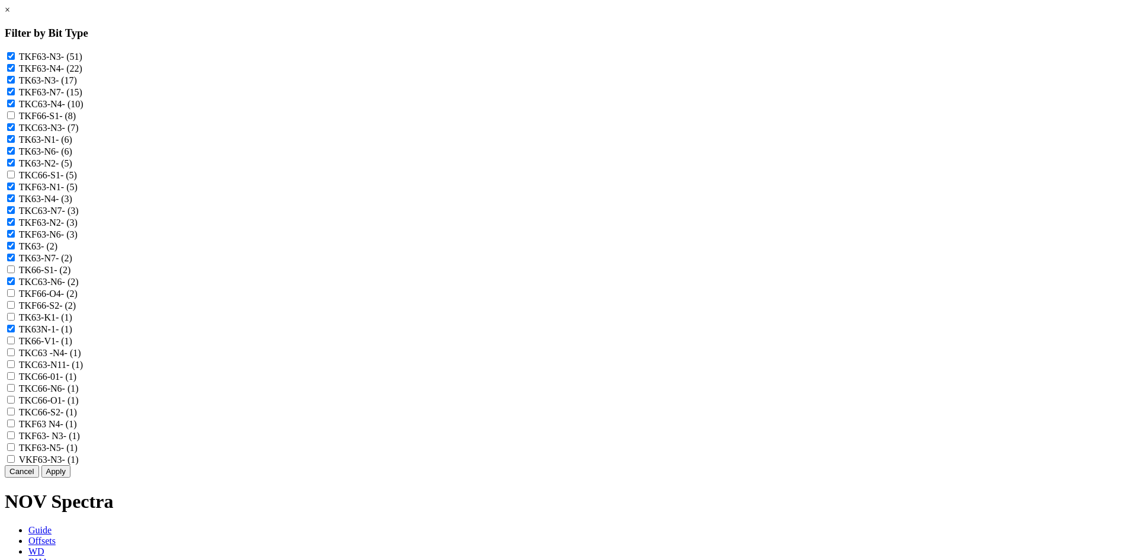
click at [15, 356] on -N4 "TKC63 -N4 - (1)" at bounding box center [11, 352] width 8 height 8
checkbox -N4 "true"
click at [83, 370] on label "TKC63-N11 - (1)" at bounding box center [51, 364] width 64 height 10
click at [15, 368] on input "TKC63-N11 - (1)" at bounding box center [11, 364] width 8 height 8
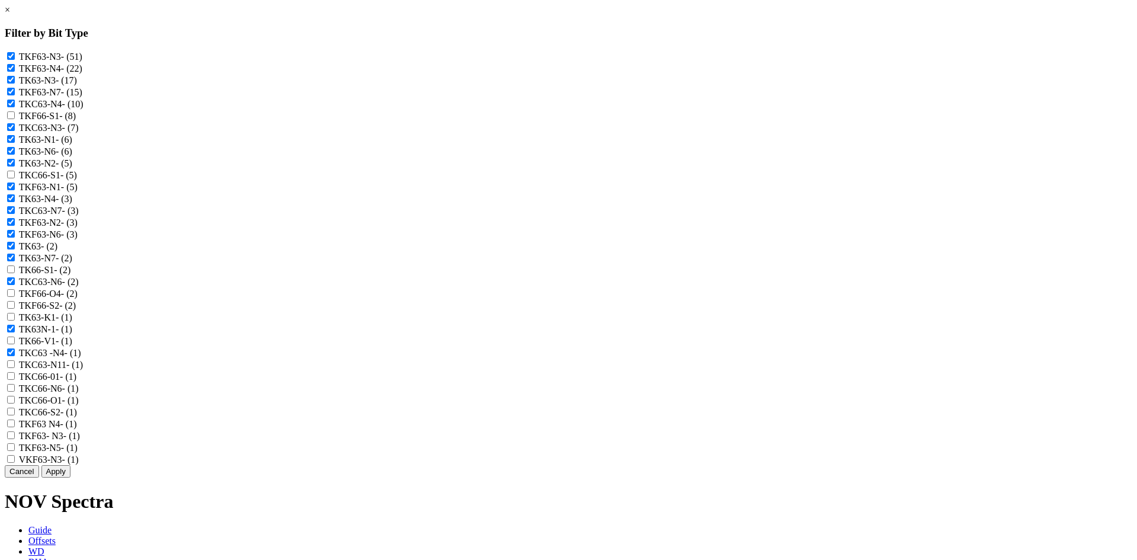
checkbox input "true"
click at [79, 393] on label "TKC66-N6 - (1)" at bounding box center [49, 388] width 60 height 10
click at [15, 391] on input "TKC66-N6 - (1)" at bounding box center [11, 388] width 8 height 8
checkbox input "true"
click at [77, 429] on label "TKF63 N4 - (1)" at bounding box center [48, 424] width 58 height 10
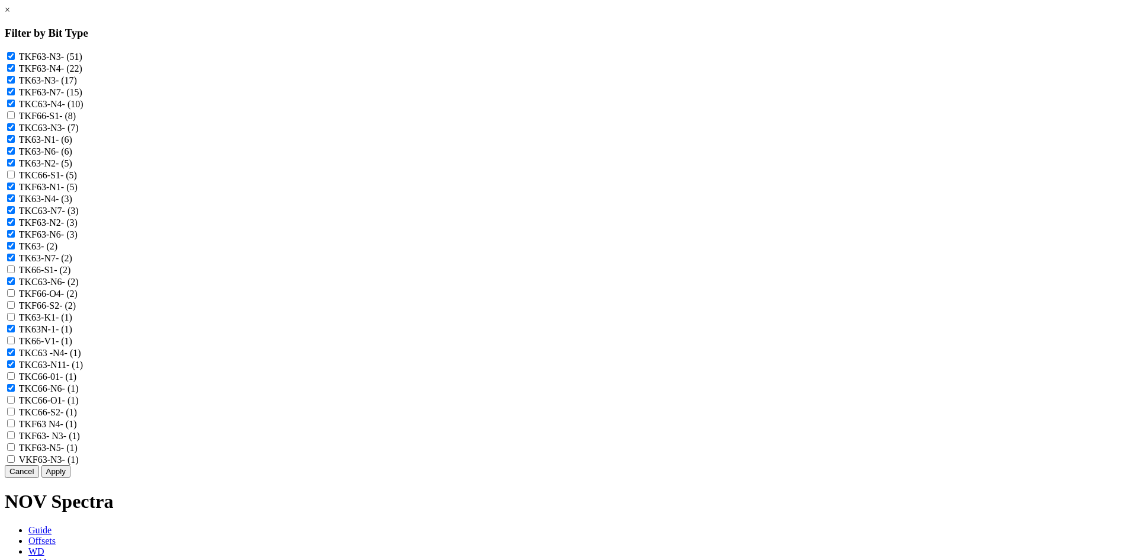
click at [15, 427] on N4 "TKF63 N4 - (1)" at bounding box center [11, 423] width 8 height 8
checkbox N4 "true"
click at [80, 441] on label "TKF63- N3 - (1)" at bounding box center [49, 436] width 61 height 10
click at [15, 439] on N3 "TKF63- N3 - (1)" at bounding box center [11, 435] width 8 height 8
checkbox N3 "true"
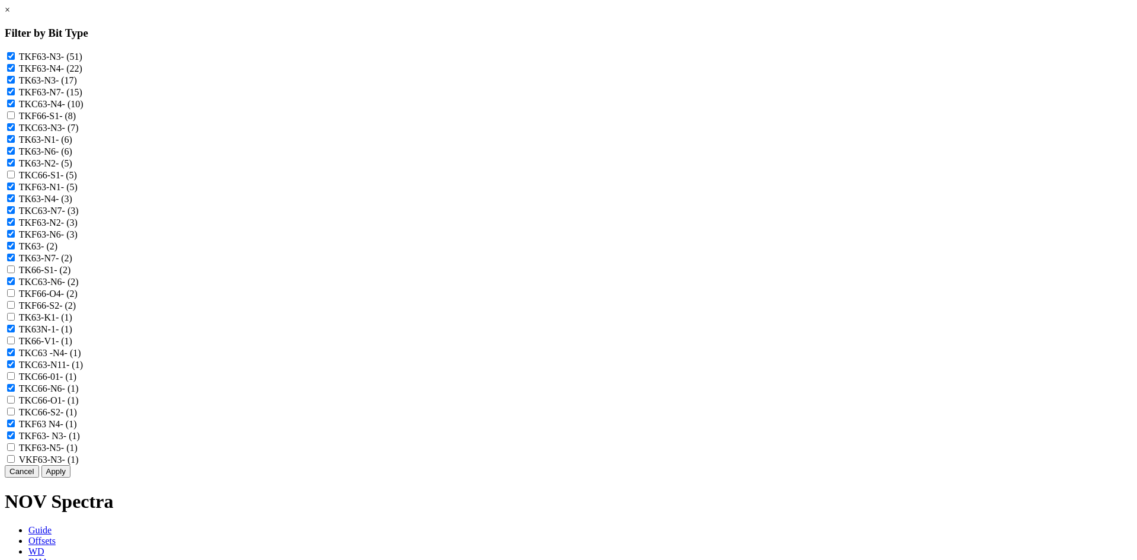
click at [524, 453] on div "TKF63-N5 - (1)" at bounding box center [569, 447] width 1128 height 12
click at [78, 452] on label "TKF63-N5 - (1)" at bounding box center [48, 447] width 59 height 10
click at [15, 451] on input "TKF63-N5 - (1)" at bounding box center [11, 447] width 8 height 8
checkbox input "true"
click at [79, 464] on label "VKF63-N3 - (1)" at bounding box center [49, 459] width 60 height 10
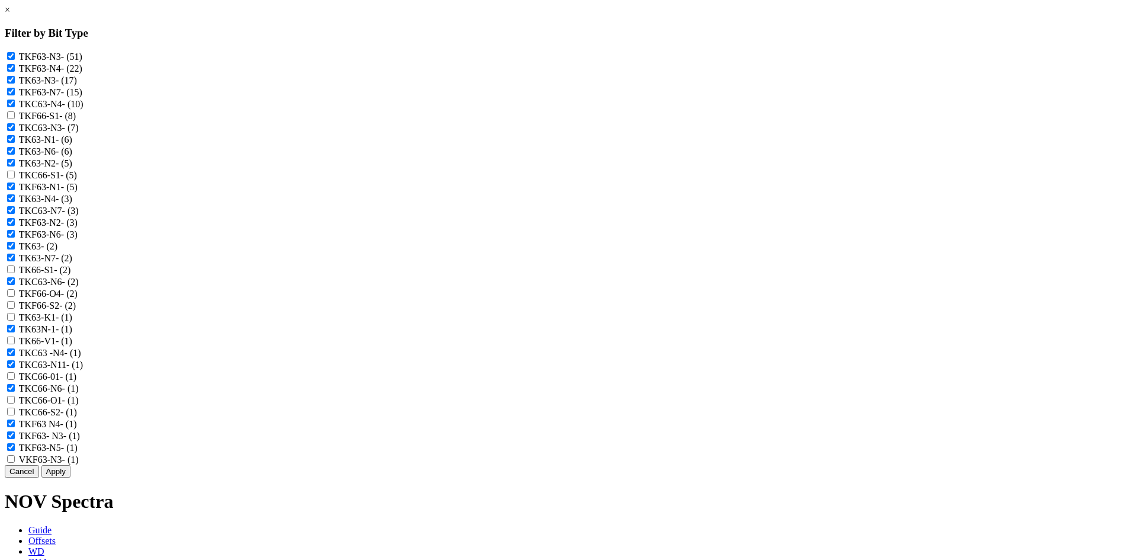
click at [15, 463] on input "VKF63-N3 - (1)" at bounding box center [11, 459] width 8 height 8
checkbox input "true"
click at [70, 477] on button "Apply" at bounding box center [55, 471] width 29 height 12
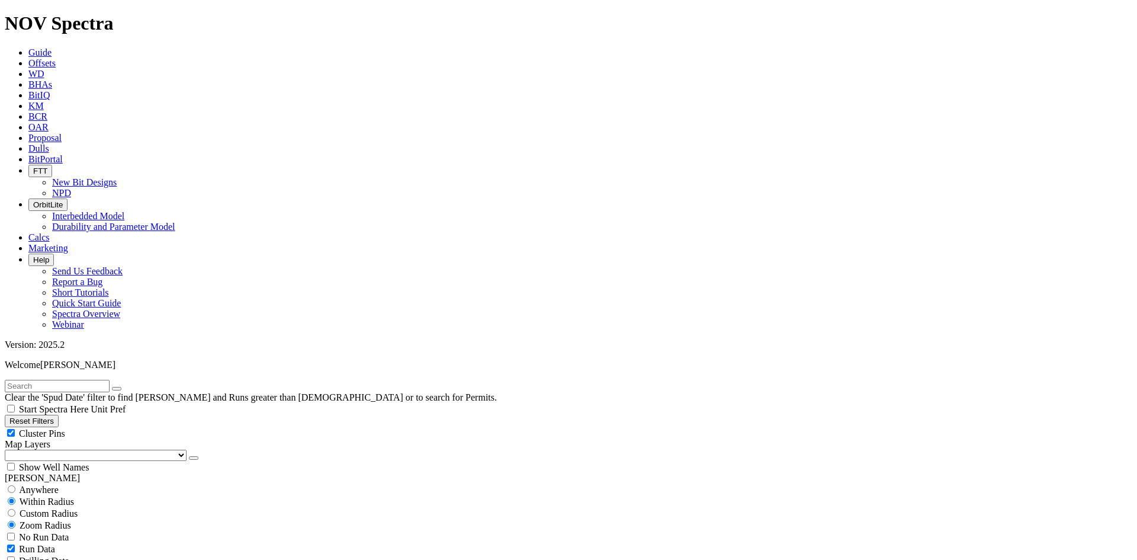
scroll to position [14493, 0]
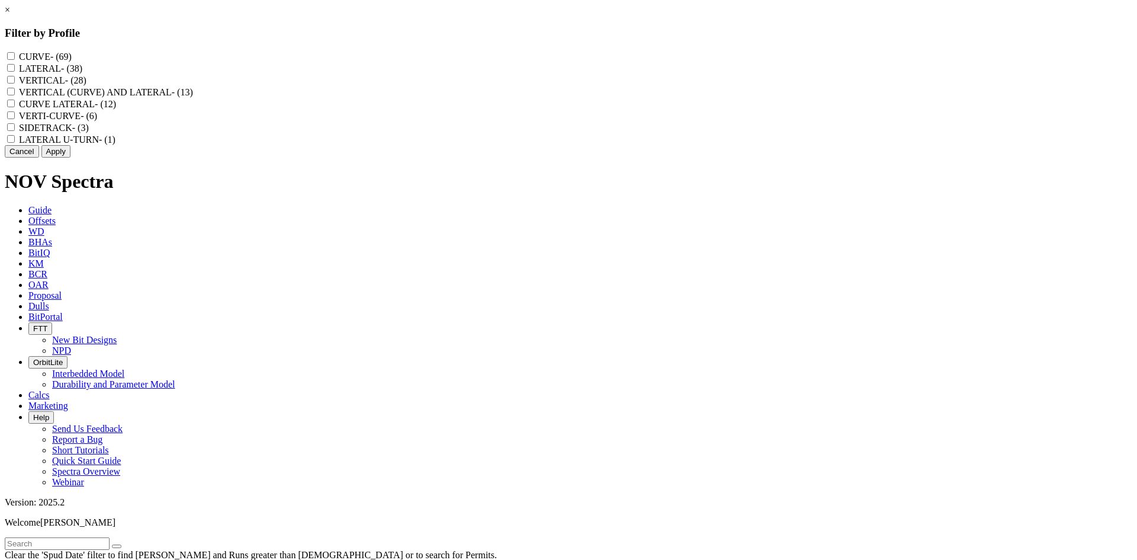
click at [82, 72] on label "LATERAL - (38)" at bounding box center [50, 68] width 63 height 10
click at [15, 72] on input "LATERAL - (38)" at bounding box center [11, 68] width 8 height 8
checkbox input "true"
click at [70, 158] on button "Apply" at bounding box center [55, 151] width 29 height 12
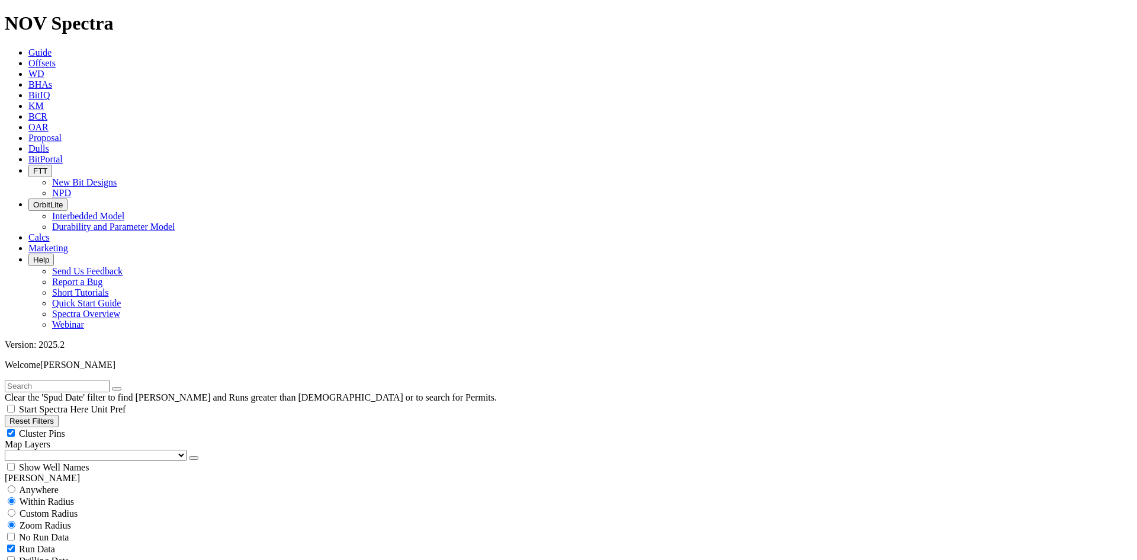
scroll to position [981, 0]
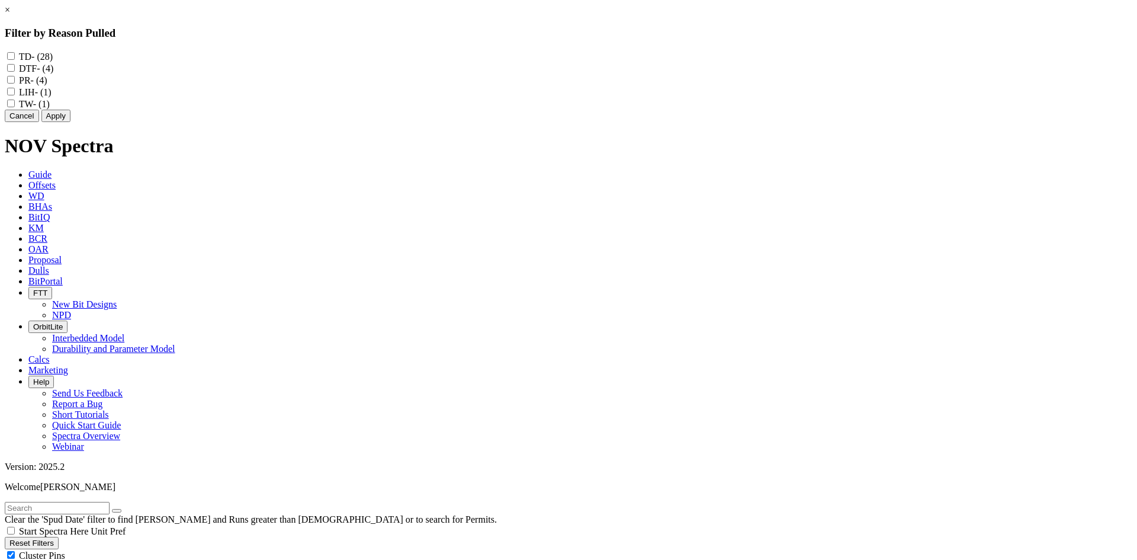
click at [53, 52] on label "TD - (28)" at bounding box center [36, 57] width 34 height 10
click at [15, 52] on input "TD - (28)" at bounding box center [11, 56] width 8 height 8
checkbox input "true"
click at [53, 71] on label "DTF - (4)" at bounding box center [36, 68] width 34 height 10
click at [15, 71] on input "DTF - (4)" at bounding box center [11, 68] width 8 height 8
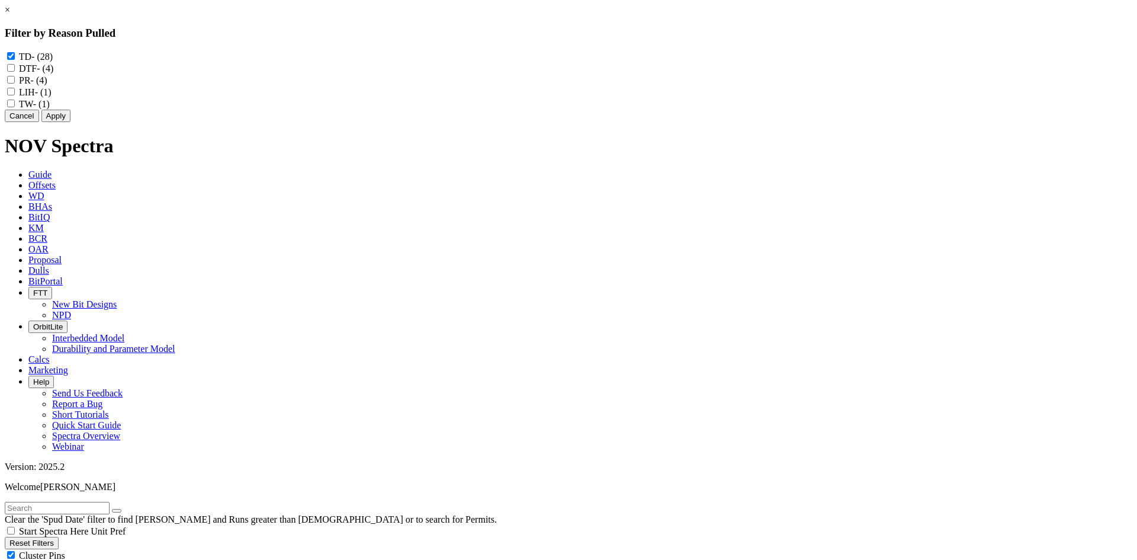
checkbox input "true"
click at [47, 85] on label "PR - (4)" at bounding box center [33, 80] width 28 height 10
click at [15, 84] on input "PR - (4)" at bounding box center [11, 80] width 8 height 8
checkbox input "true"
drag, startPoint x: 504, startPoint y: 104, endPoint x: 504, endPoint y: 121, distance: 17.2
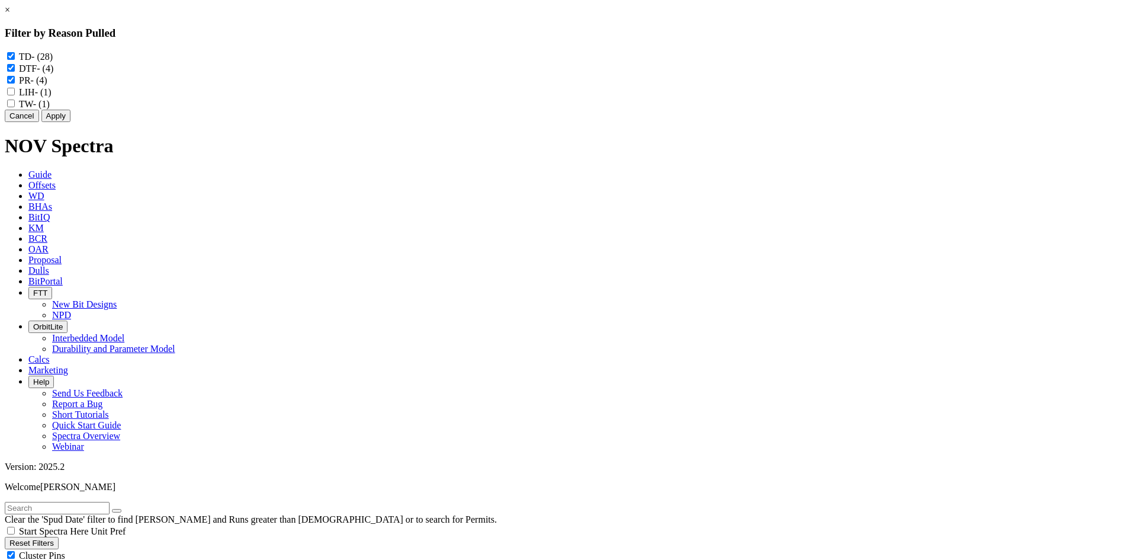
click at [52, 97] on label "LIH - (1)" at bounding box center [35, 92] width 33 height 10
click at [15, 95] on input "LIH - (1)" at bounding box center [11, 92] width 8 height 8
checkbox input "true"
click at [50, 109] on label "TW - (1)" at bounding box center [34, 104] width 31 height 10
click at [15, 107] on input "TW - (1)" at bounding box center [11, 103] width 8 height 8
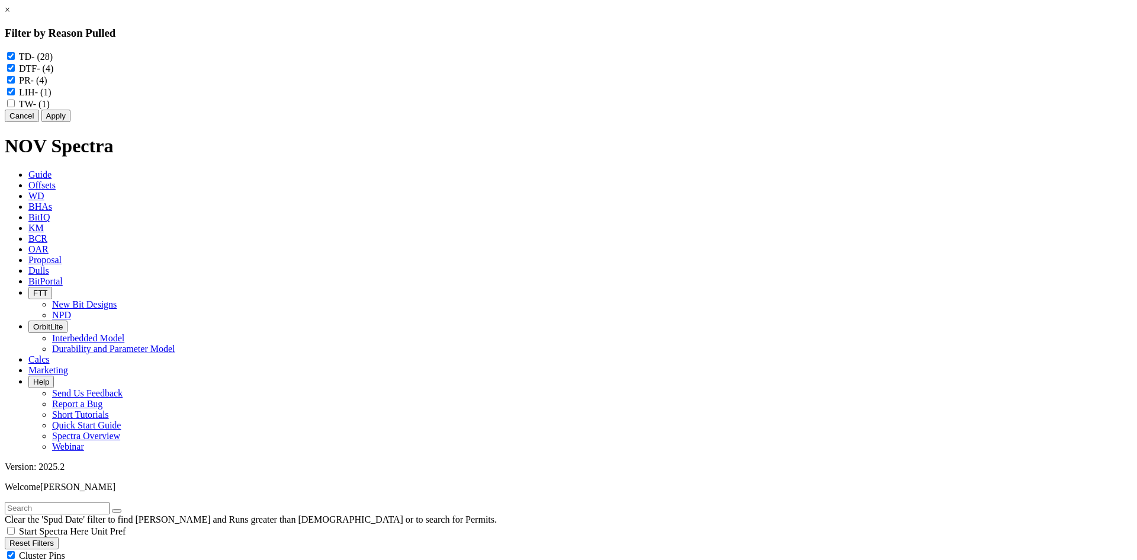
checkbox input "true"
click at [70, 122] on button "Apply" at bounding box center [55, 116] width 29 height 12
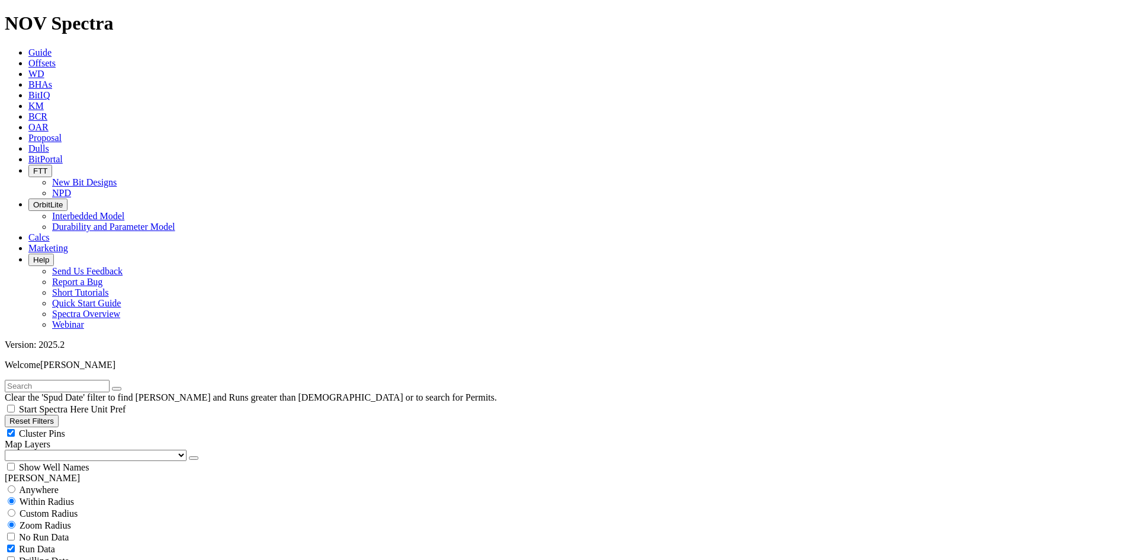
scroll to position [296, 0]
click at [65, 428] on span "Cluster Pins" at bounding box center [42, 433] width 46 height 10
checkbox input "false"
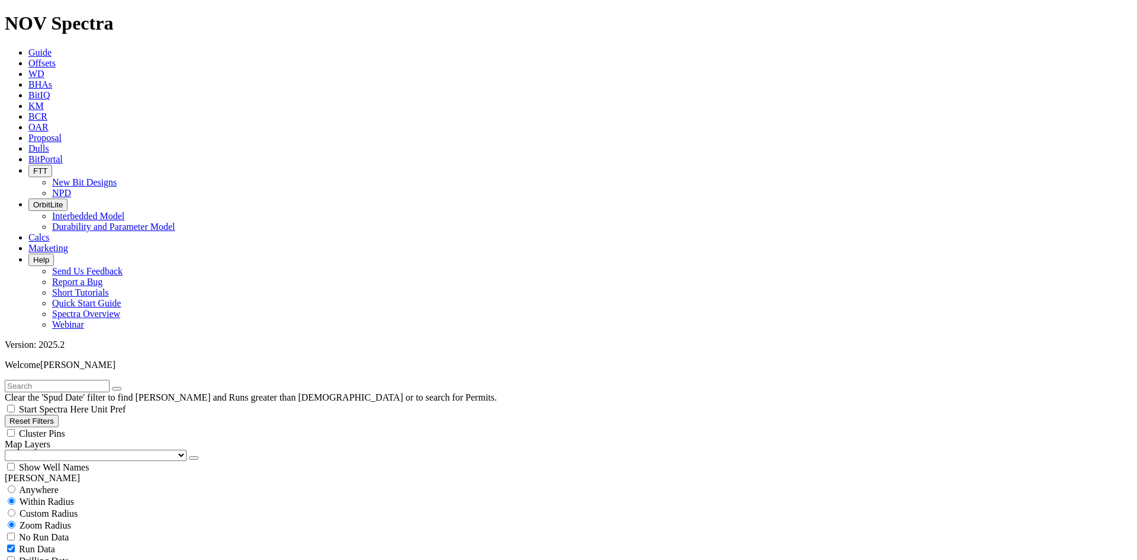
drag, startPoint x: 906, startPoint y: 435, endPoint x: 891, endPoint y: 435, distance: 14.8
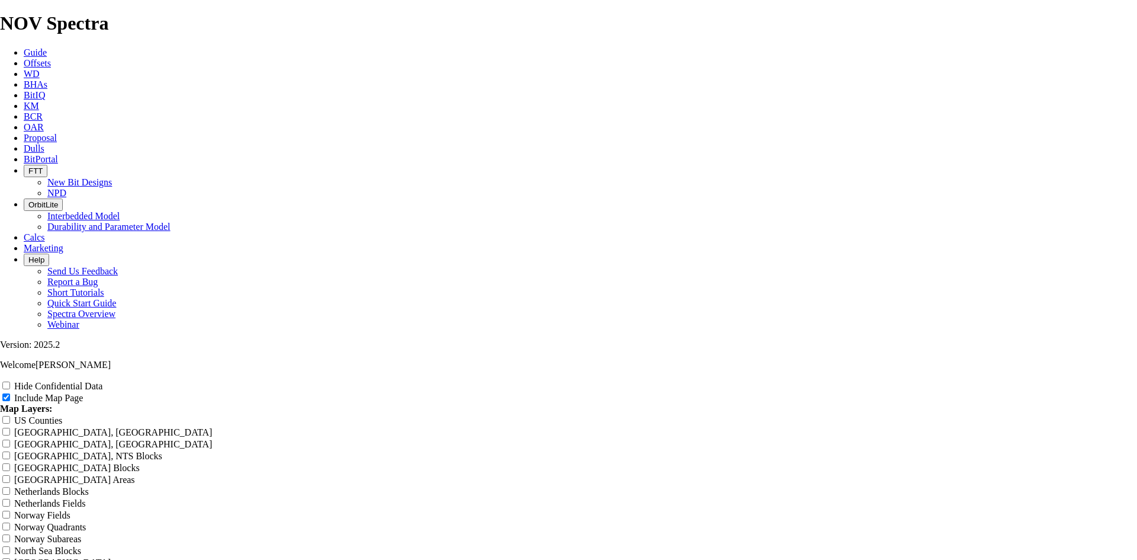
drag, startPoint x: 676, startPoint y: 83, endPoint x: 429, endPoint y: 73, distance: 247.2
type input "T"
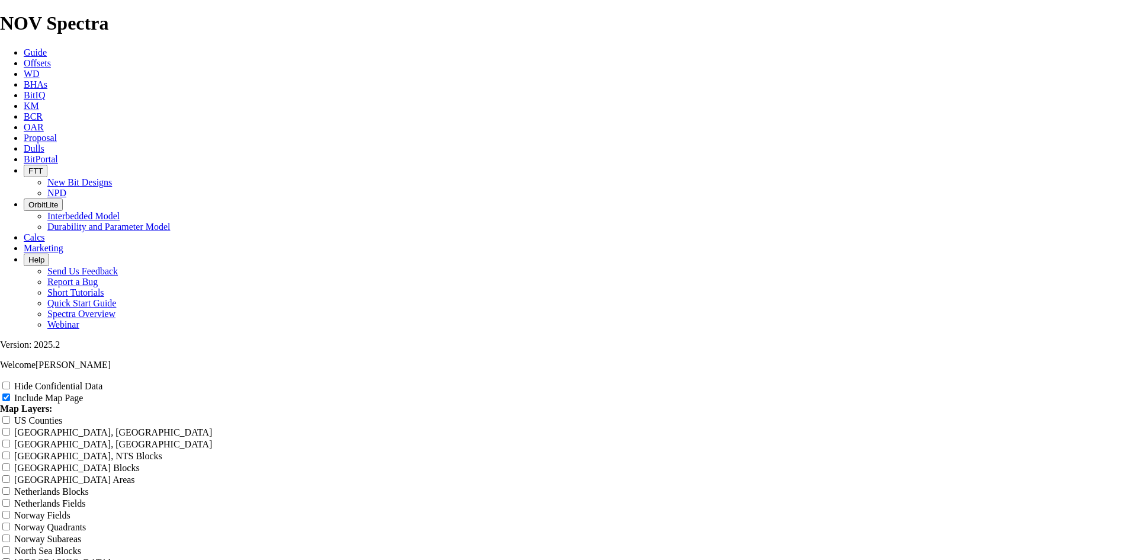
type input "T"
type input "7"
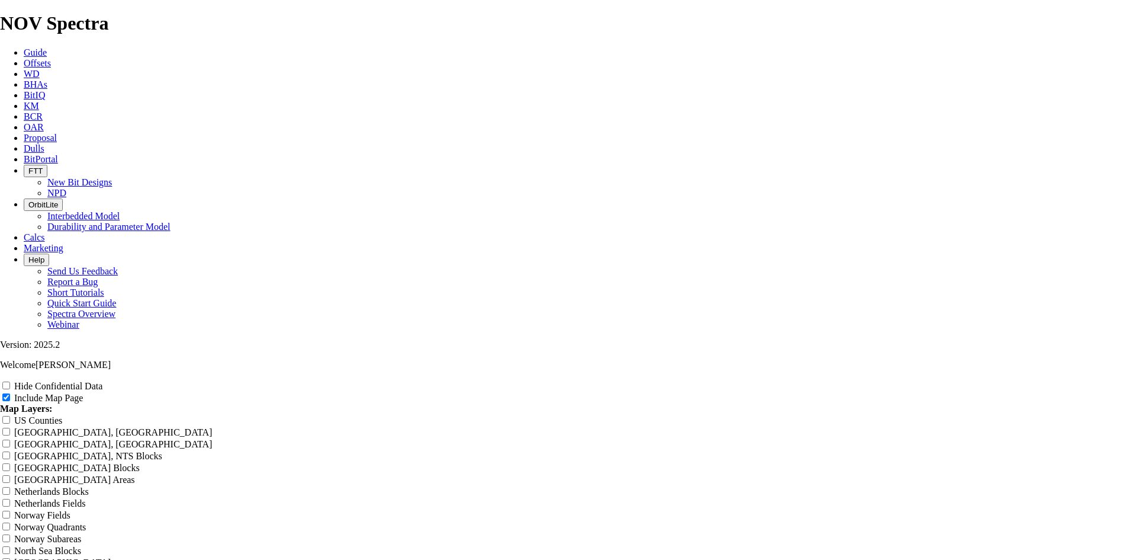
type input "7"
type input "7."
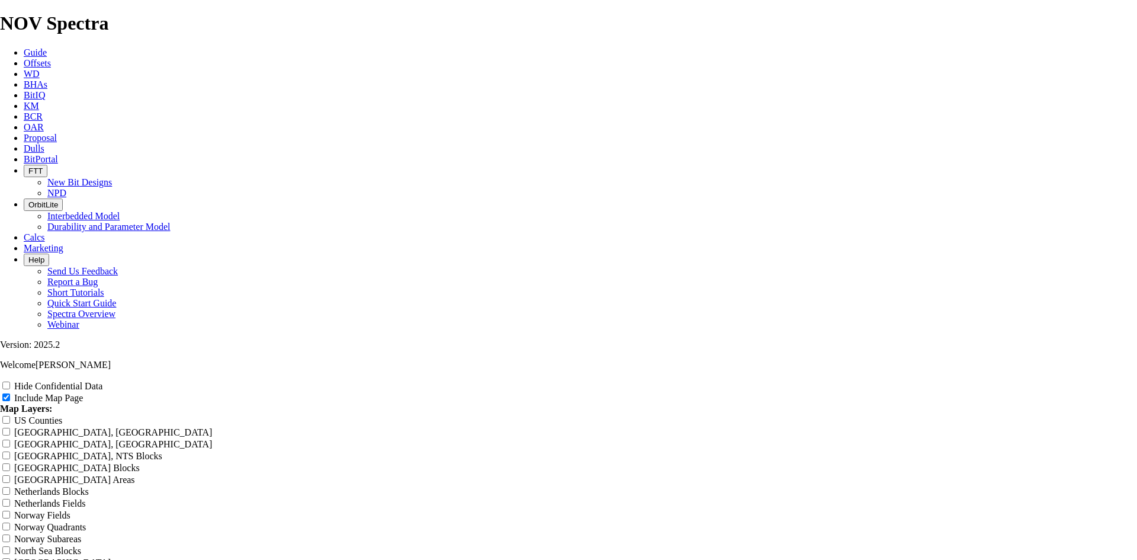
type input "7."
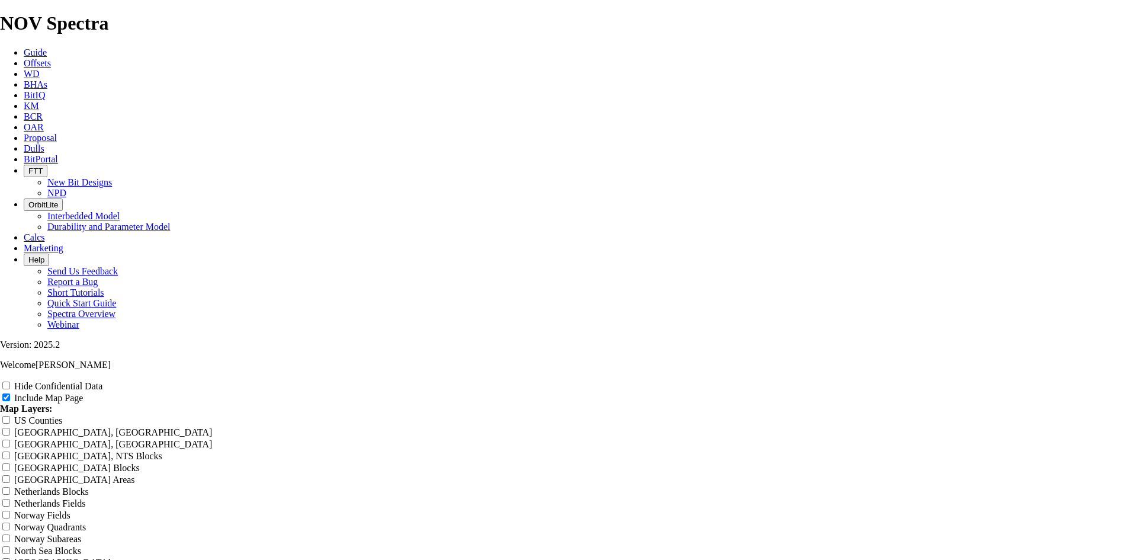
type input "7.8"
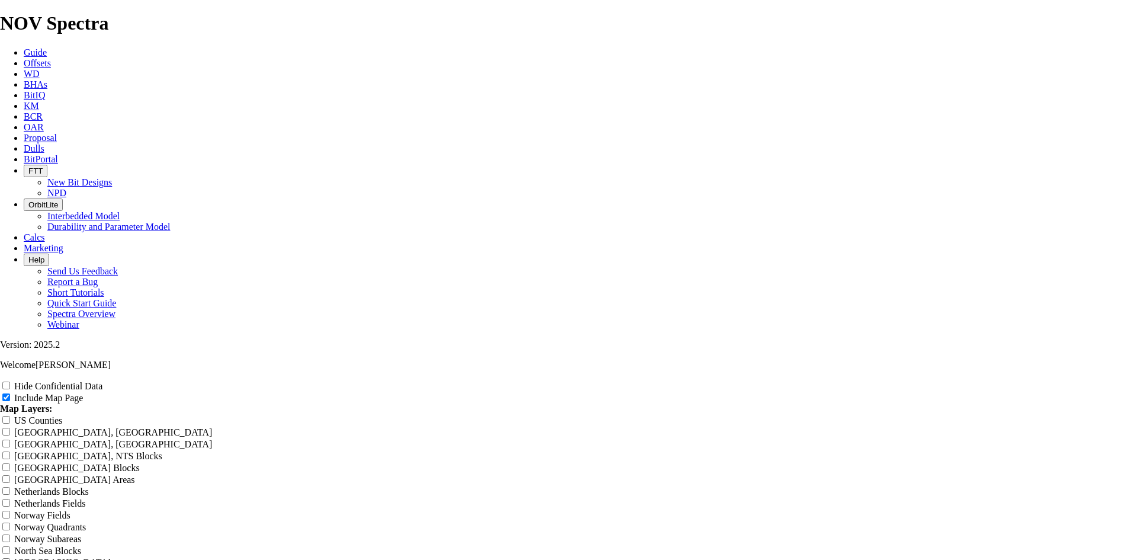
type input "7.8"
type input "7.88"
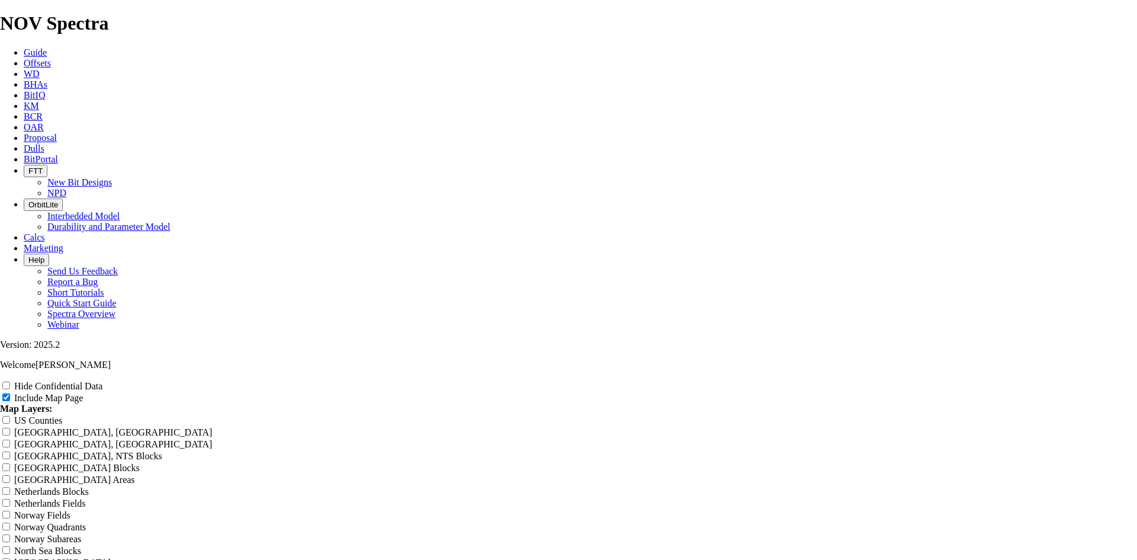
type input "7.88"
type input "7.88 T"
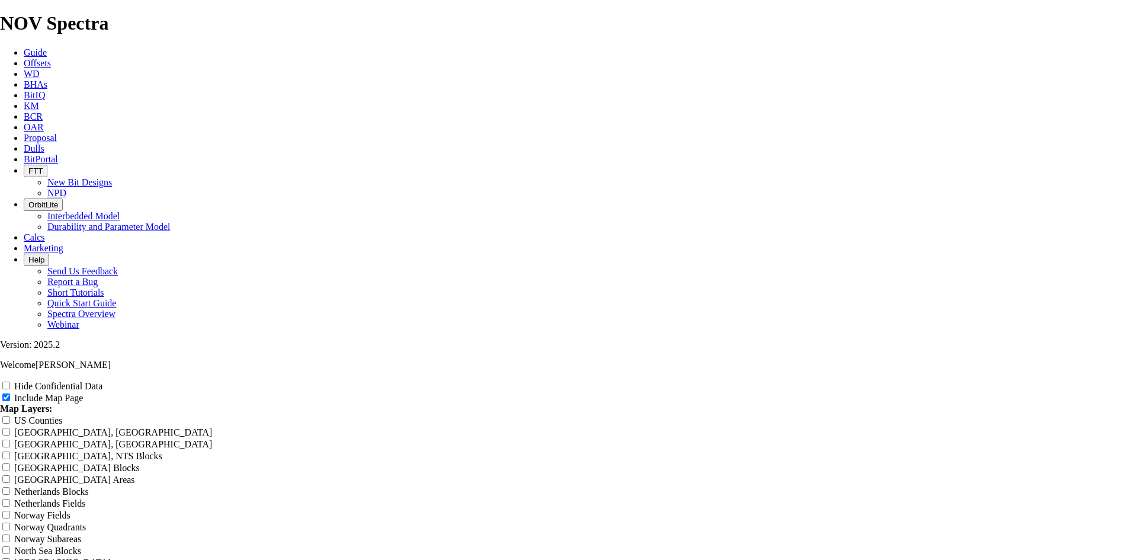
type input "7.88 T"
type input "7.88 TK"
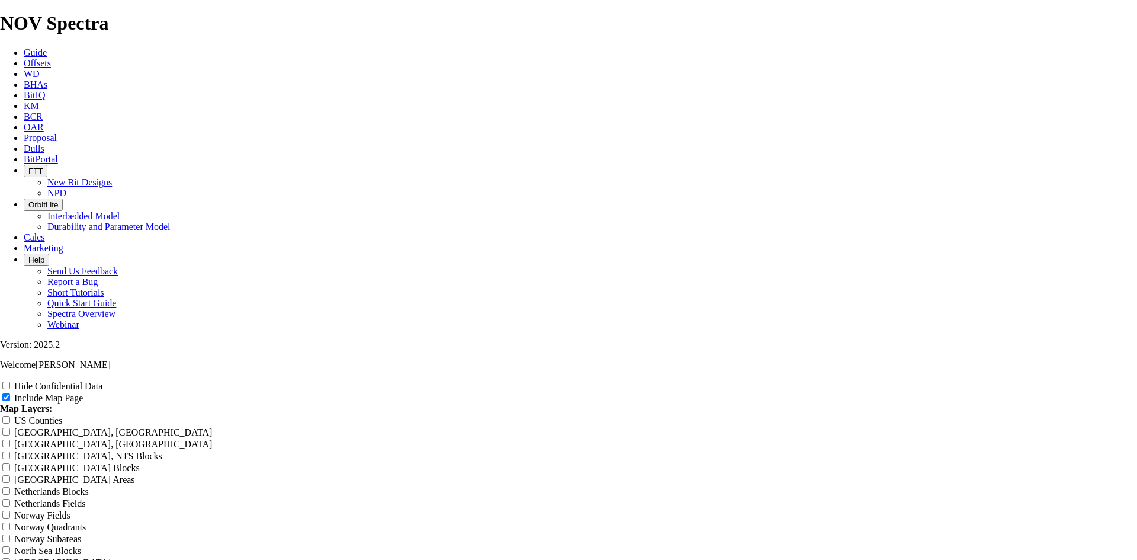
type input "7.88 TK"
type input "7.88 TKF"
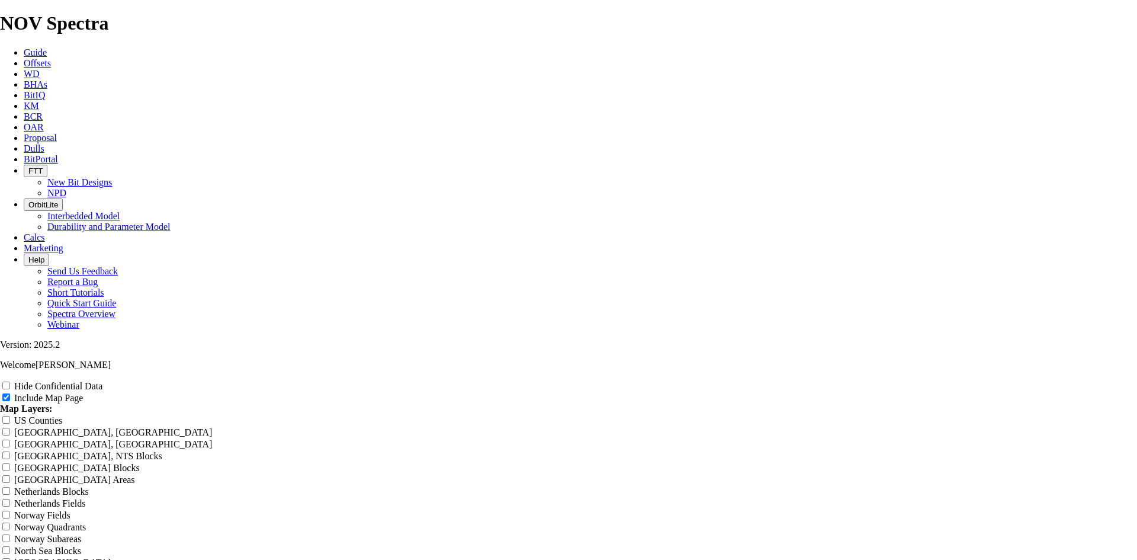
type input "7.88 TKF"
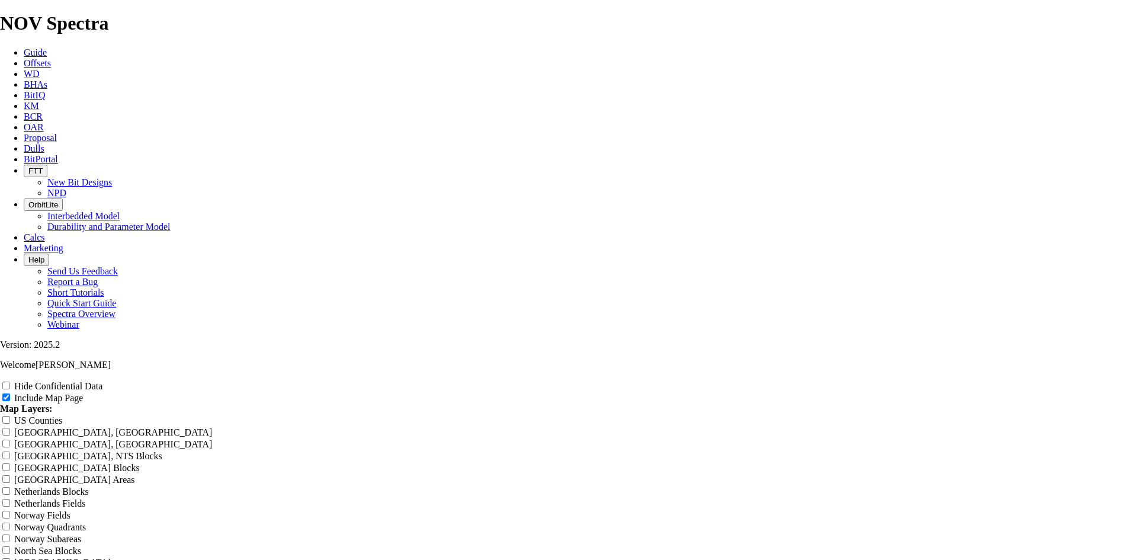
type input "7.88 TKF6"
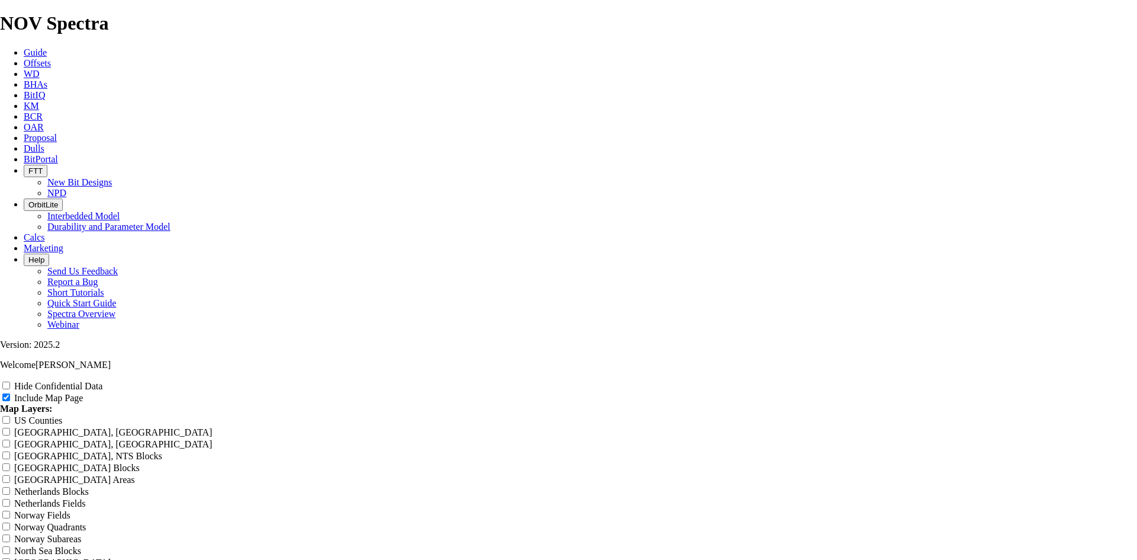
type input "7.88 TKF6"
type input "7.88 TKF63"
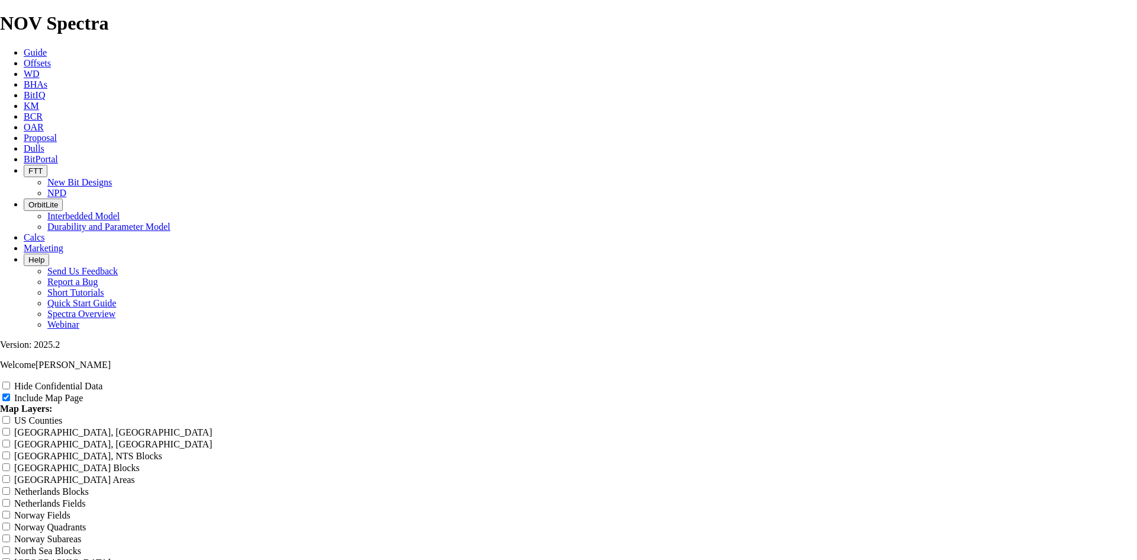
type input "7.88 TKF63"
type input "7.88 TKF63 L"
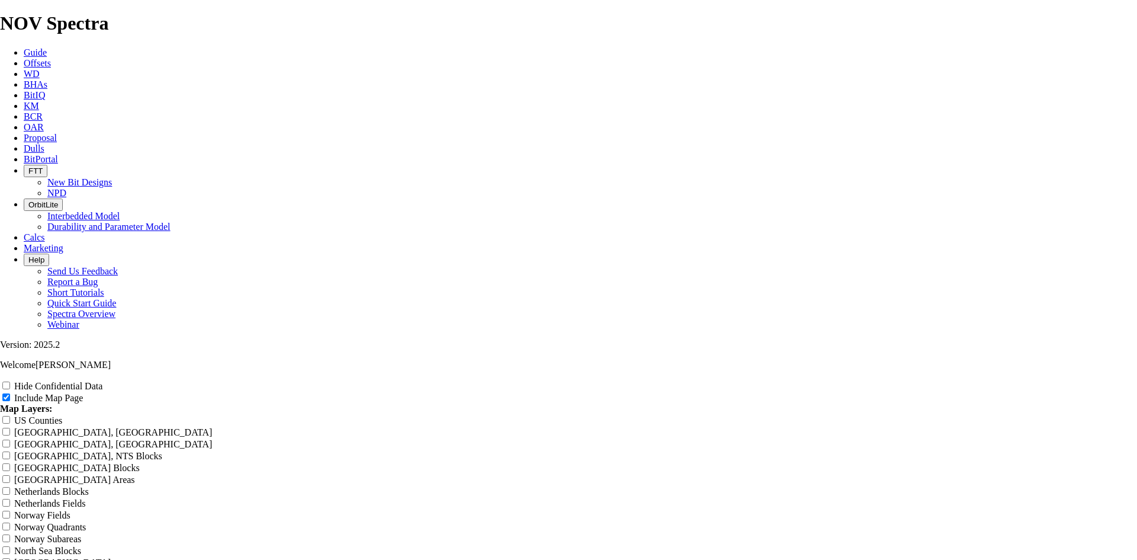
type input "7.88 TKF63 L"
type input "7.88 TKF63"
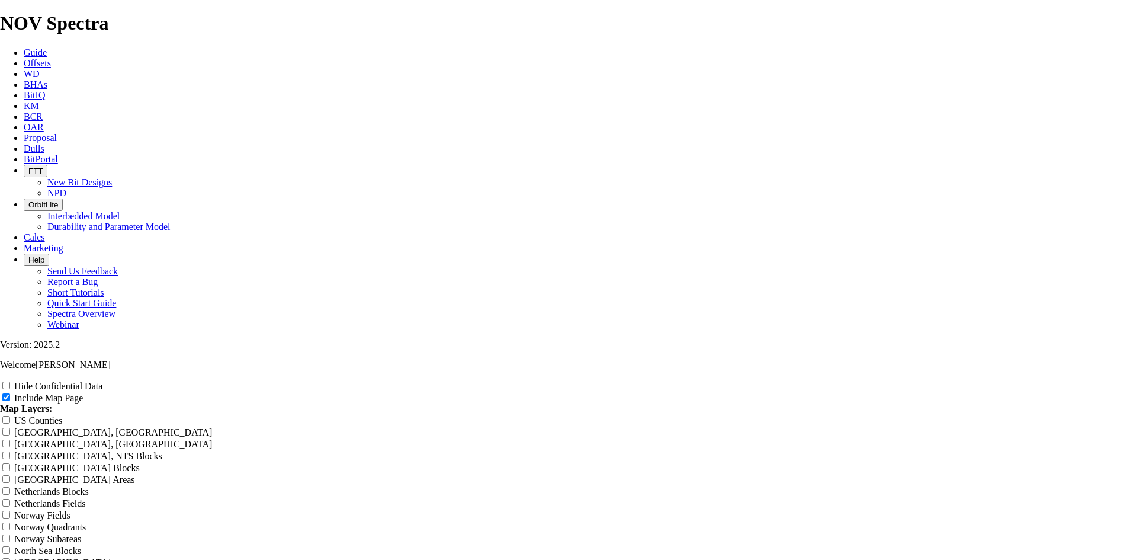
type input "7.88 TKF63"
type input "7.88 TKF63 l"
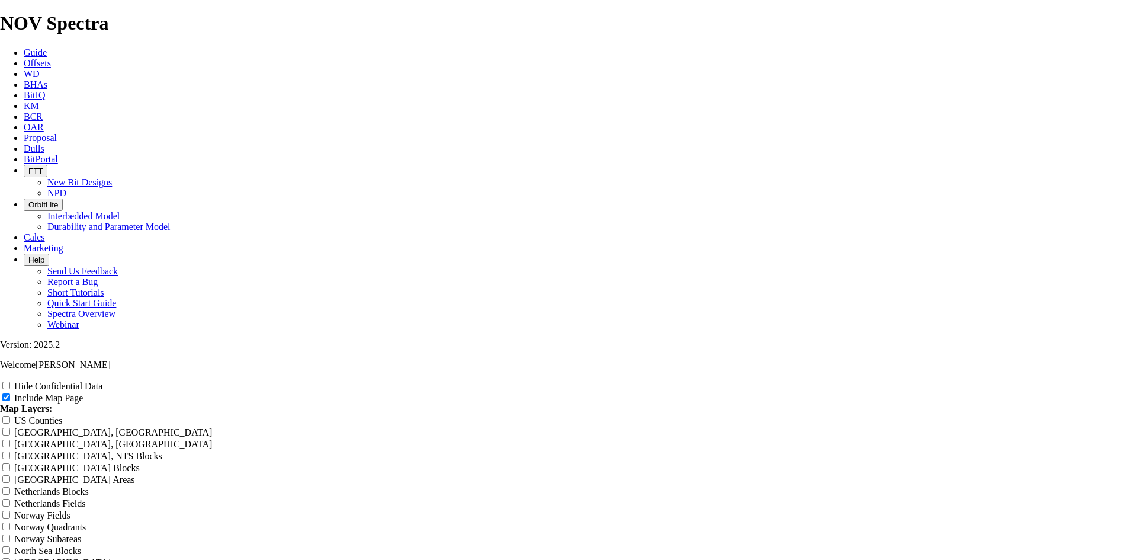
type input "7.88 TKF63 l"
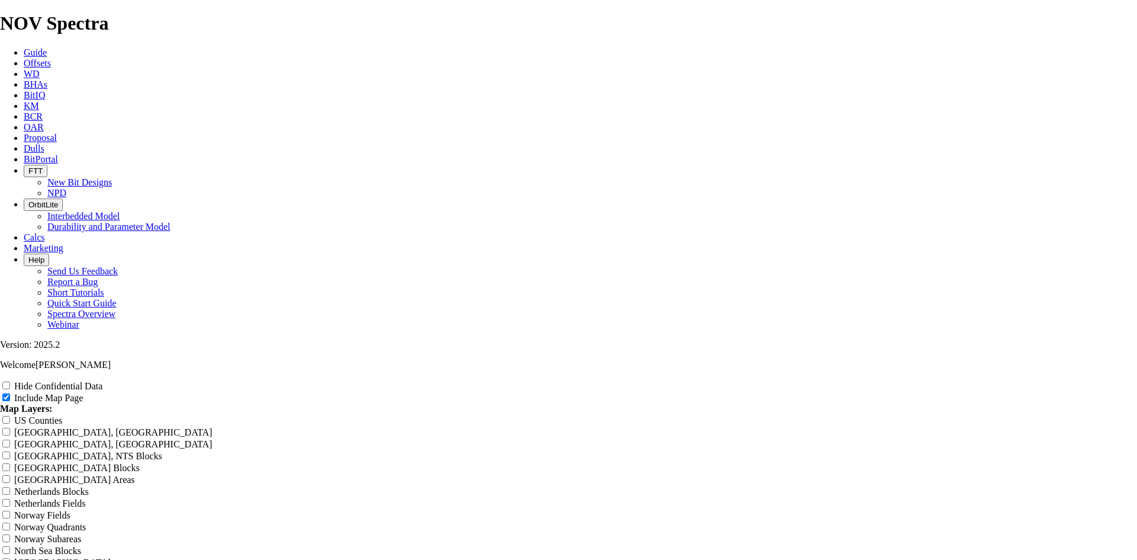
type input "7.88 TKF63 la"
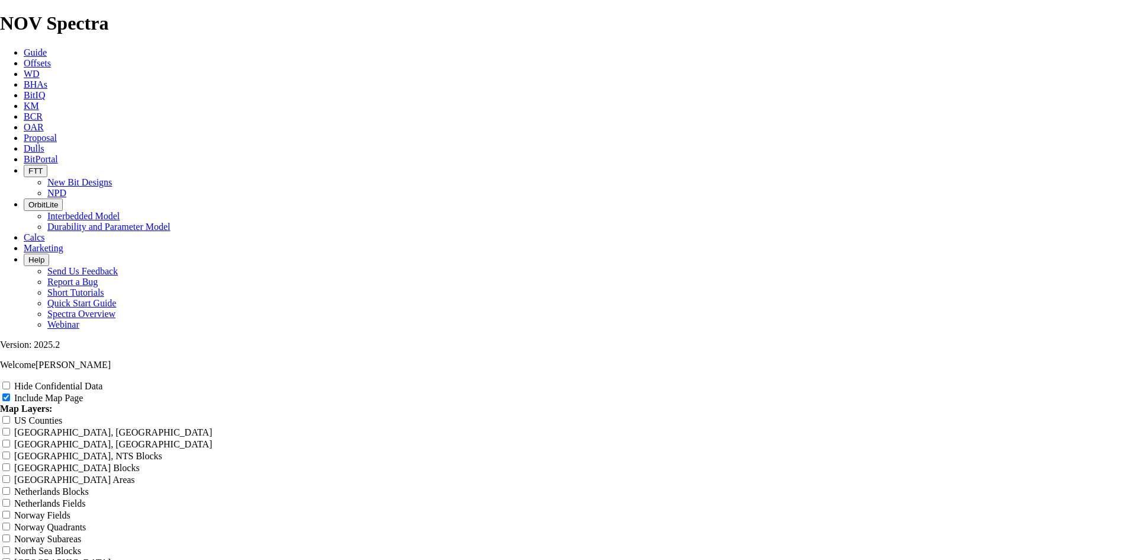
type input "7.88 TKF63 la"
type input "7.88 TKF63 lat"
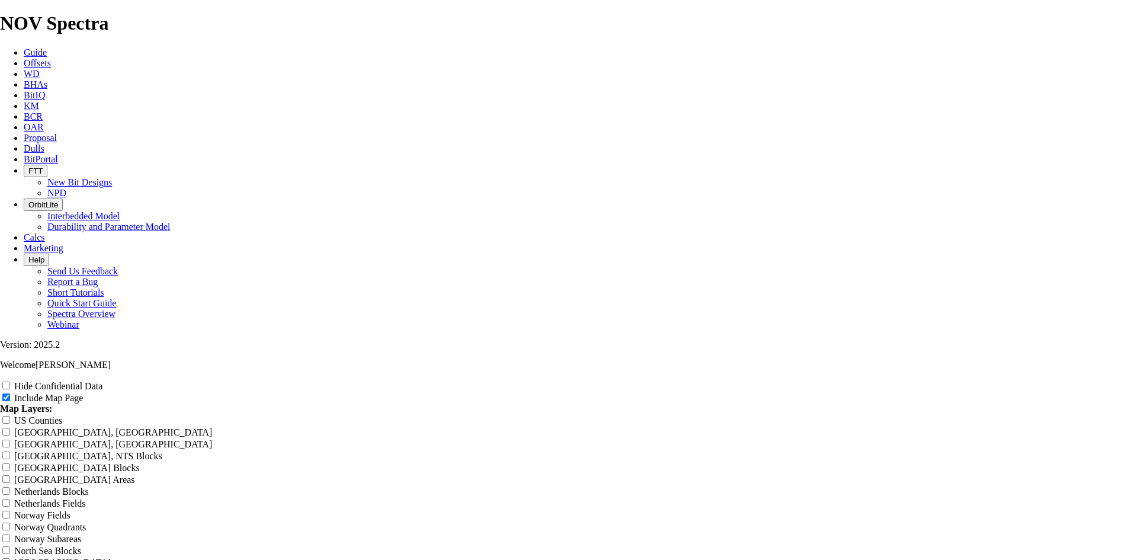
type input "7.88 TKF63 lat"
type input "7.88 TKF63 late"
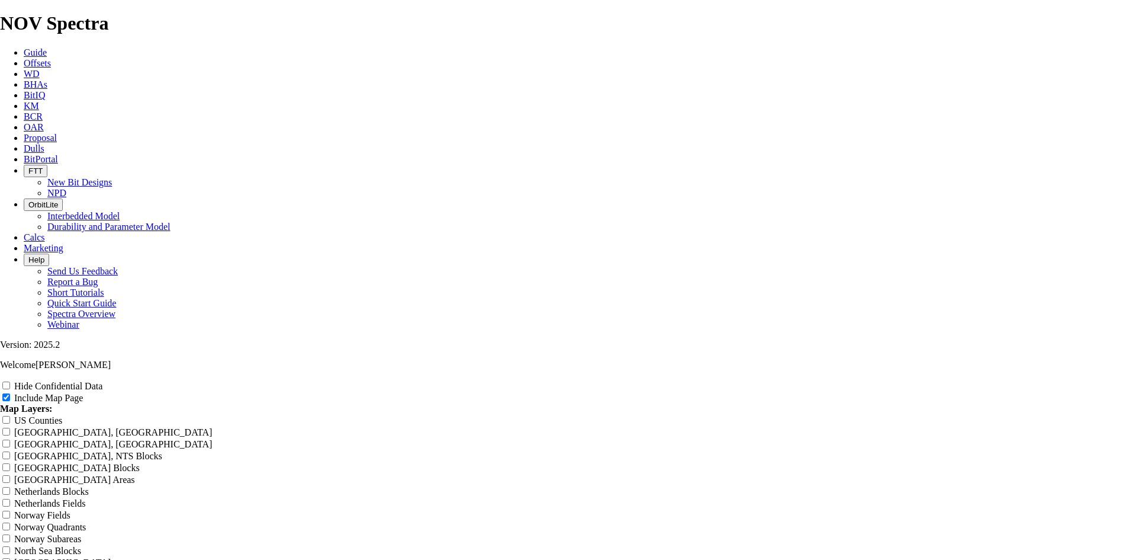
type input "7.88 TKF63 late"
type input "7.88 TKF63 later"
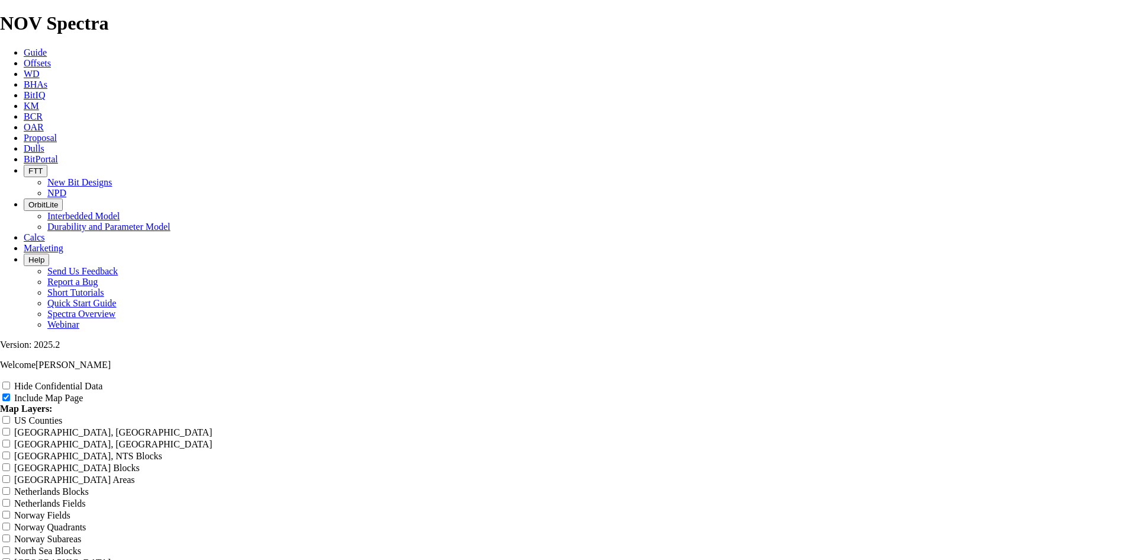
type input "7.88 TKF63 later"
type input "7.88 TKF63 latera"
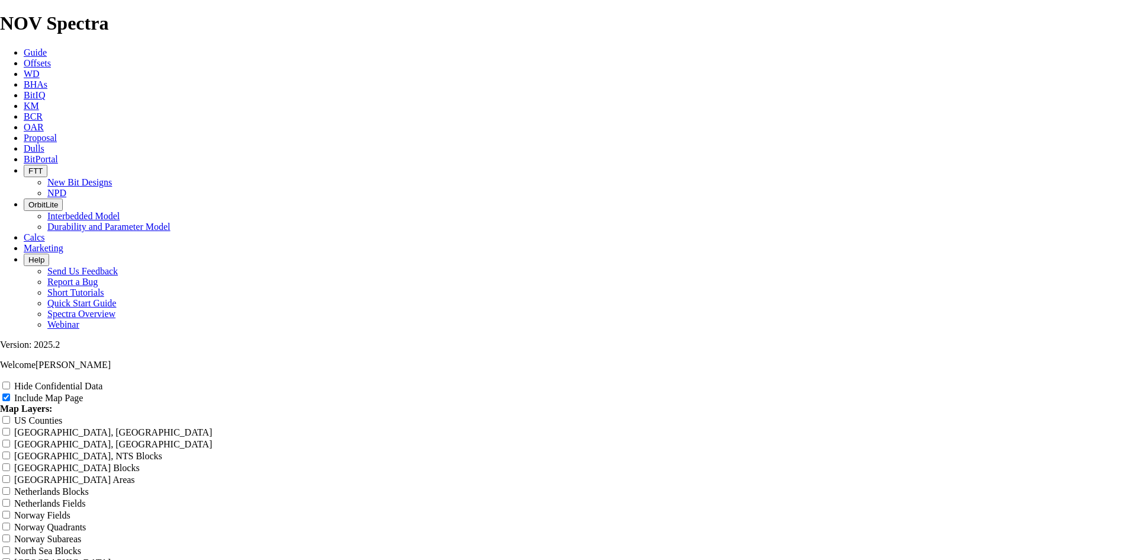
type input "7.88 TKF63 latera"
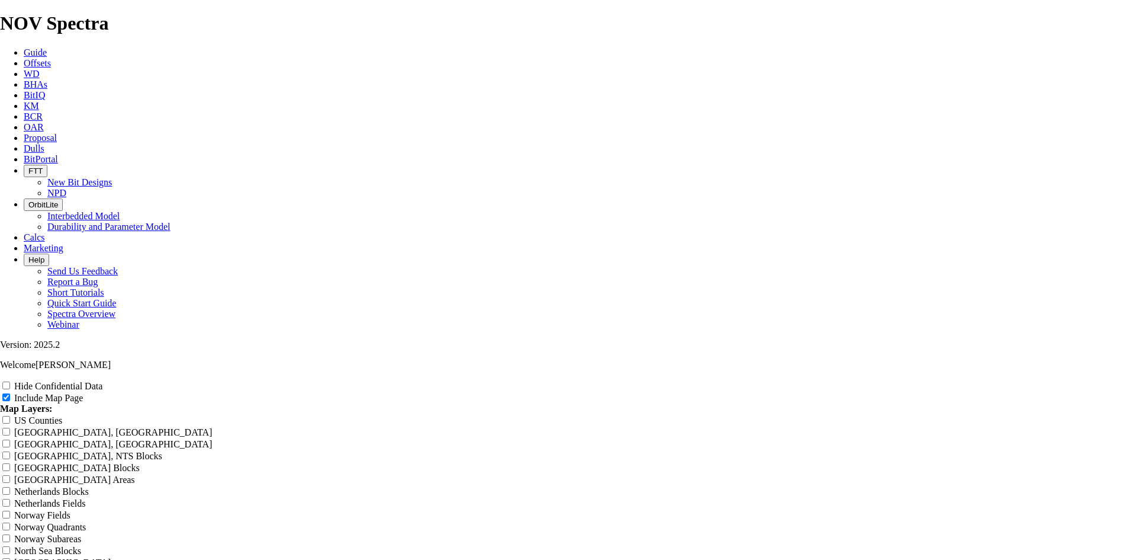
type input "7.88 TKF63 lateral"
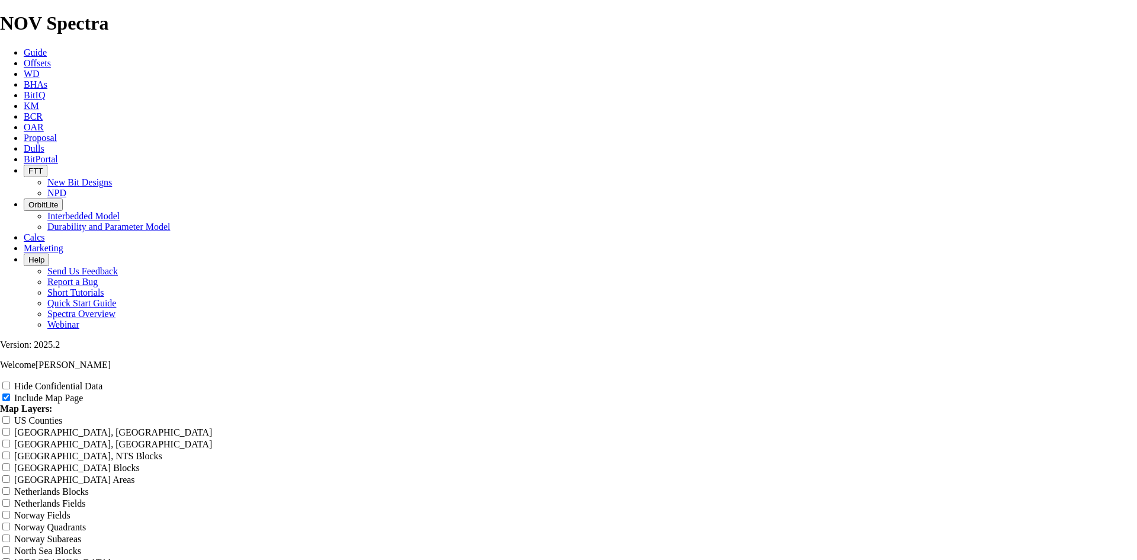
type input "7.88 TKF63 lateral"
type input "7.88 TKF63 lateral W"
drag, startPoint x: 1069, startPoint y: 51, endPoint x: 730, endPoint y: 74, distance: 340.1
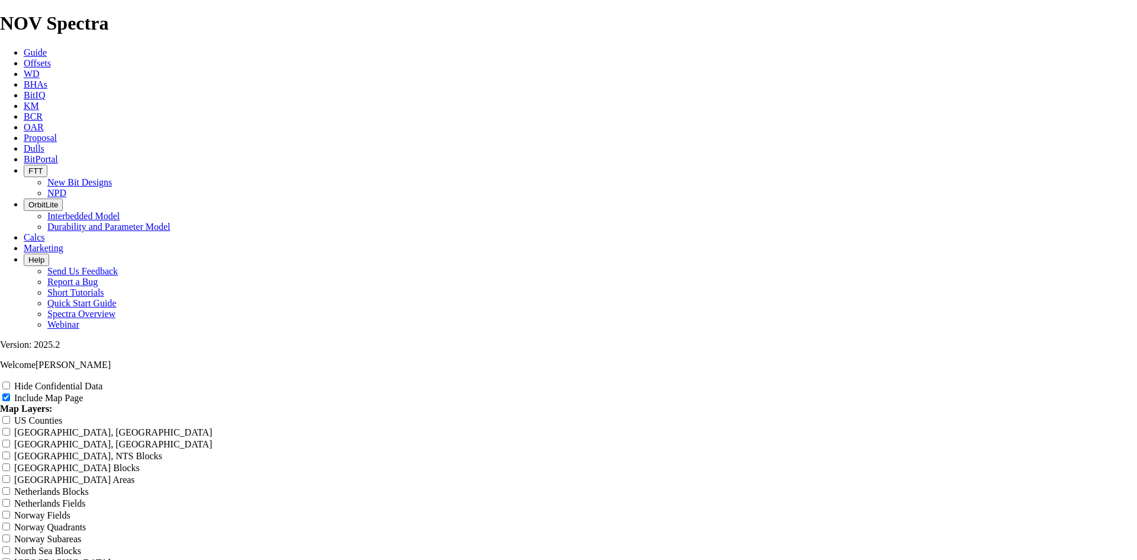
click at [102, 381] on label "Hide Confidential Data" at bounding box center [58, 386] width 88 height 10
click at [10, 381] on input "Hide Confidential Data" at bounding box center [6, 385] width 8 height 8
drag, startPoint x: 606, startPoint y: 77, endPoint x: 439, endPoint y: 69, distance: 167.8
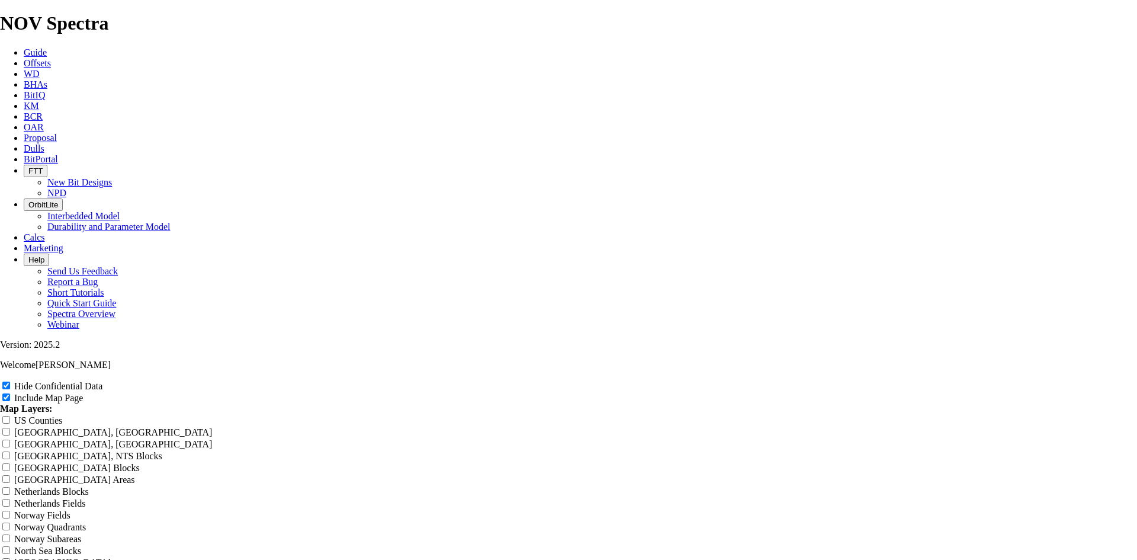
scroll to position [1421, 0]
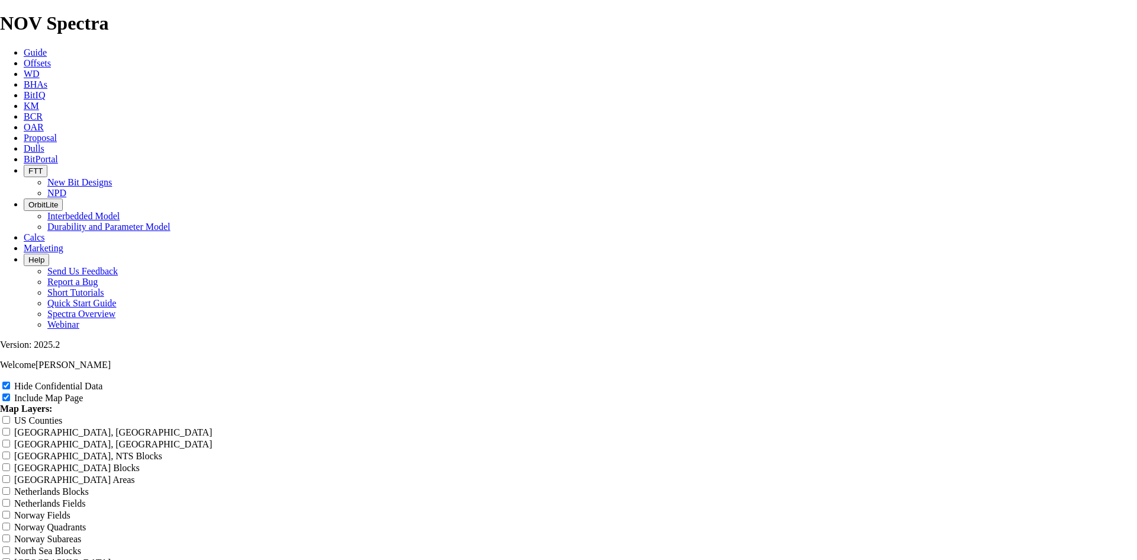
scroll to position [0, 0]
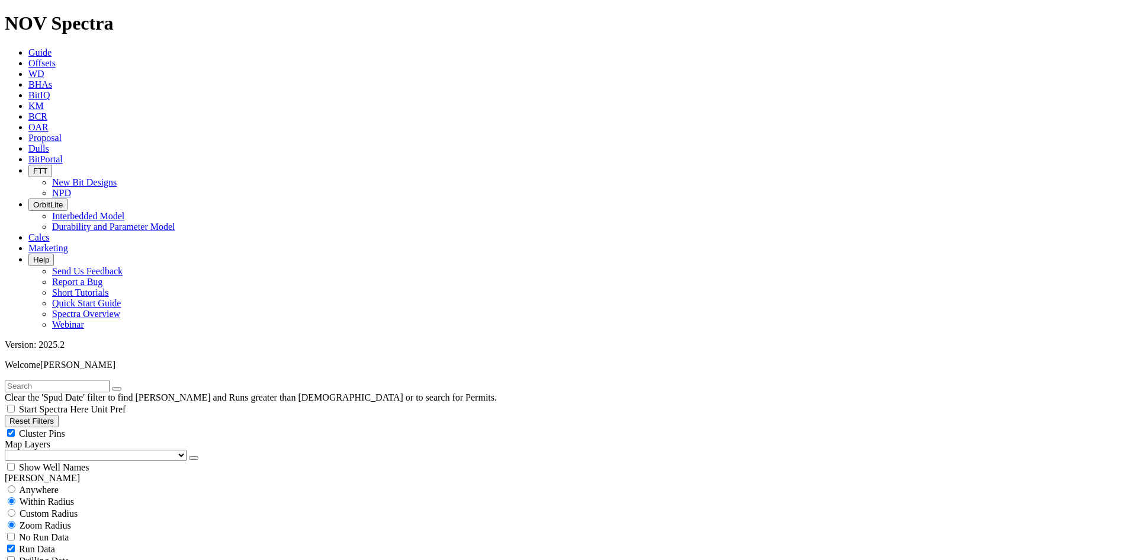
scroll to position [533, 0]
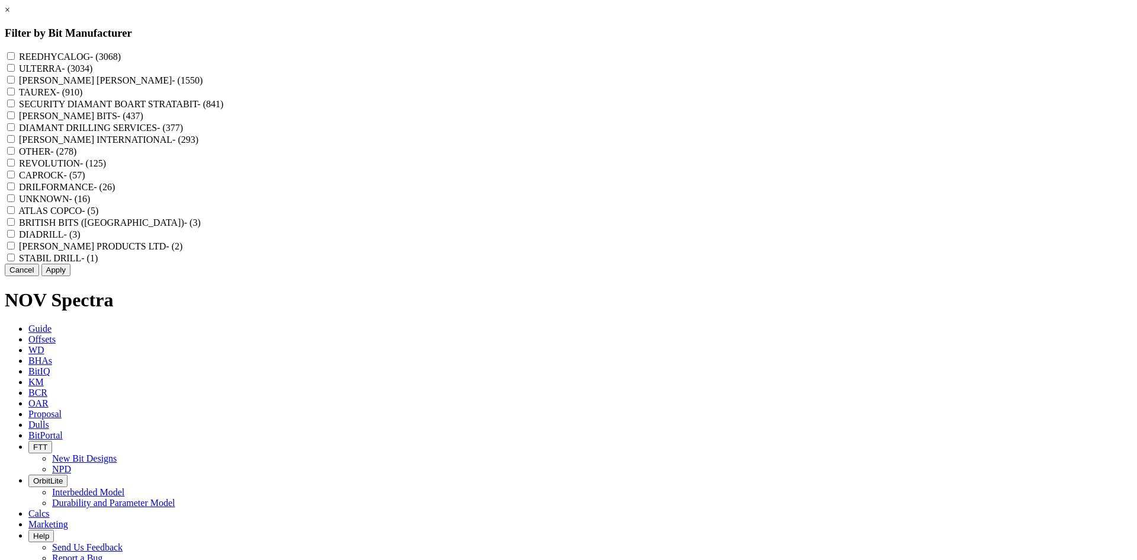
click at [121, 58] on label "REEDHYCALOG - (3068)" at bounding box center [70, 57] width 102 height 10
click at [15, 58] on input "REEDHYCALOG - (3068)" at bounding box center [11, 56] width 8 height 8
click at [70, 276] on button "Apply" at bounding box center [55, 270] width 29 height 12
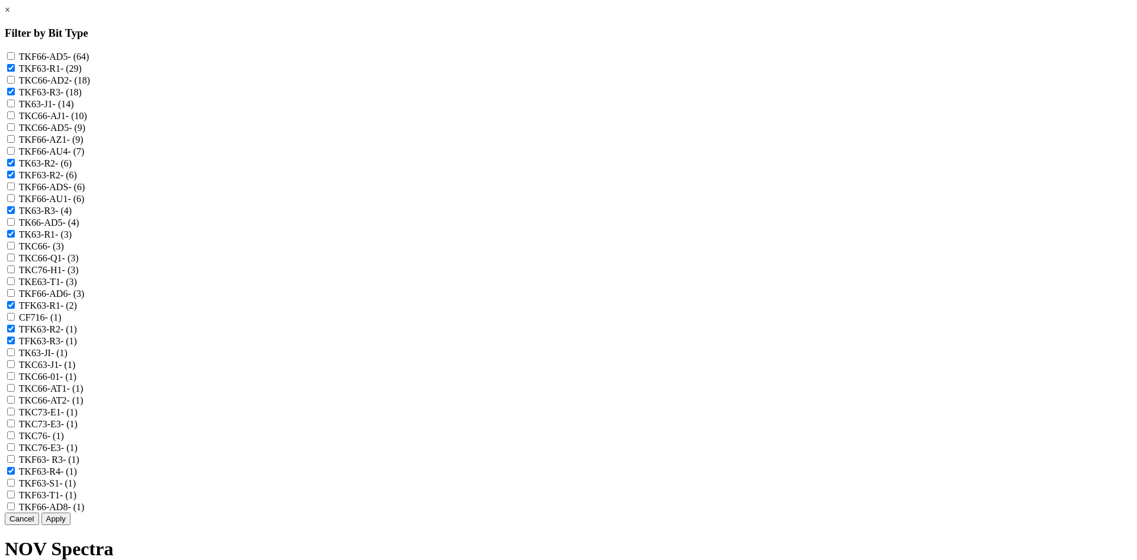
scroll to position [415, 0]
click at [79, 454] on label "TKF63- R3 - (1)" at bounding box center [49, 459] width 60 height 10
click at [15, 455] on R3 "TKF63- R3 - (1)" at bounding box center [11, 459] width 8 height 8
checkbox R3 "true"
click at [70, 525] on button "Apply" at bounding box center [55, 518] width 29 height 12
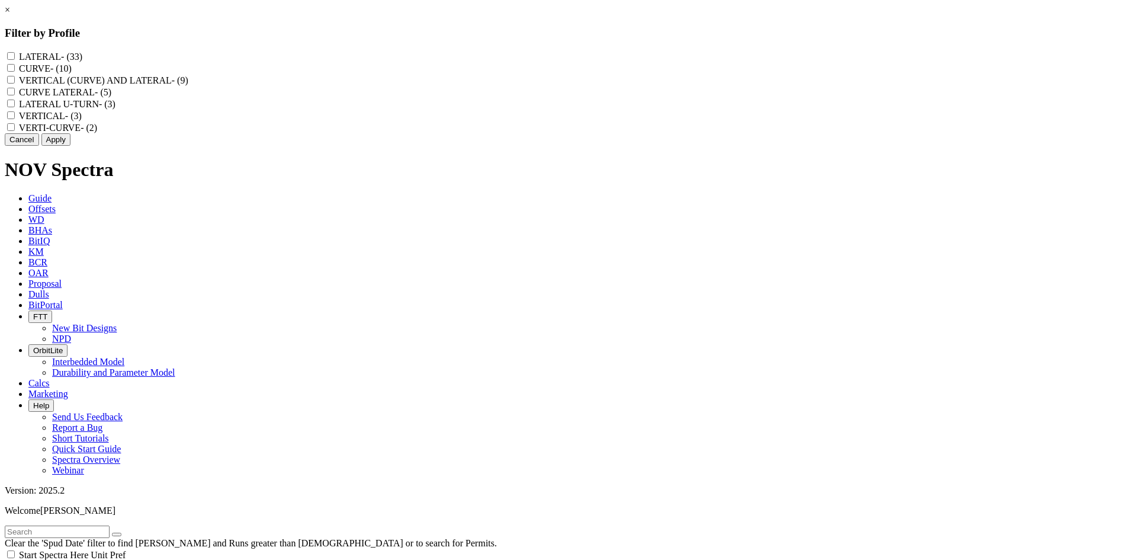
click at [111, 97] on label "CURVE LATERAL - (5)" at bounding box center [65, 92] width 92 height 10
click at [15, 95] on LATERAL "CURVE LATERAL - (5)" at bounding box center [11, 92] width 8 height 8
checkbox LATERAL "true"
click at [188, 85] on label "VERTICAL (CURVE) AND LATERAL - (9)" at bounding box center [103, 80] width 169 height 10
click at [15, 84] on LATERAL "VERTICAL (CURVE) AND LATERAL - (9)" at bounding box center [11, 80] width 8 height 8
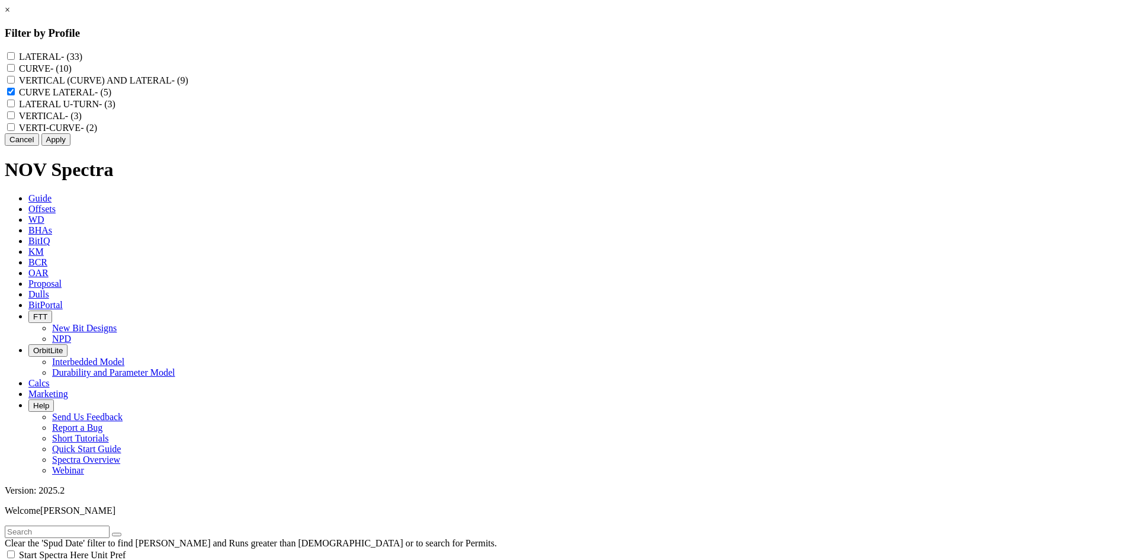
checkbox LATERAL "true"
click at [82, 59] on label "LATERAL - (33)" at bounding box center [50, 57] width 63 height 10
click at [15, 59] on input "LATERAL - (33)" at bounding box center [11, 56] width 8 height 8
checkbox input "true"
click at [97, 133] on label "VERTI-CURVE - (2)" at bounding box center [58, 128] width 78 height 10
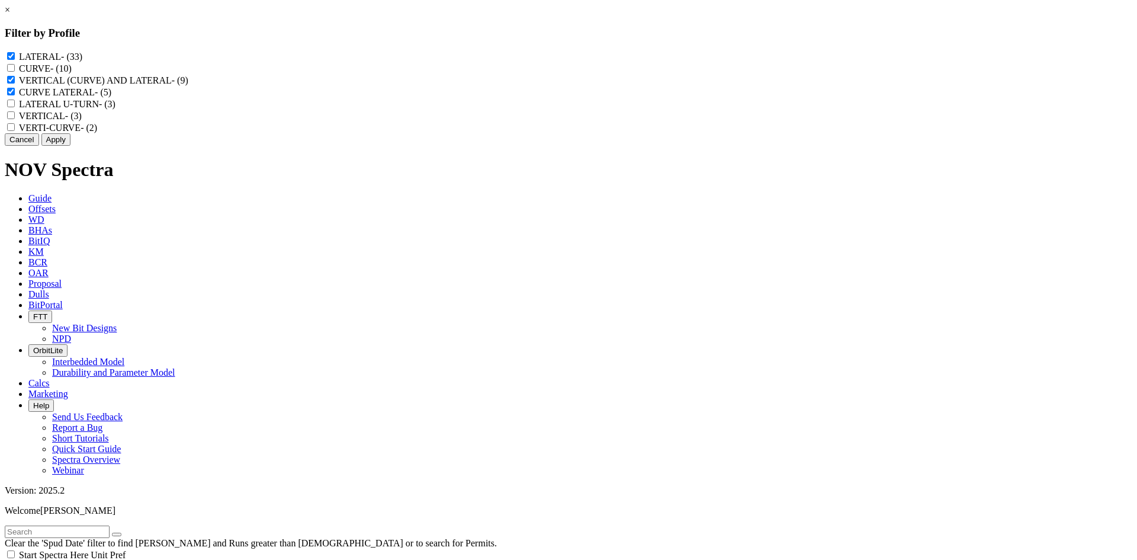
click at [15, 131] on input "VERTI-CURVE - (2)" at bounding box center [11, 127] width 8 height 8
checkbox input "true"
click at [82, 121] on label "VERTICAL - (3)" at bounding box center [50, 116] width 63 height 10
click at [15, 119] on input "VERTICAL - (3)" at bounding box center [11, 115] width 8 height 8
checkbox input "true"
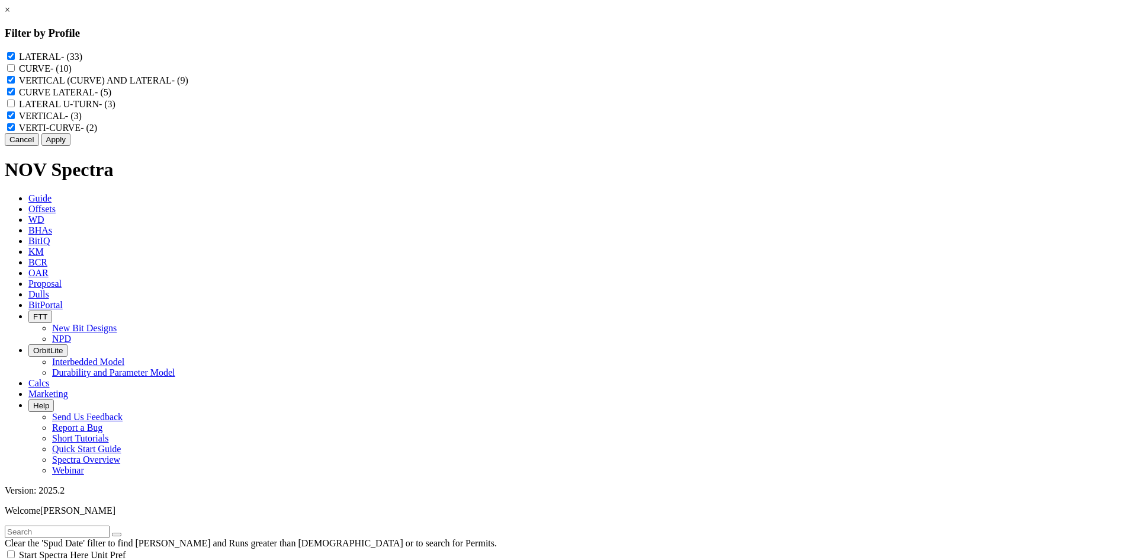
click at [70, 146] on button "Apply" at bounding box center [55, 139] width 29 height 12
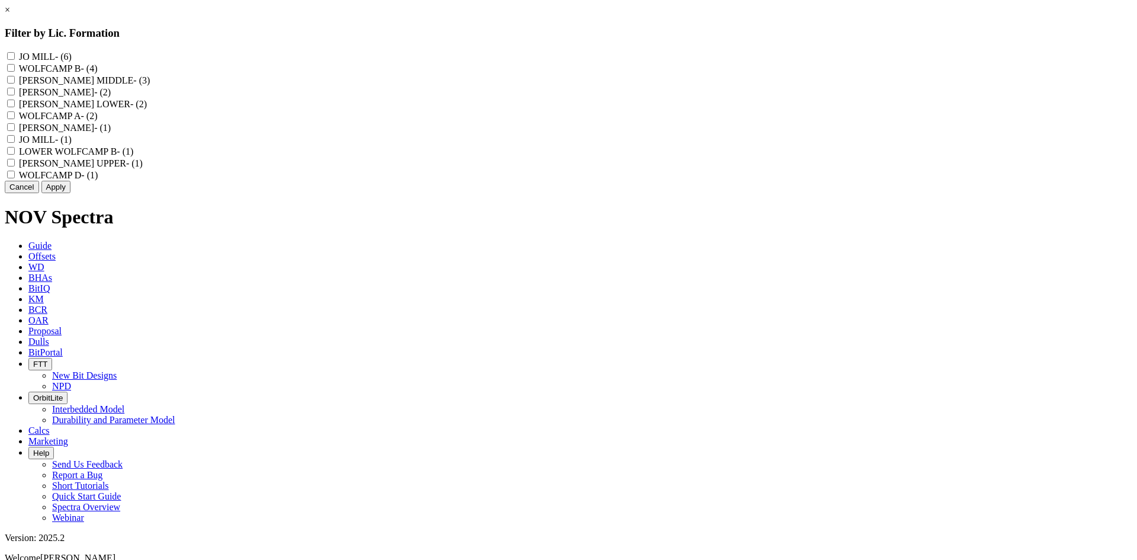
click at [10, 15] on link "×" at bounding box center [7, 10] width 5 height 10
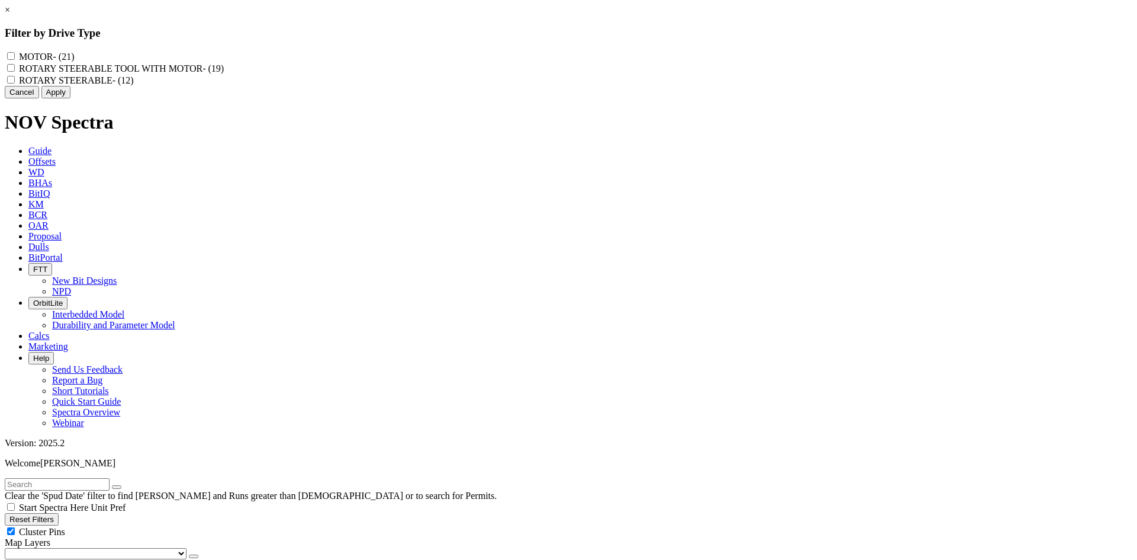
click at [10, 15] on link "×" at bounding box center [7, 10] width 5 height 10
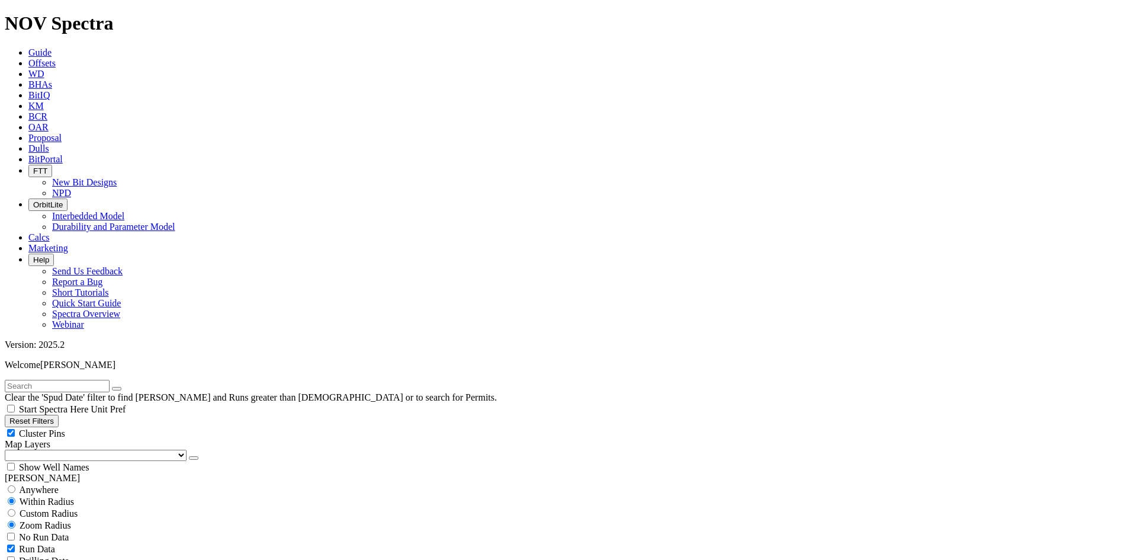
click at [179, 427] on div "Cluster Pins" at bounding box center [569, 433] width 1128 height 12
checkbox input "false"
drag, startPoint x: 1082, startPoint y: 78, endPoint x: 1010, endPoint y: 136, distance: 92.7
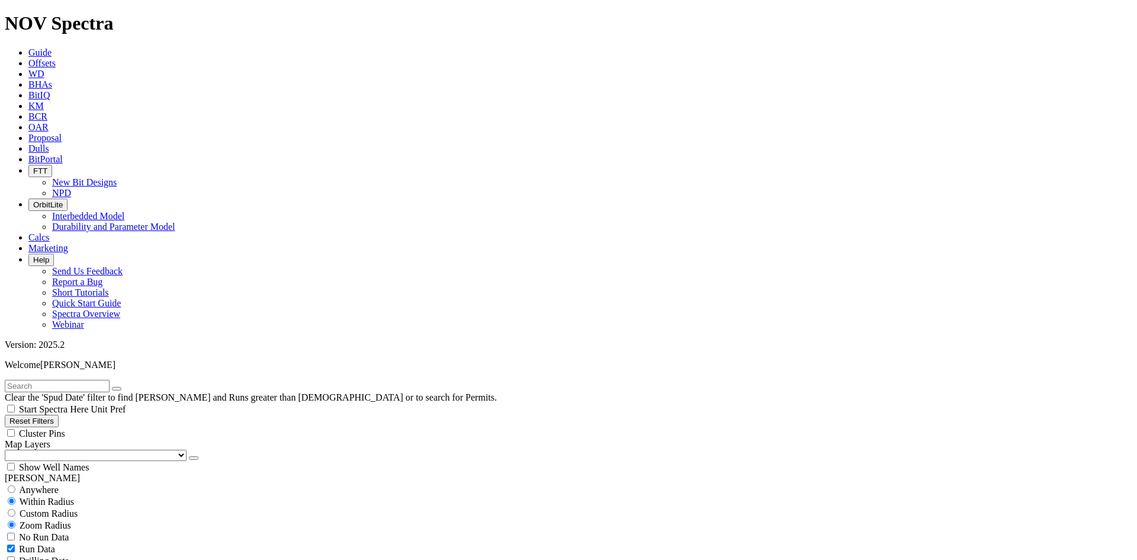
scroll to position [4086, 0]
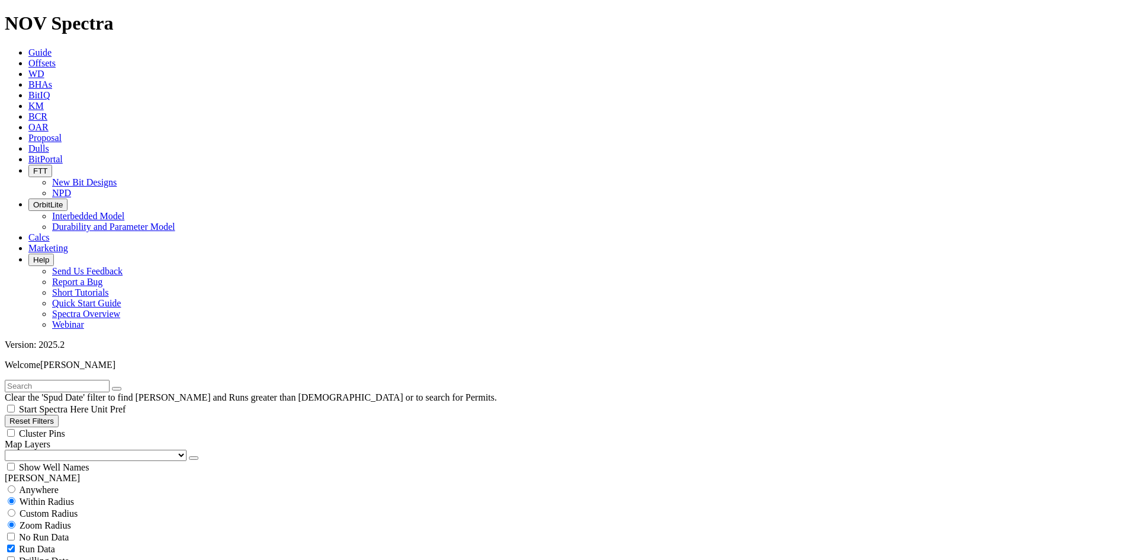
scroll to position [3869, 0]
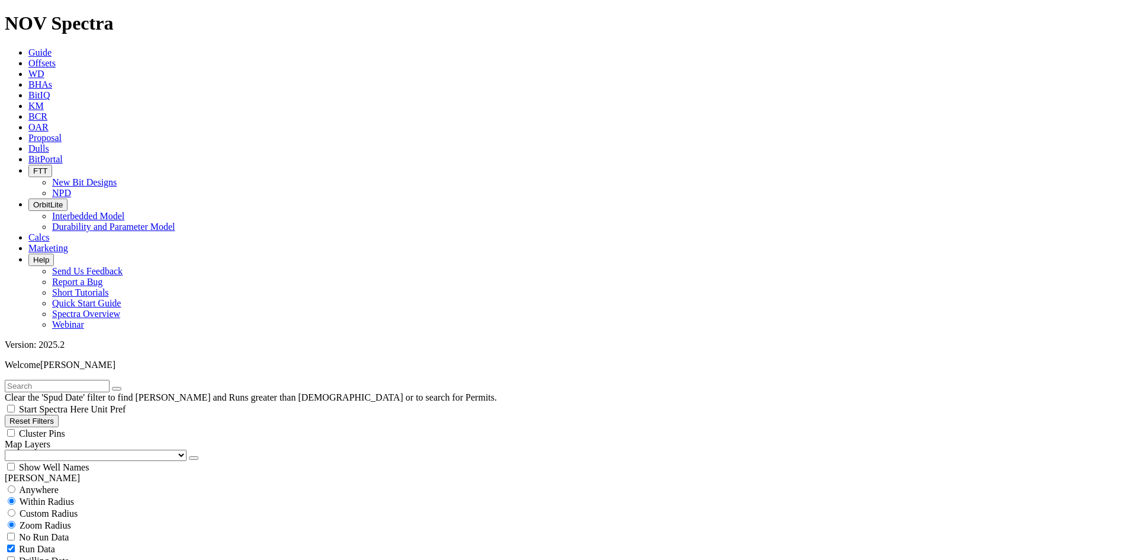
scroll to position [3596, 0]
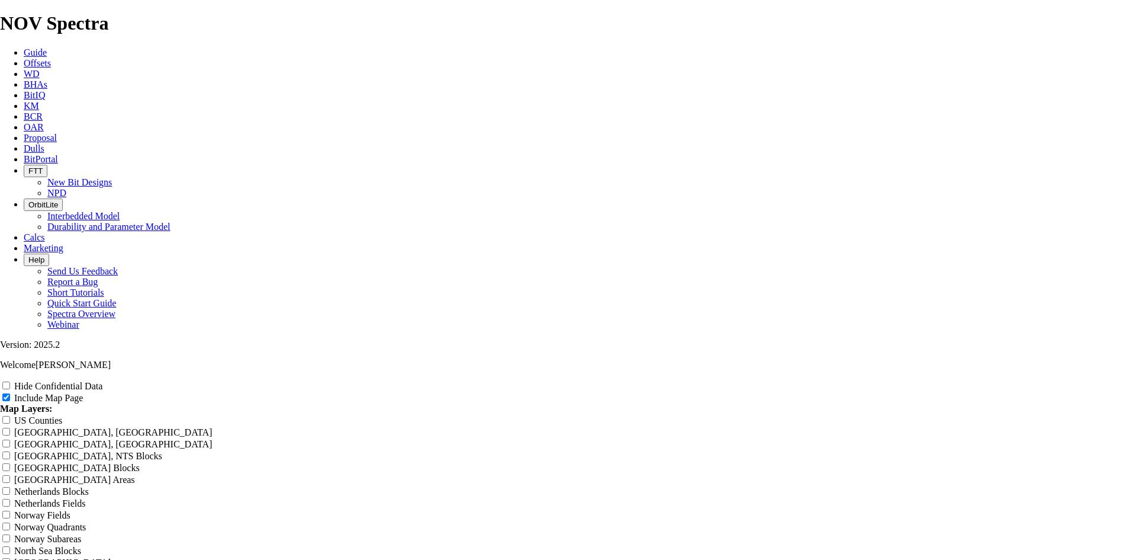
click at [102, 381] on label "Hide Confidential Data" at bounding box center [58, 386] width 88 height 10
click at [10, 381] on input "Hide Confidential Data" at bounding box center [6, 385] width 8 height 8
checkbox input "true"
drag, startPoint x: 617, startPoint y: 78, endPoint x: 335, endPoint y: 101, distance: 282.9
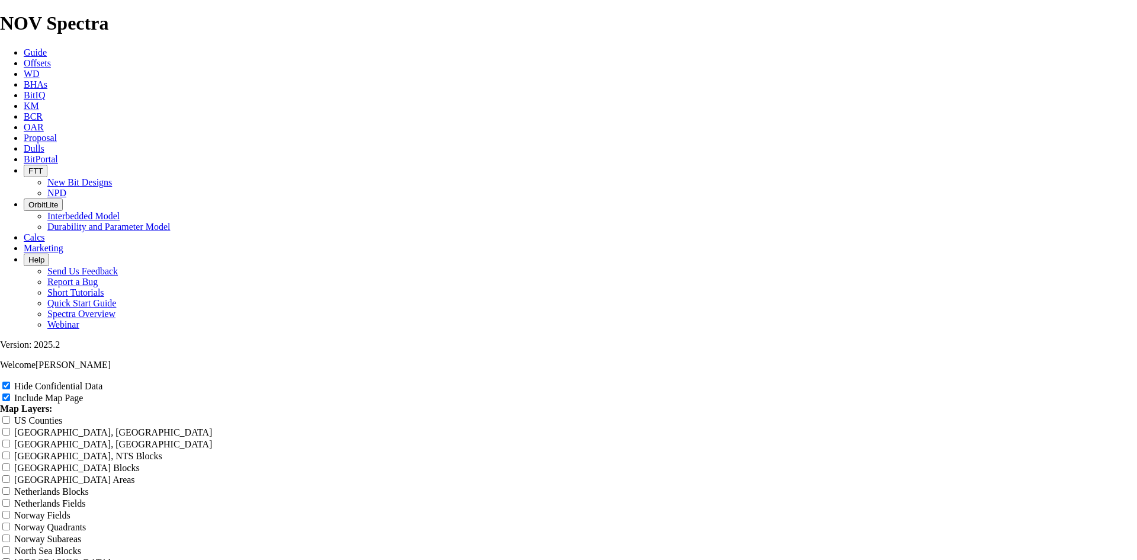
type input "8"
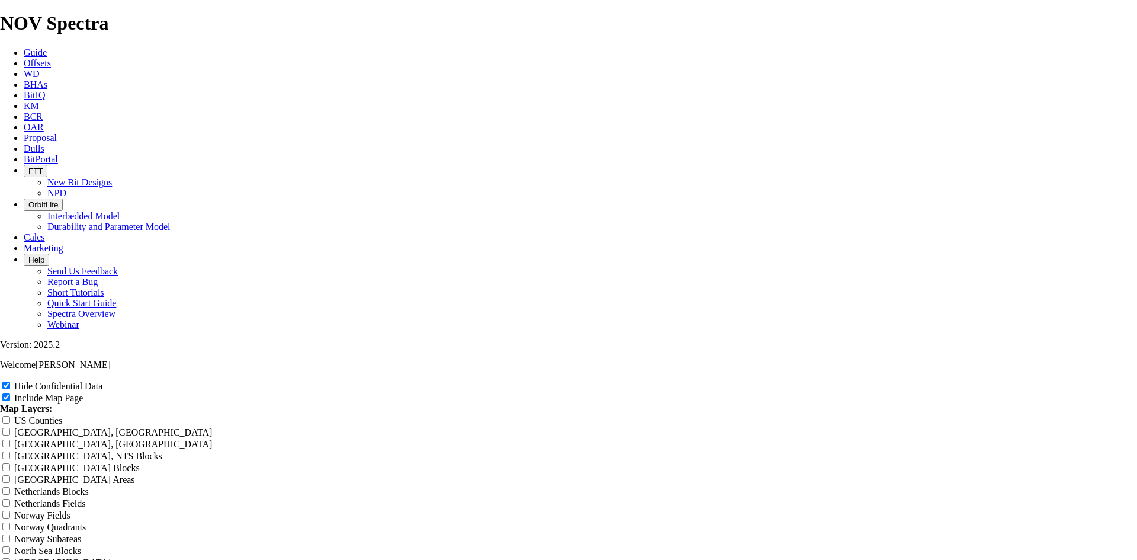
type input "8"
type input "8."
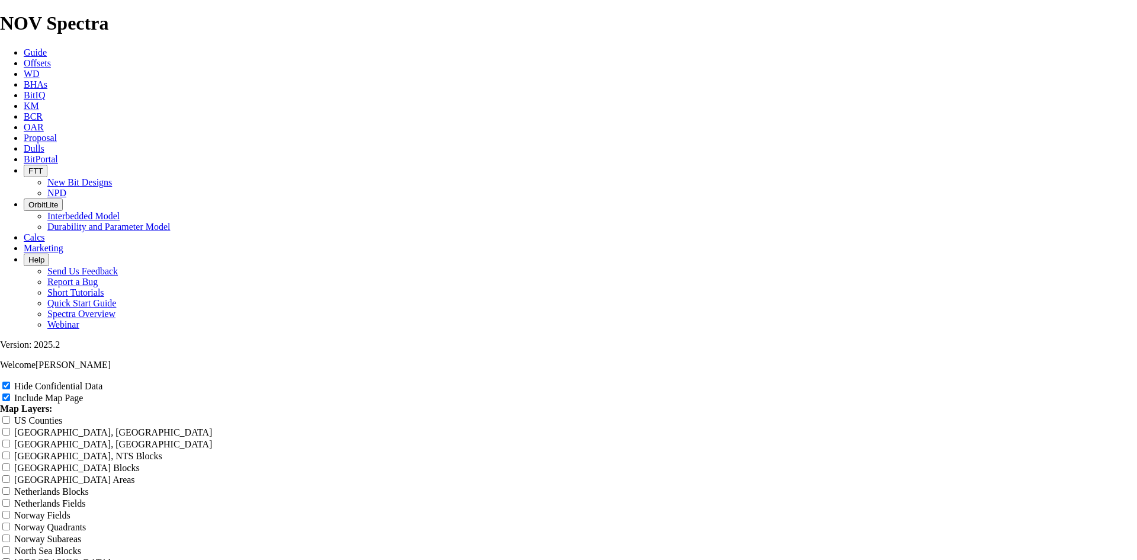
type input "8."
type input "8.5"
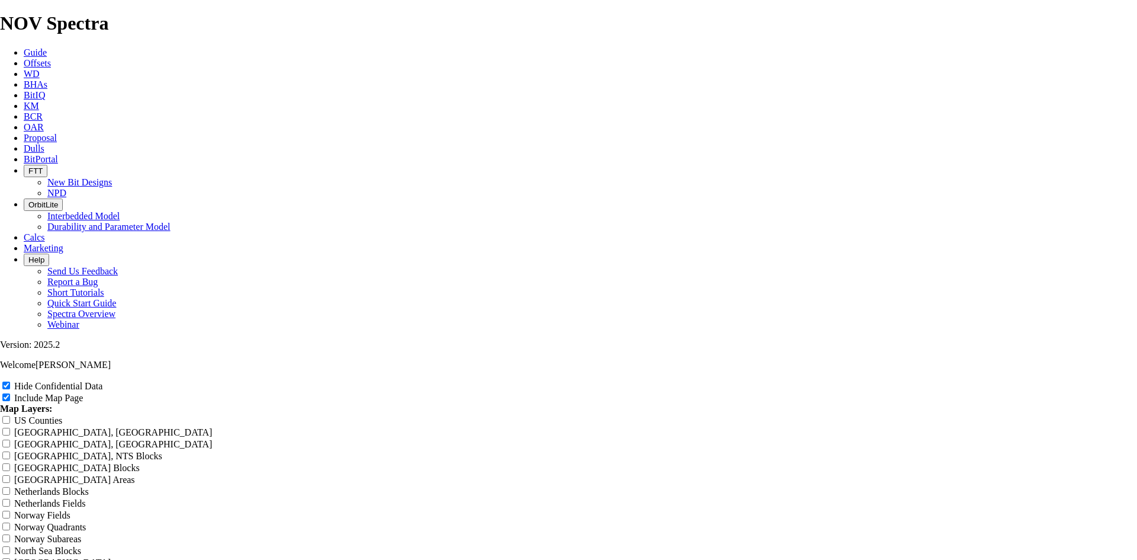
type input "8.5"
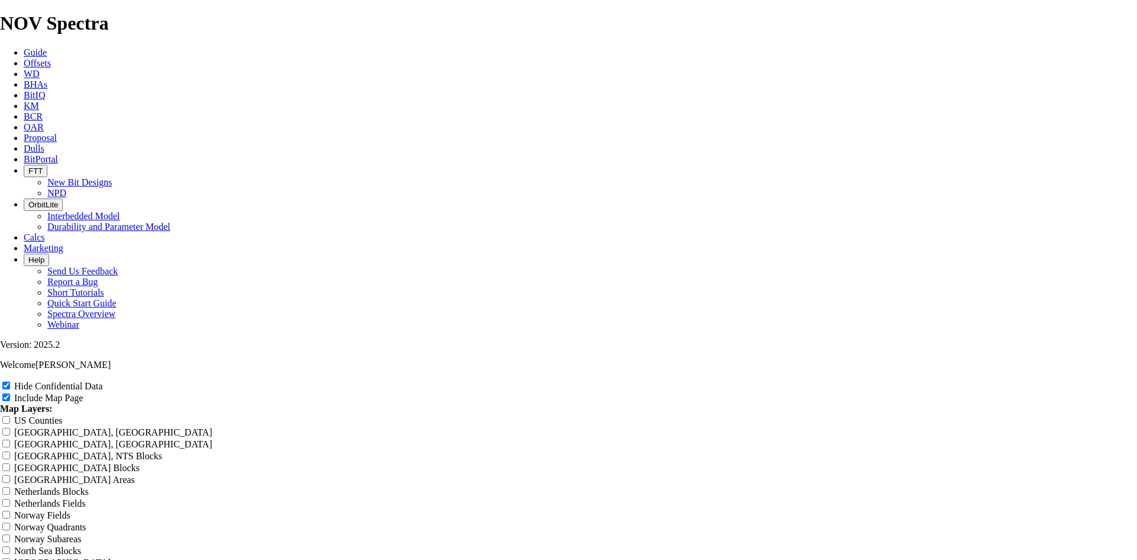
type input "8.5"
type input "8.5 T"
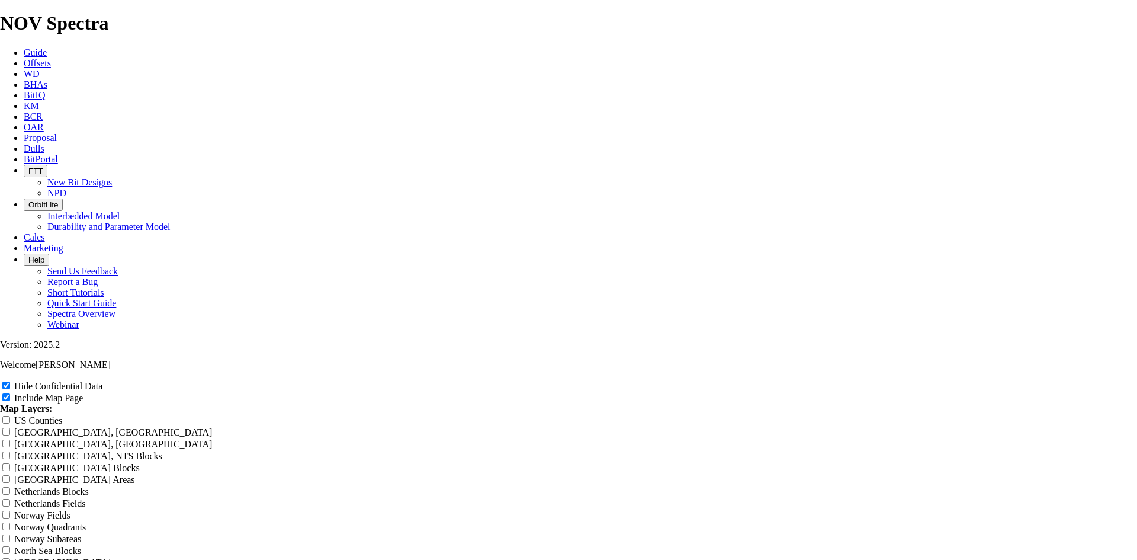
type input "8.5 T"
type input "8.5 TK"
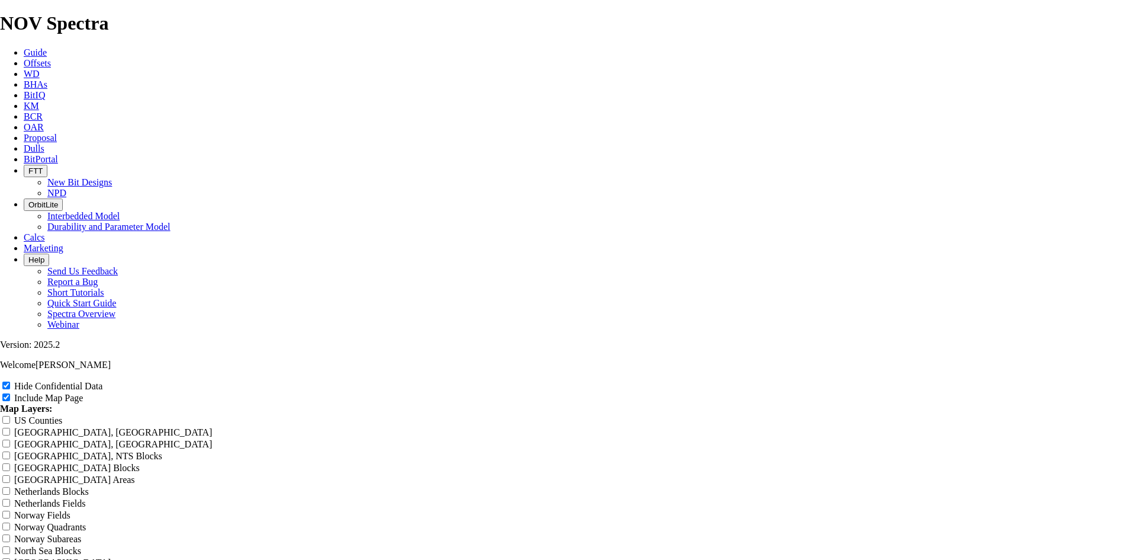
type input "8.5 TK"
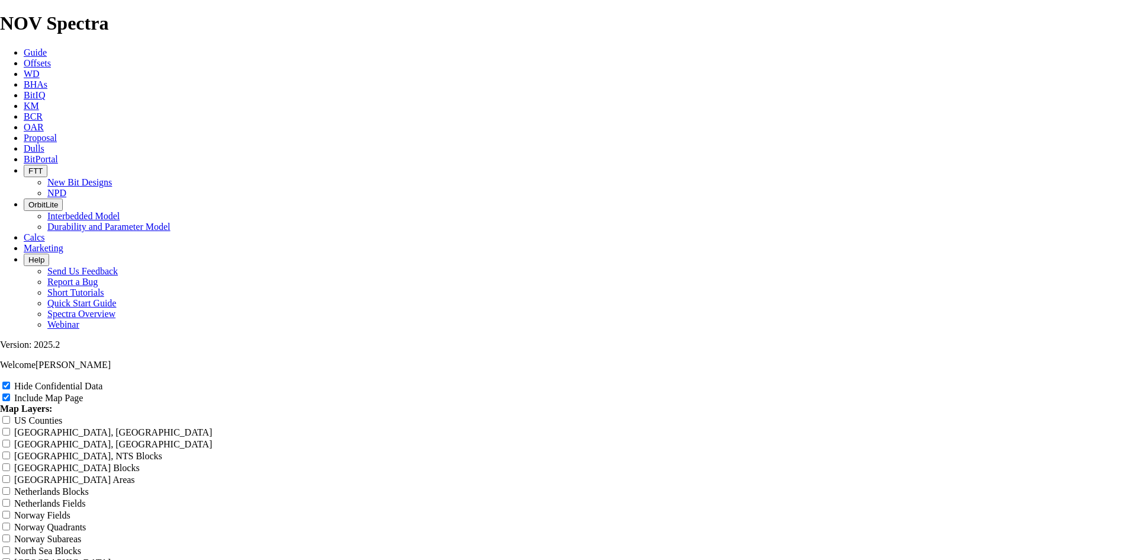
type input "8.5 TKF"
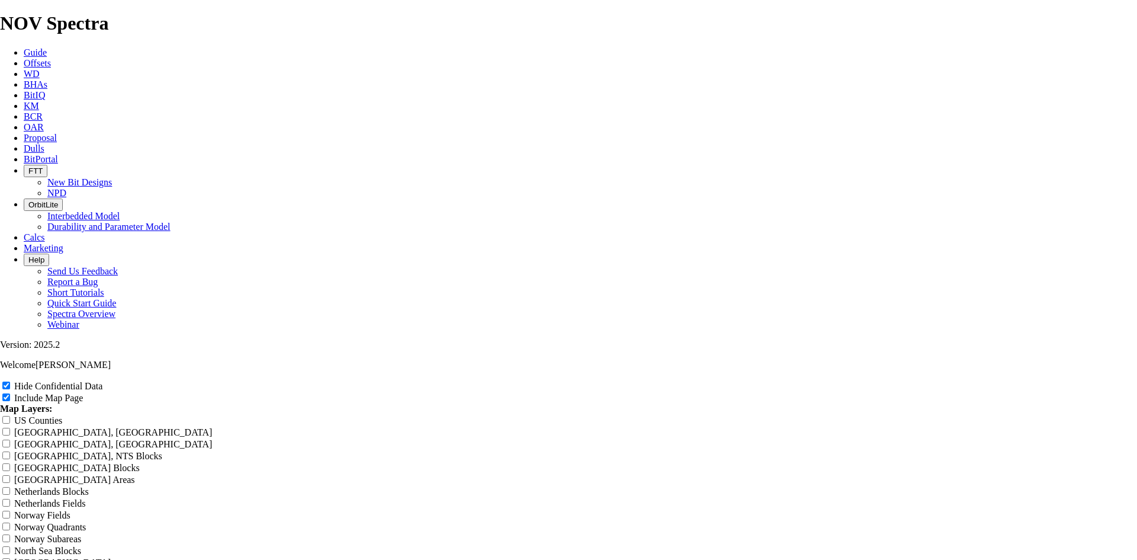
type input "8.5 TKF"
type input "8.5 TKF6"
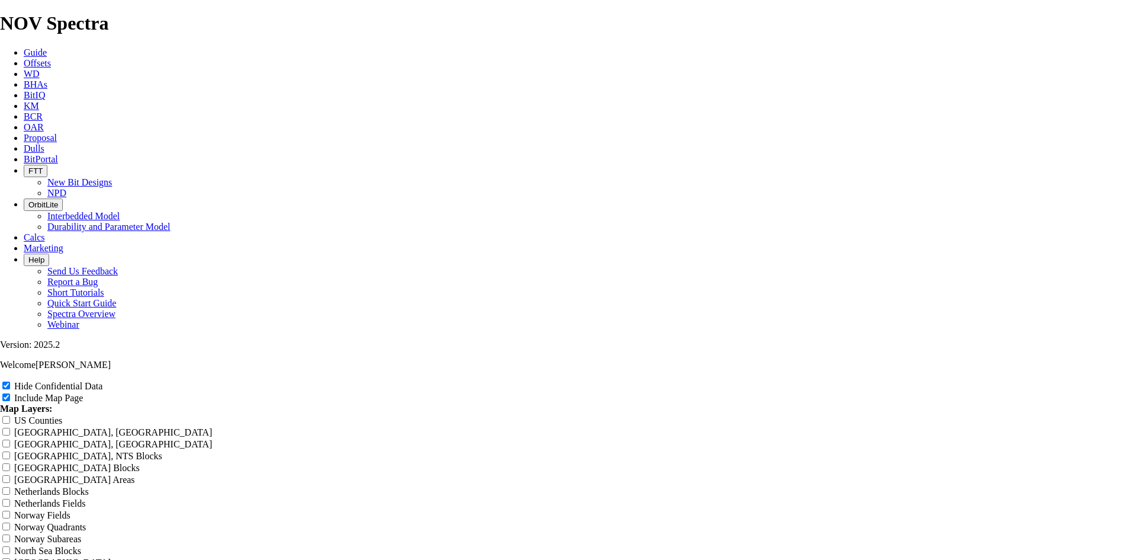
type input "8.5 TKF6"
type input "8.5 TKF63"
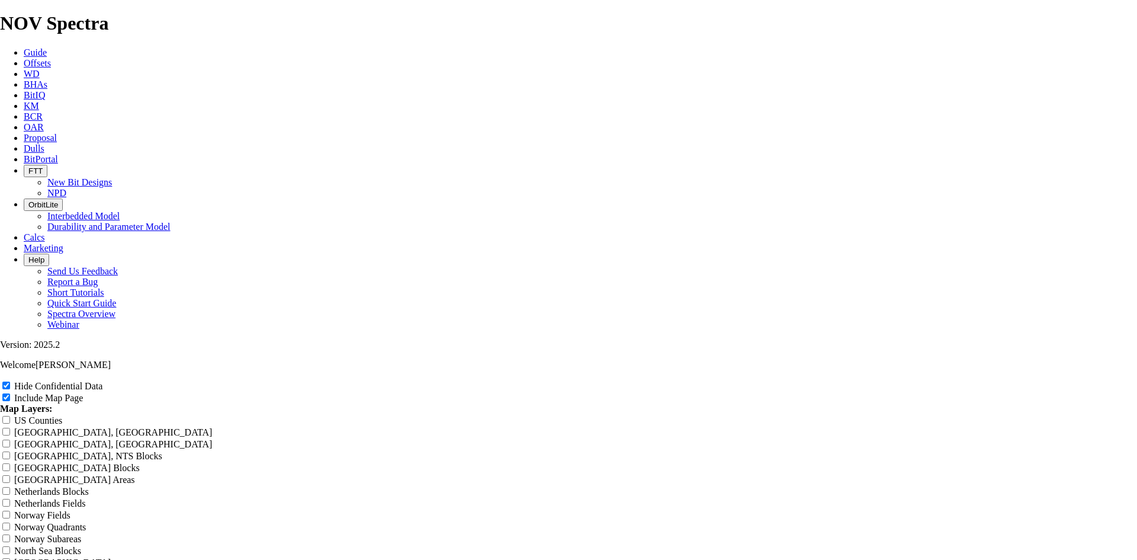
type input "8.5 TKF63"
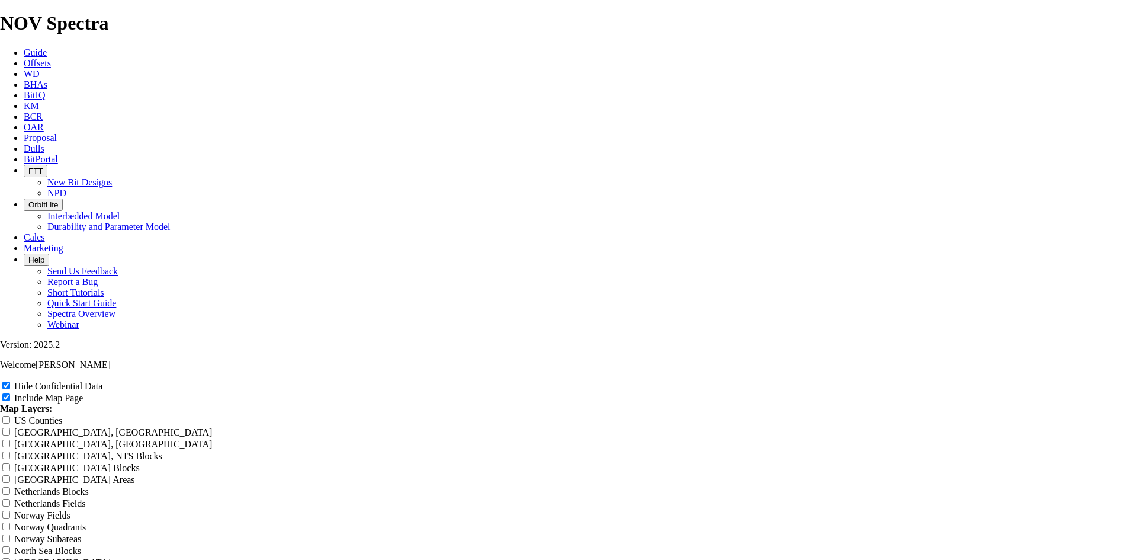
type input "8.5 TKF63"
type input "8.5 TKF63 R"
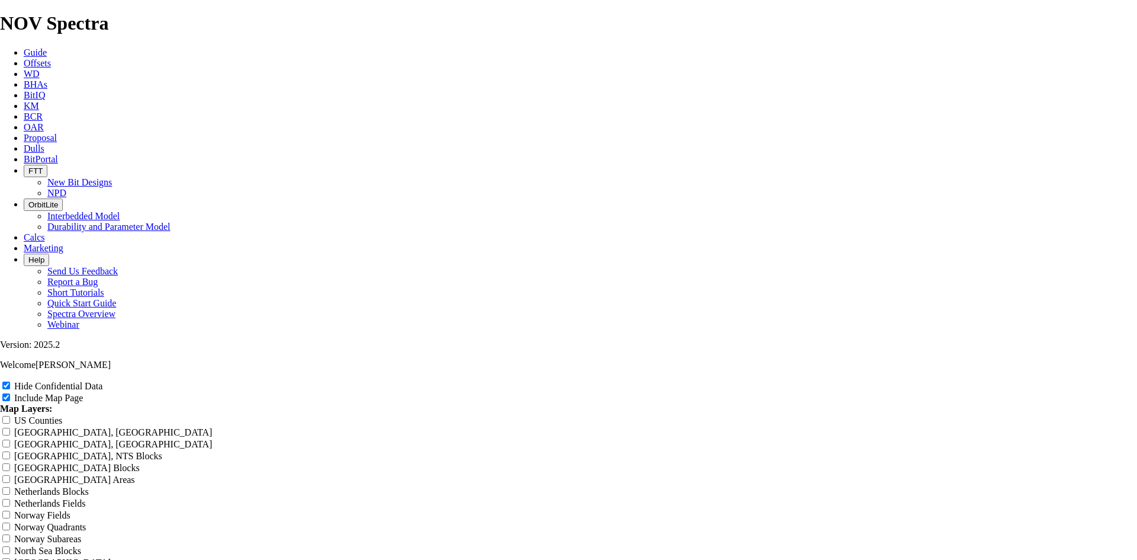
type input "8.5 TKF63 R"
type input "8.5 TKF63 R3"
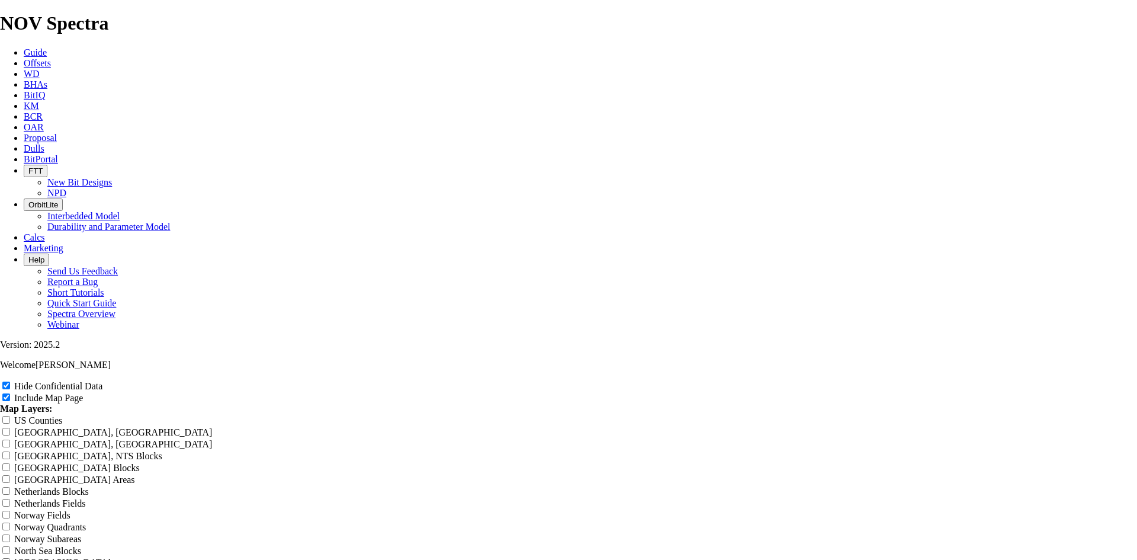
type input "8.5 TKF63 R3"
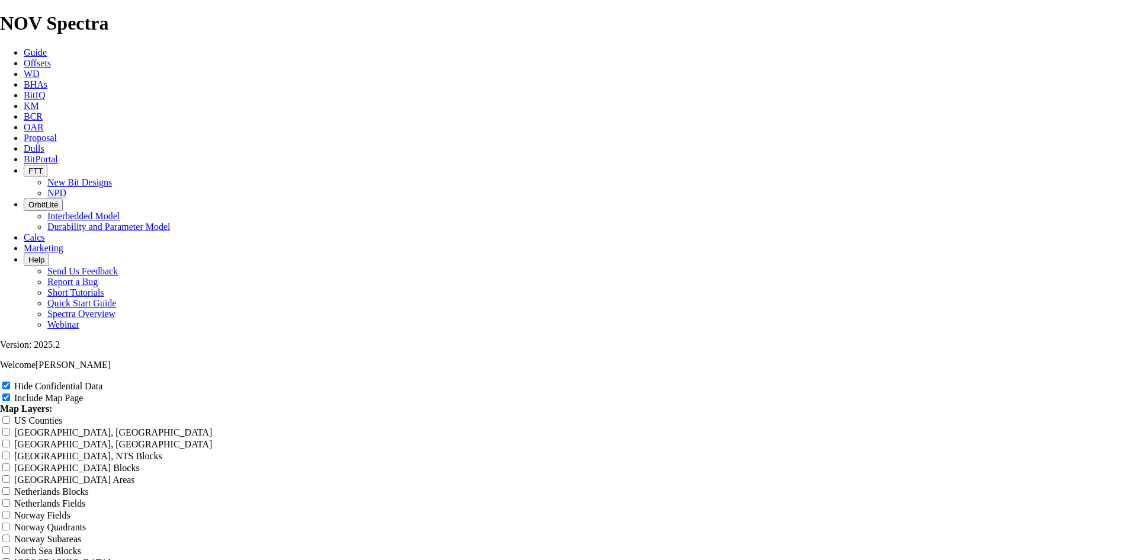
type input "8.5 TKF63 R3 L"
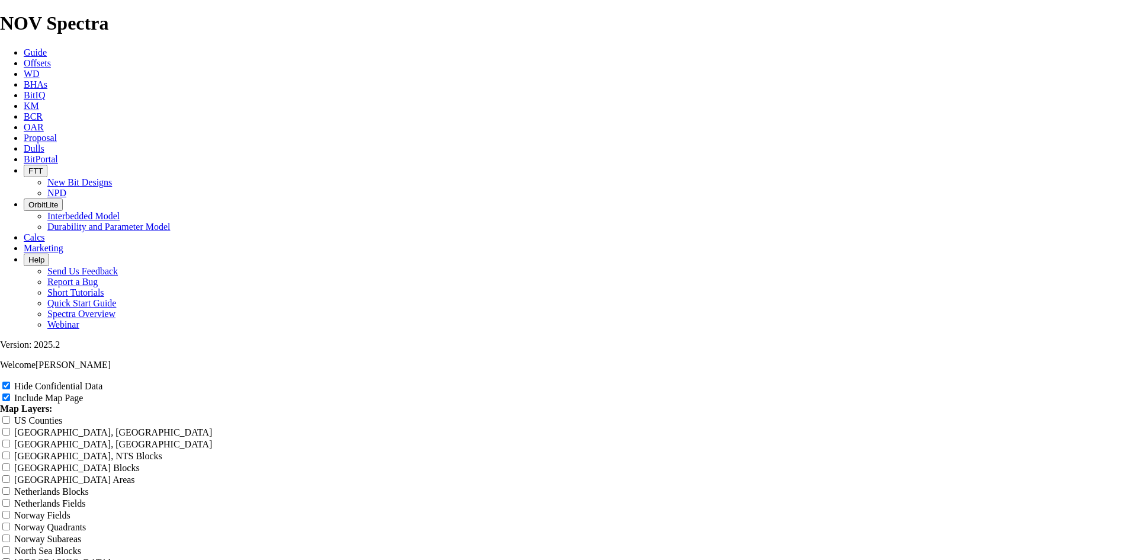
type input "8.5 TKF63 R3 L"
type input "8.5 TKF63 R3 L-"
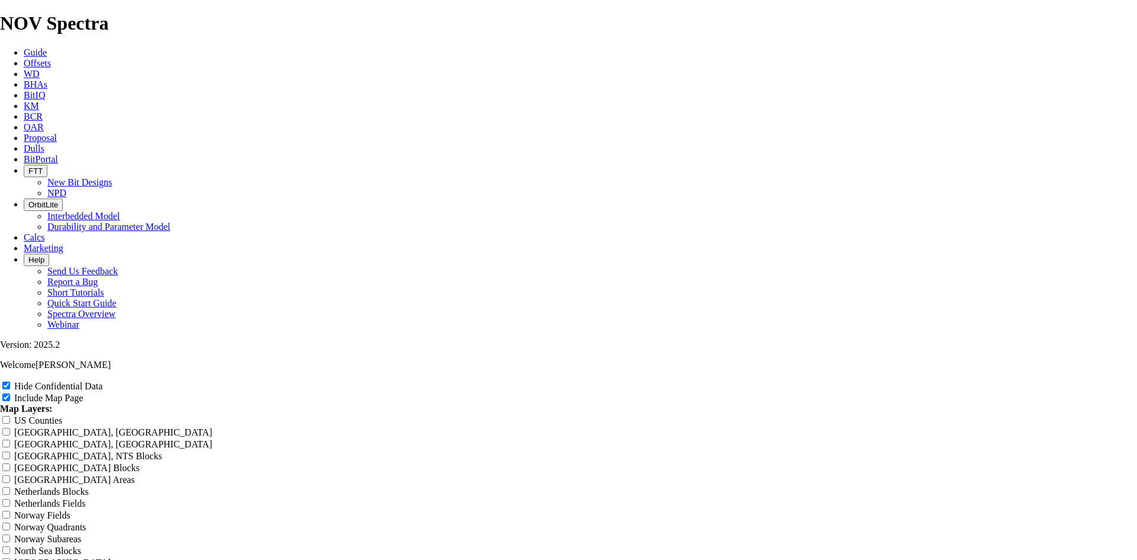
type input "8.5 TKF63 R3 L-"
type input "8.5 TKF63 R3 L-V"
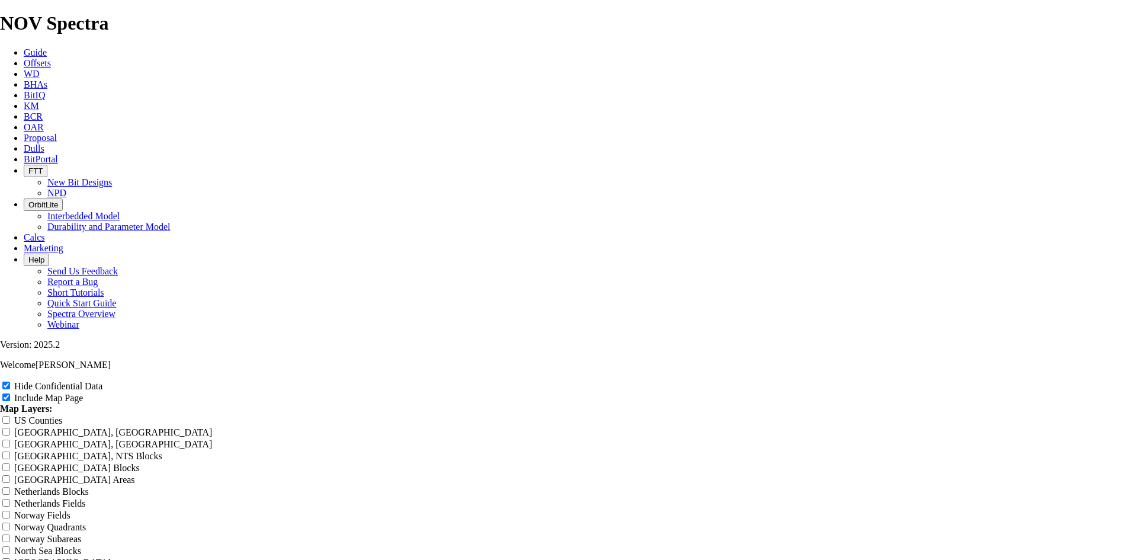
type input "8.5 TKF63 R3 L-V"
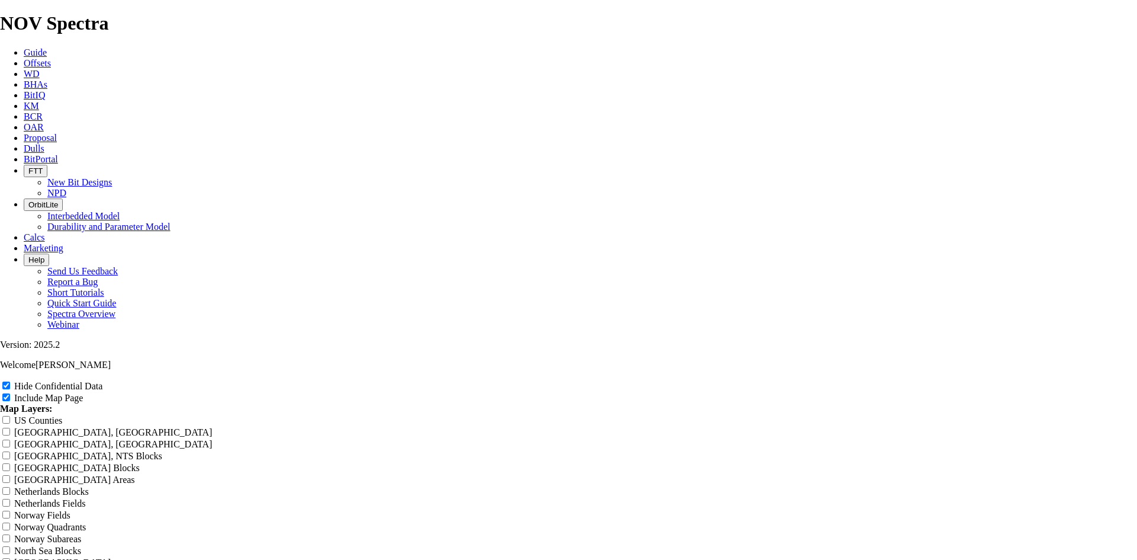
type input "8.5 TKF63 R3 L-V"
type input "8.5 TKF63 R3 L-VC"
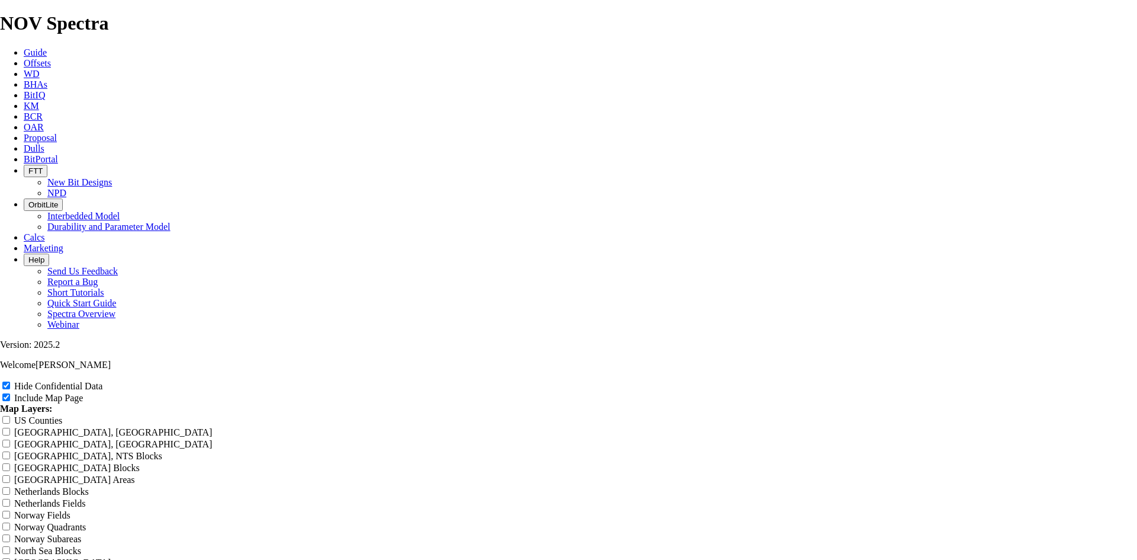
type input "8.5 TKF63 R3 L-VC"
type input "8.5 TKF63 R3 L-VC-"
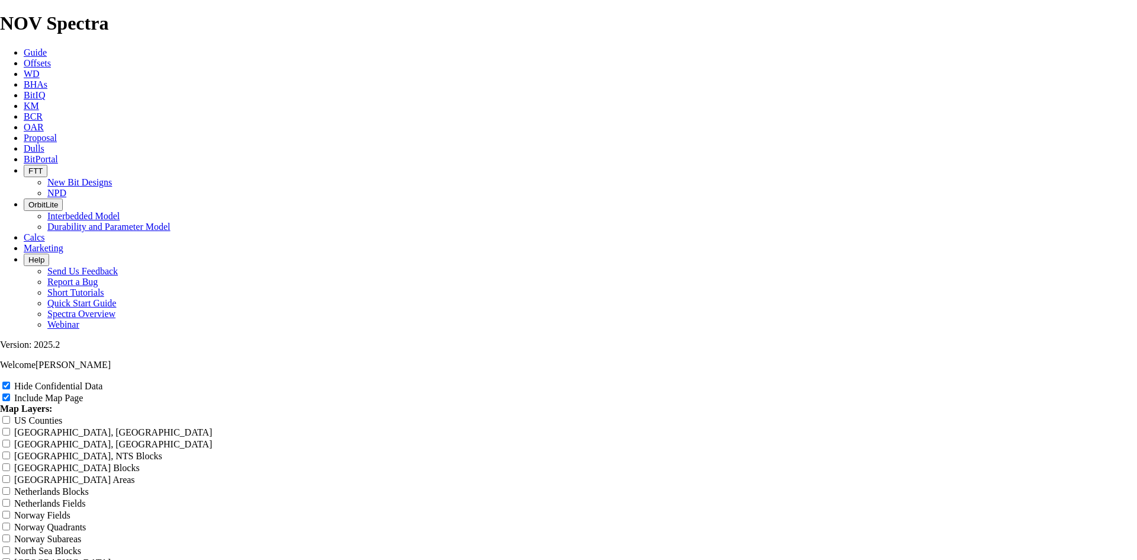
type input "8.5 TKF63 R3 L-VC-"
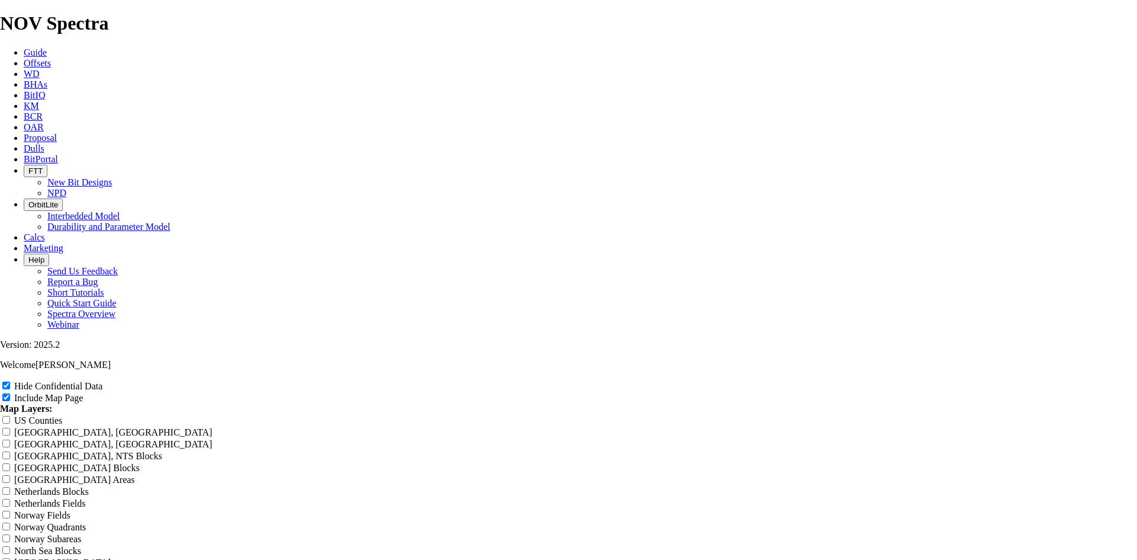
type input "8.5 TKF63 R3 L-VC-V"
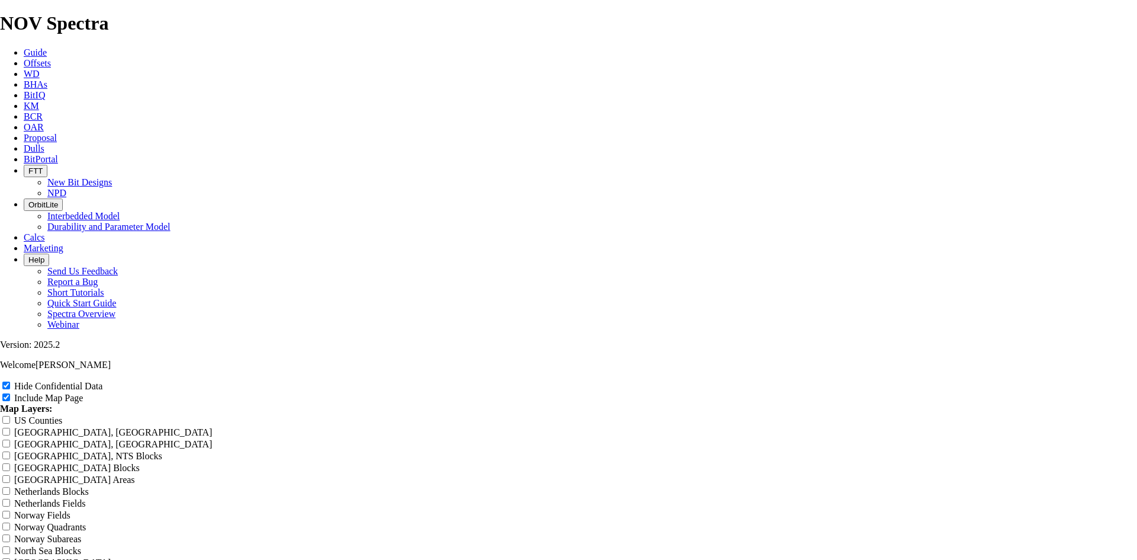
type input "8.5 TKF63 R3 L-VC-V"
type input "8.5 TKF63 R3 L-VC-VC"
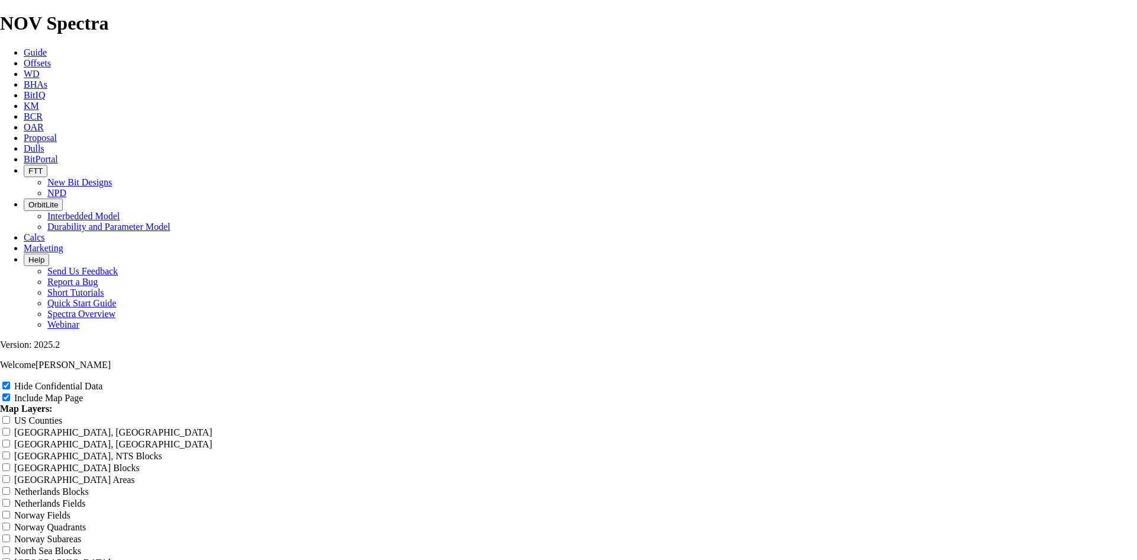
type input "8.5 TKF63 R3 L-VC-VC"
type input "8.5 TKF63 R3 L-VC-VCL"
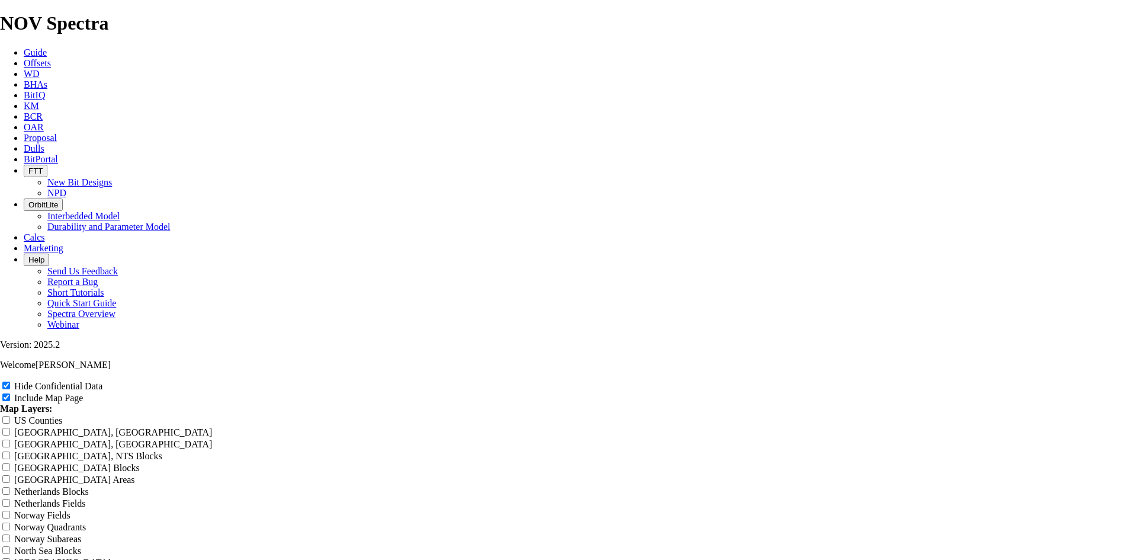
type input "8.5 TKF63 R3 L-VC-VCL"
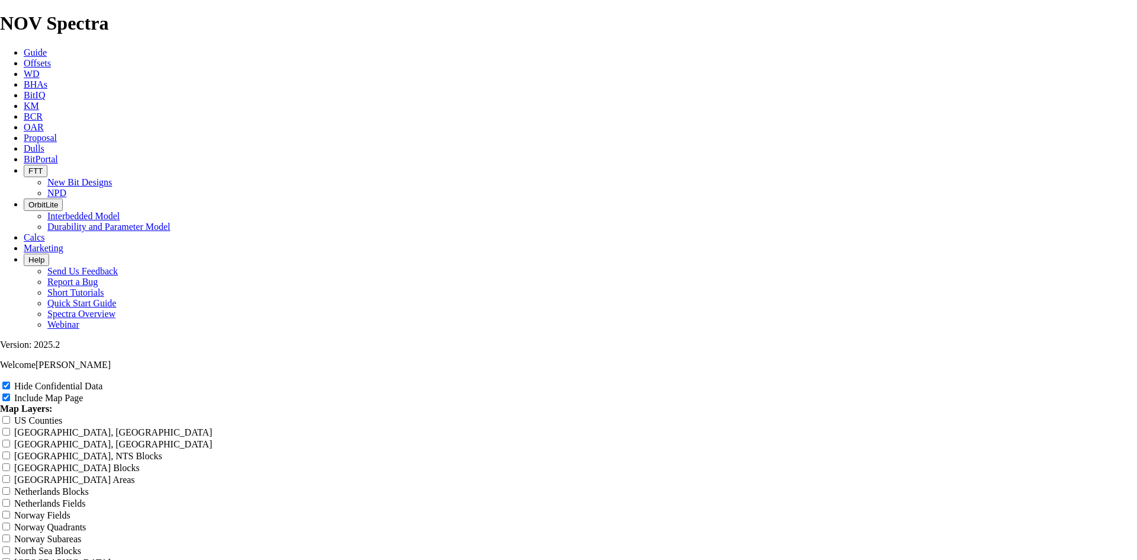
type input "8.5 TKF63 R3 L-VC-VCL"
type input "8.5 TKF63 R3 L-VC-VC"
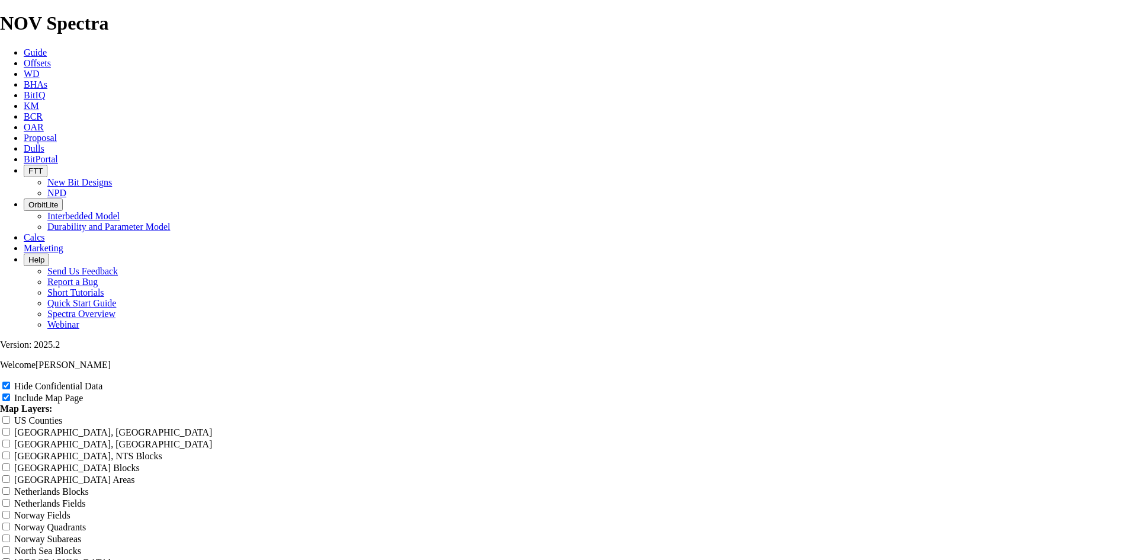
type input "8.5 TKF63 R3 L-VC-VC"
type input "8.5 TKF63 R3 L-VC-V"
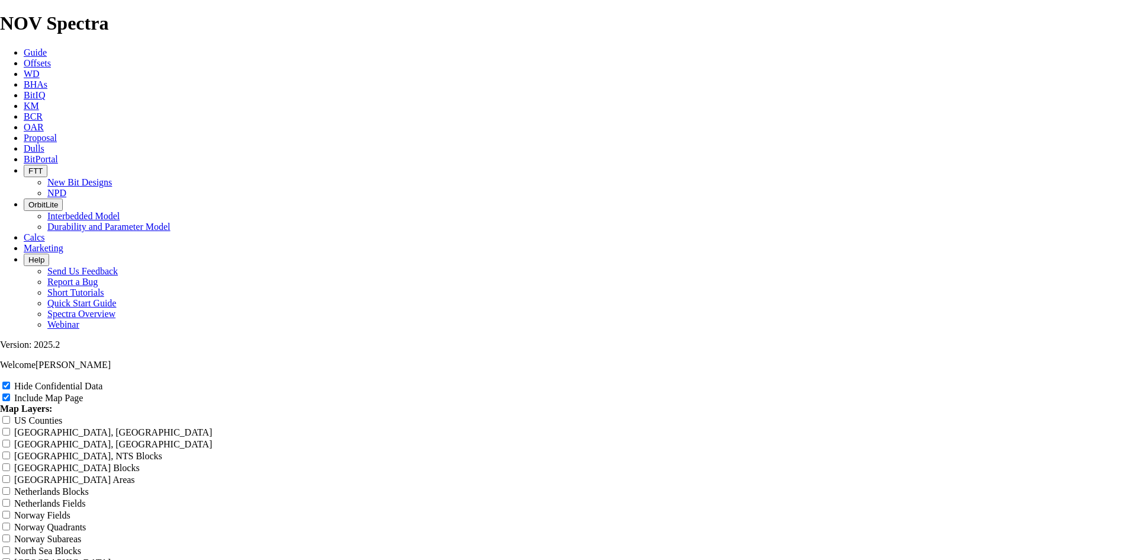
type input "8.5 TKF63 R3 L-VC-V"
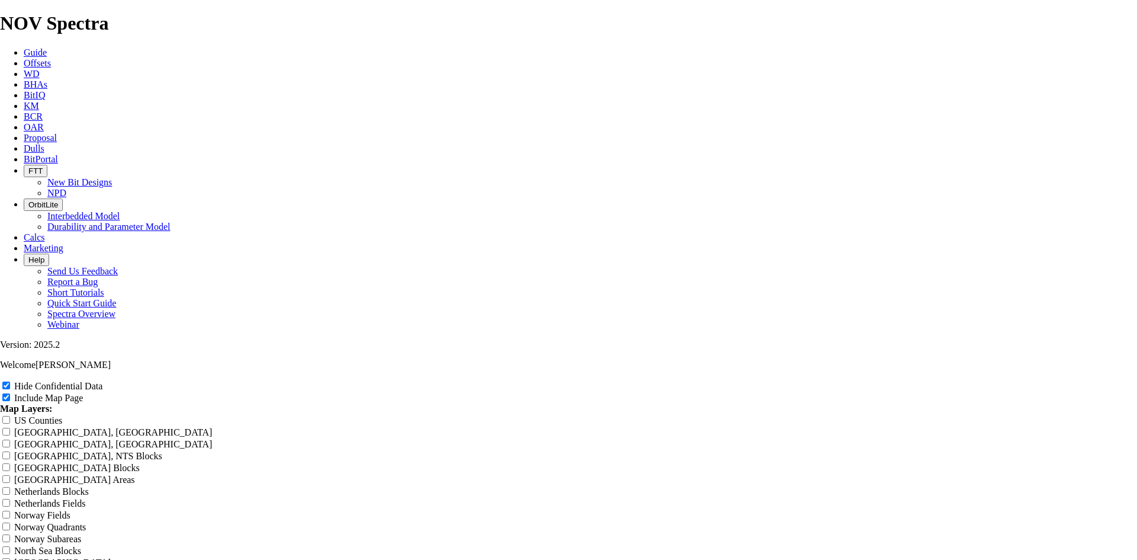
type input "8.5 TKF63 R3 L-VC-"
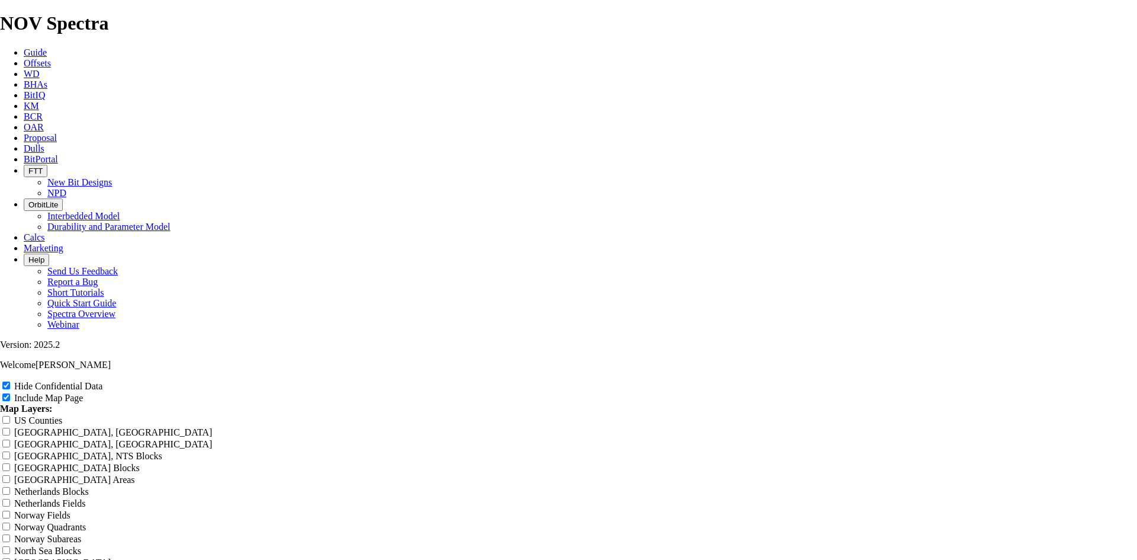
type input "8.5 TKF63 R3 L-VC-"
type input "8.5 TKF63 R3 L-VC"
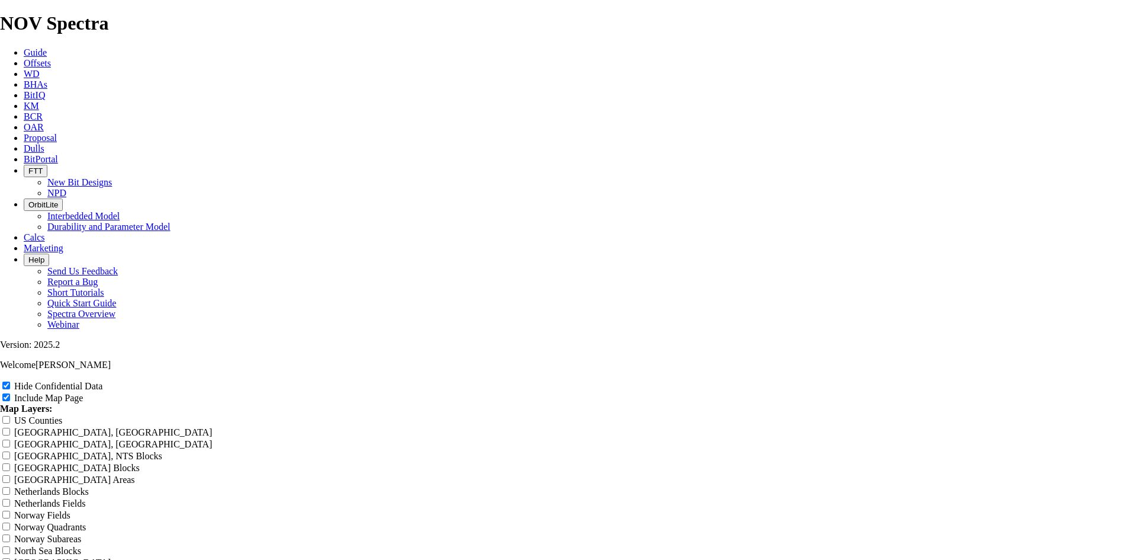
type input "8.5 TKF63 R3 L-VC"
type input "8.5 TKF63 R3 L-V"
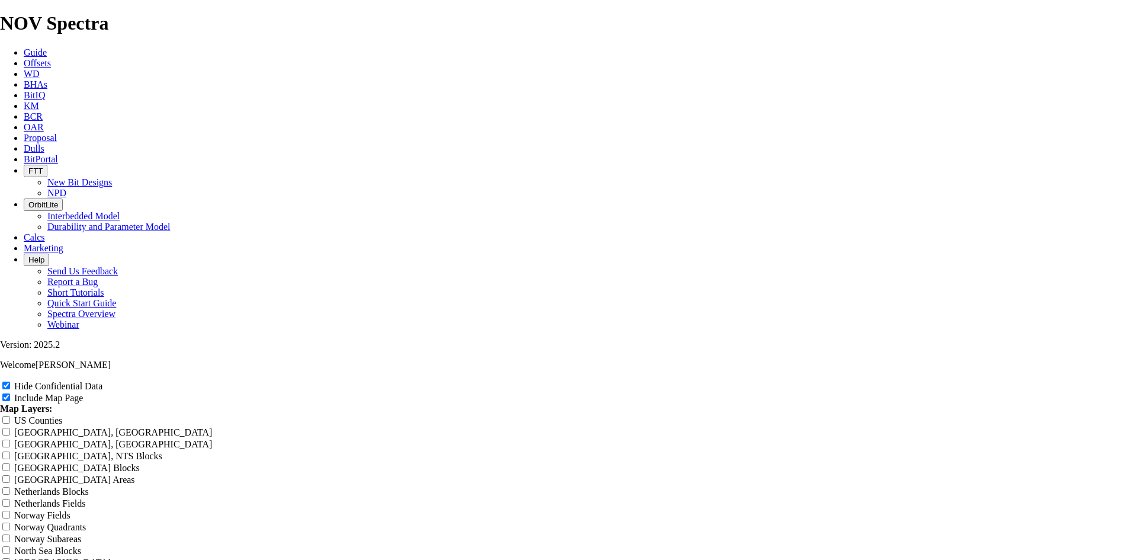
type input "8.5 TKF63 R3 L-V"
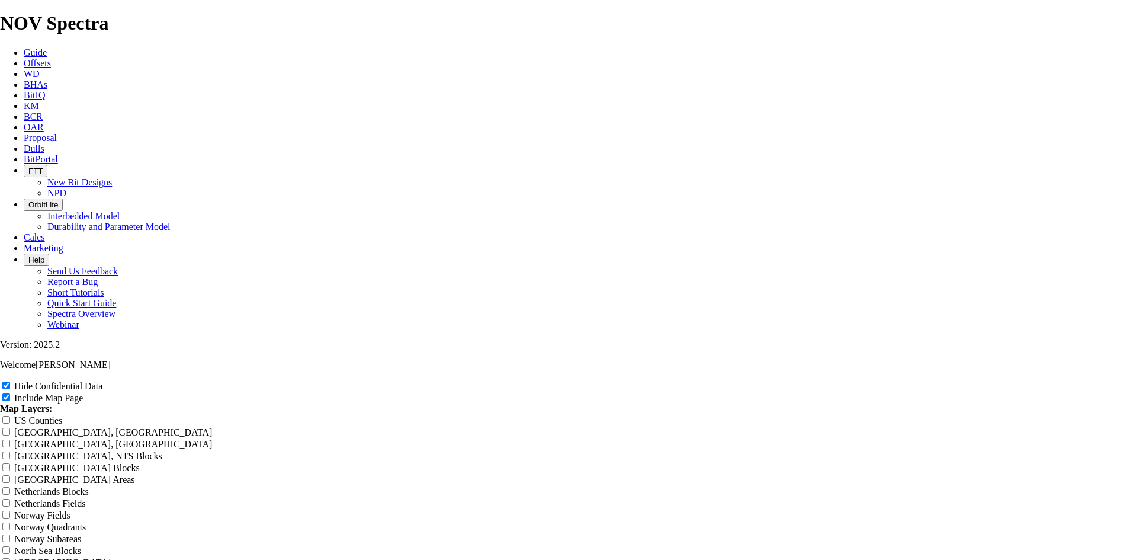
type input "8.5 TKF63 R3 L-V"
type input "8.5 TKF63 R3 L-"
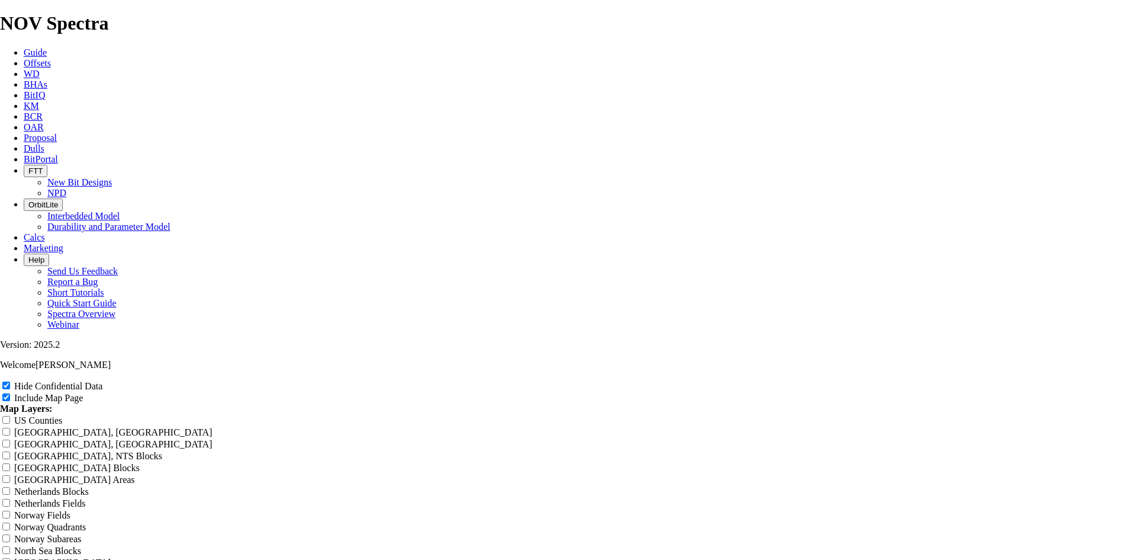
type input "8.5 TKF63 R3 L-"
type input "8.5 TKF63 R3 L"
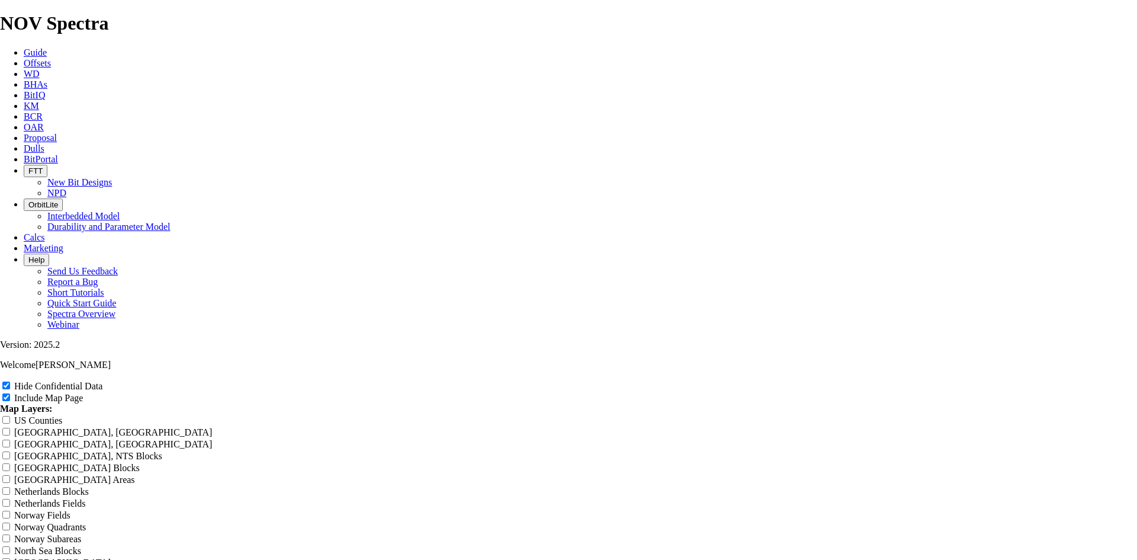
type input "8.5 TKF63 R3 L"
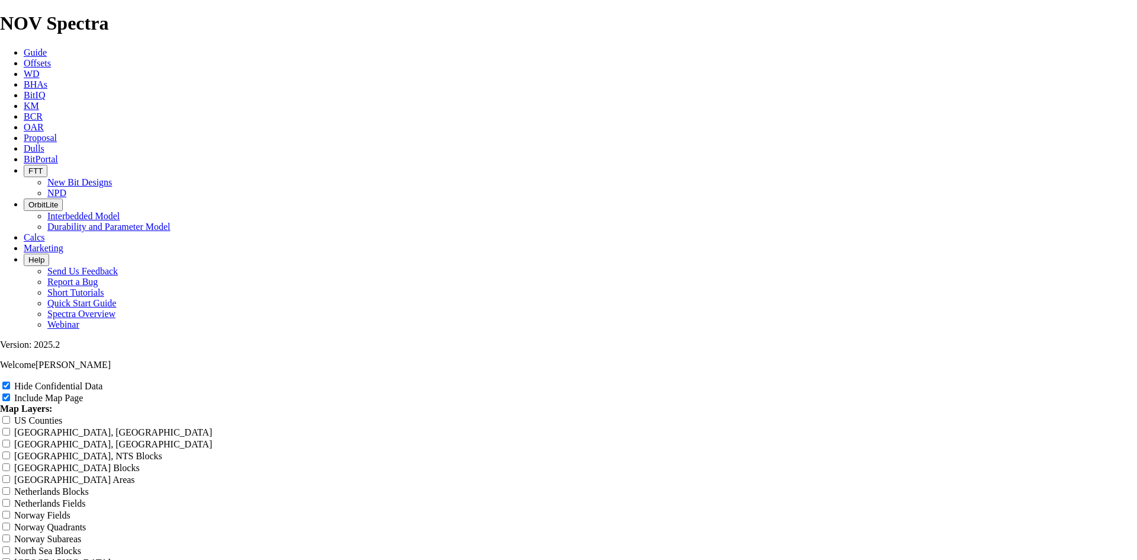
type input "8.5 TKF63 R3"
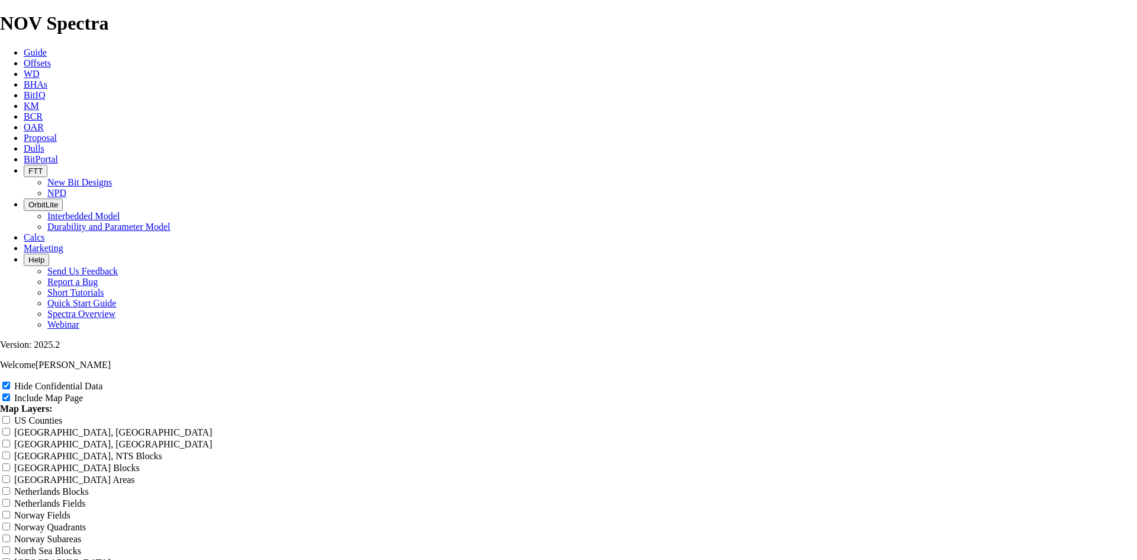
type input "8.5 TKF63 R3"
type input "8.5 TKF63 R3 V"
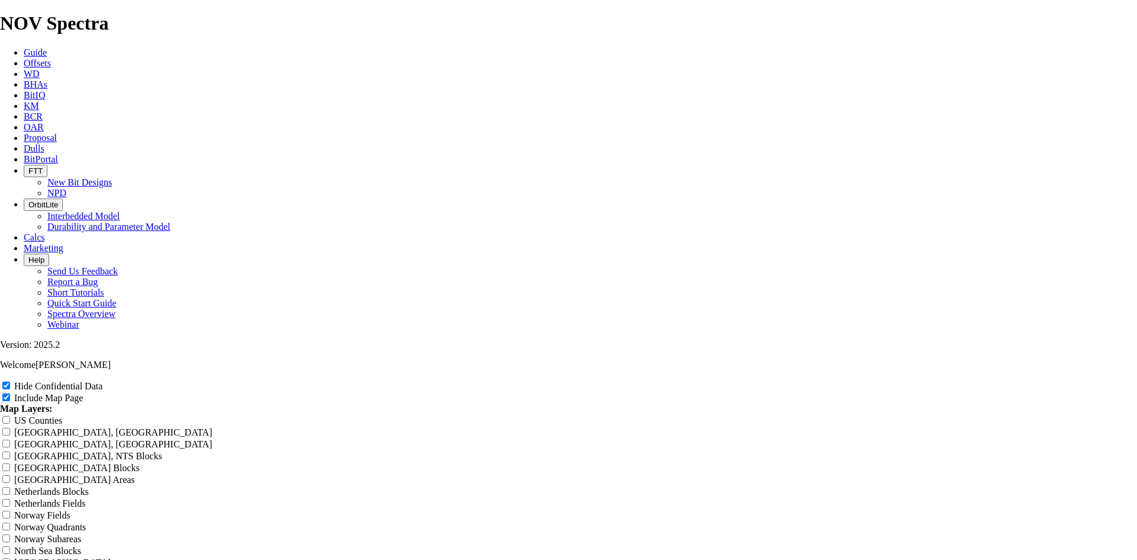
drag, startPoint x: 682, startPoint y: 80, endPoint x: 453, endPoint y: 65, distance: 229.1
